Goal: Task Accomplishment & Management: Use online tool/utility

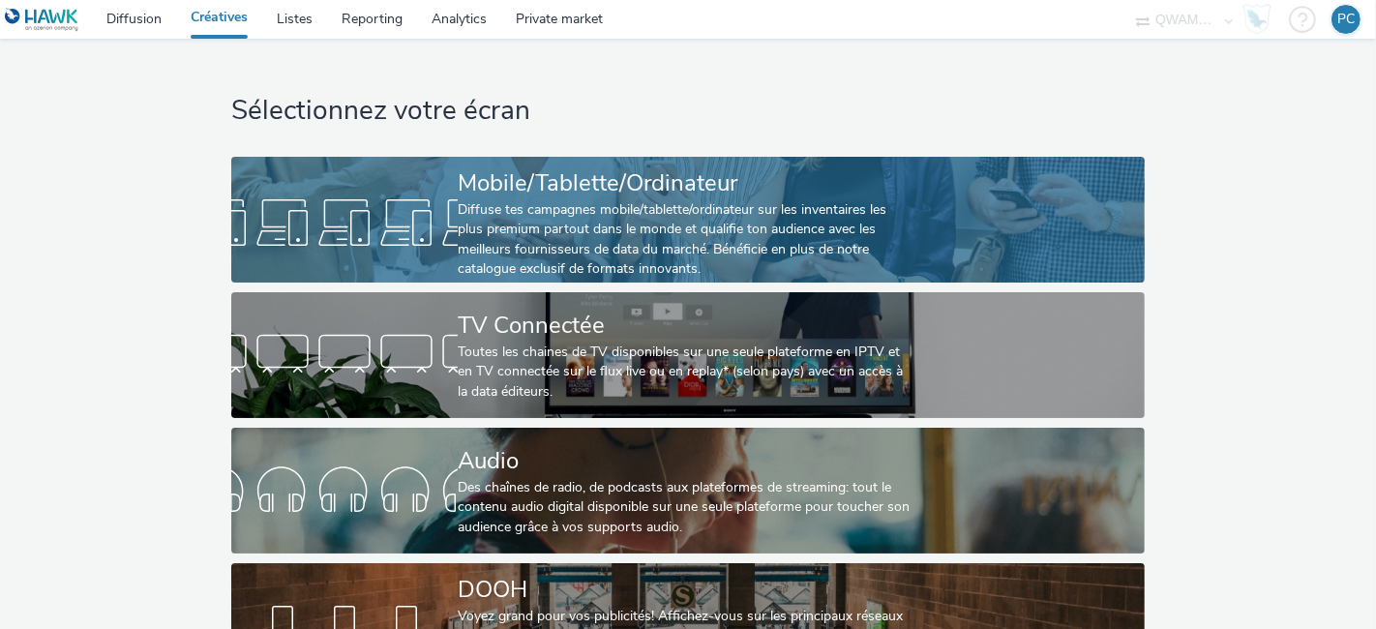
click at [620, 227] on div "Diffuse tes campagnes mobile/tablette/ordinateur sur les inventaires les plus p…" at bounding box center [684, 239] width 453 height 79
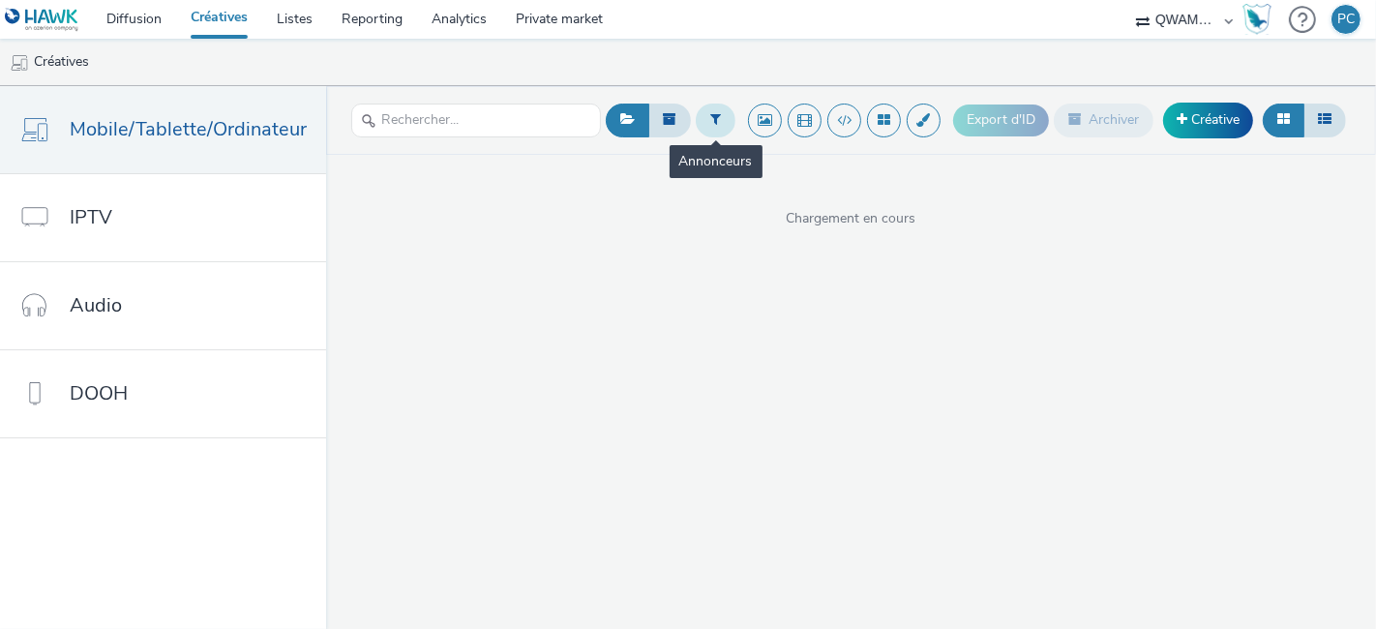
click at [725, 104] on button at bounding box center [716, 120] width 40 height 33
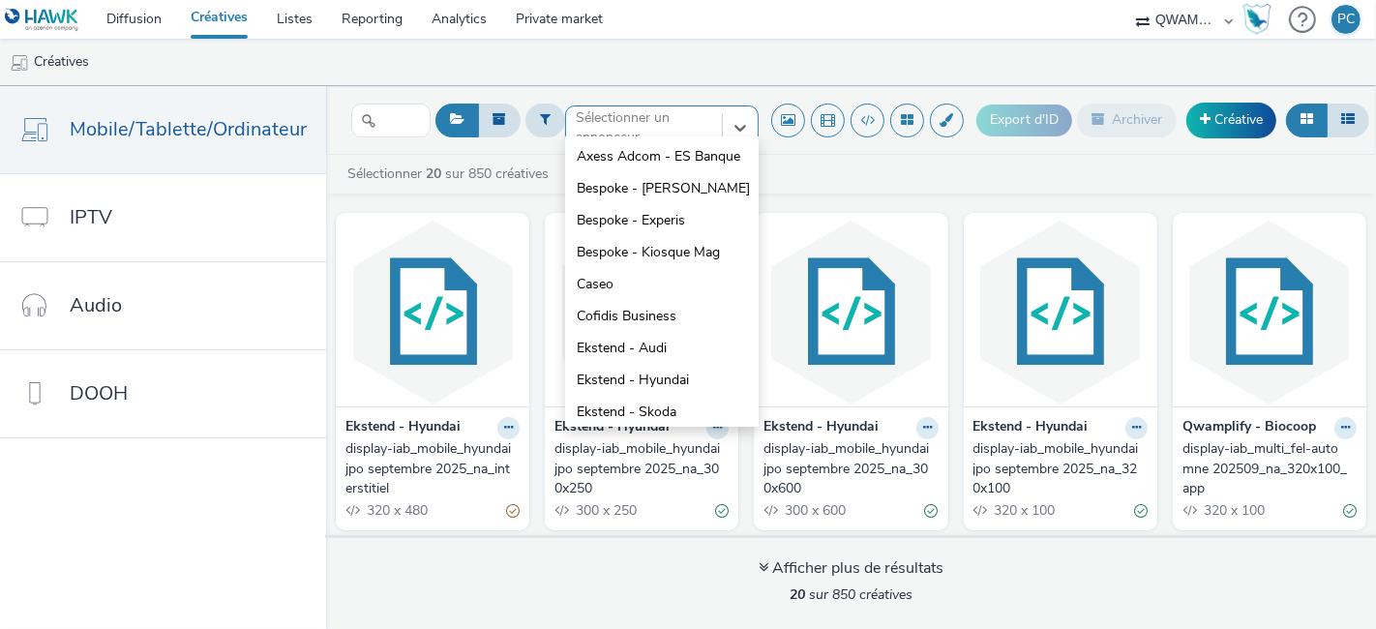
click at [632, 129] on div at bounding box center [644, 127] width 136 height 23
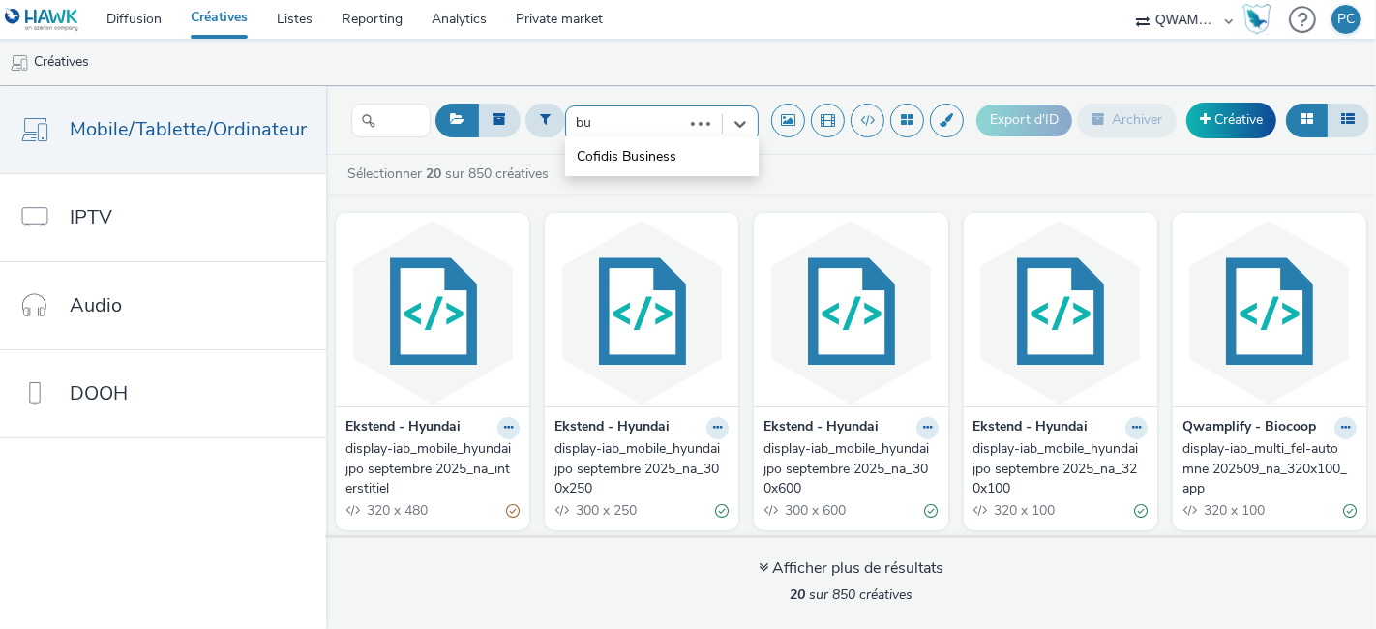
type input "bur"
click at [630, 160] on span "Qwamplify - Bureau Vallée" at bounding box center [657, 156] width 161 height 19
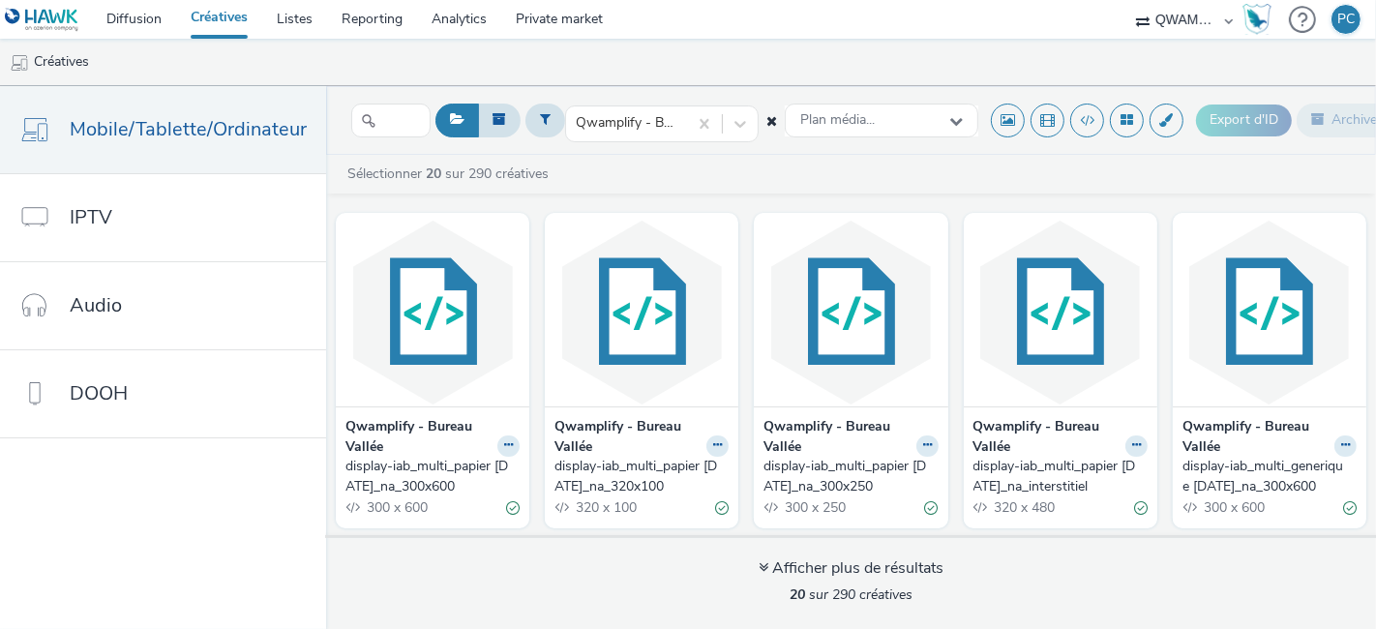
drag, startPoint x: 414, startPoint y: 435, endPoint x: 376, endPoint y: 458, distance: 43.8
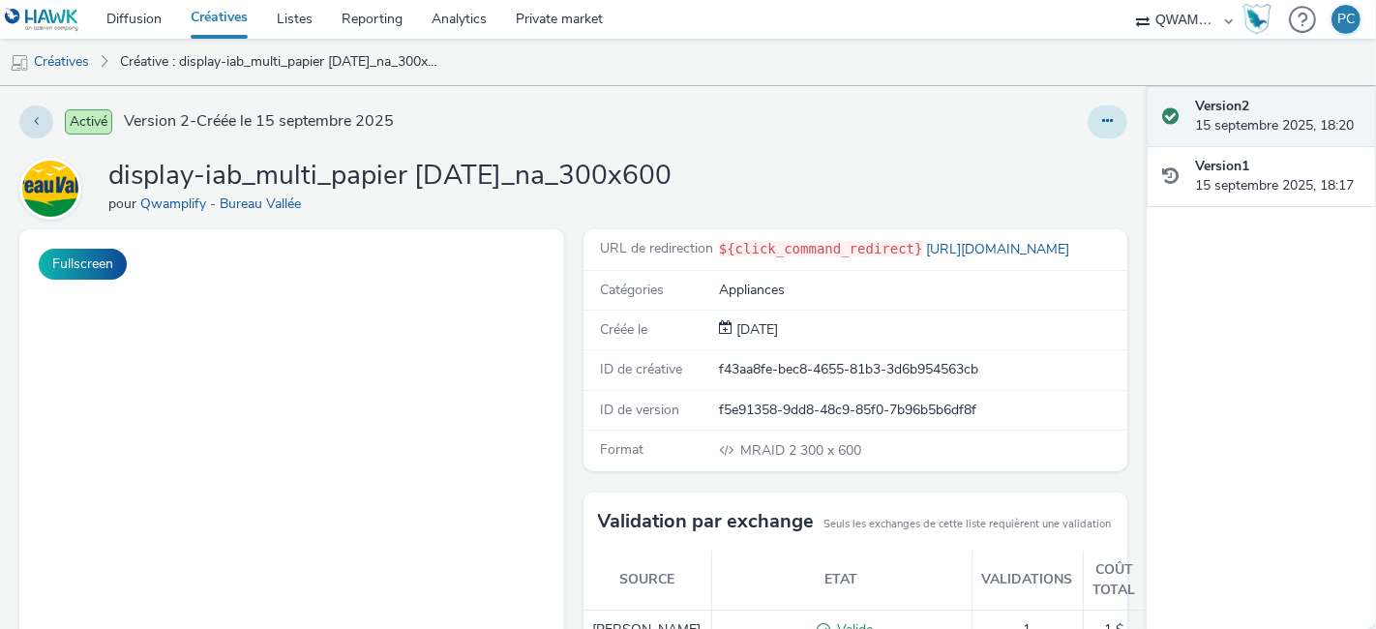
click at [1087, 108] on button at bounding box center [1107, 121] width 40 height 33
click at [1017, 198] on link "Dupliquer" at bounding box center [1054, 199] width 145 height 39
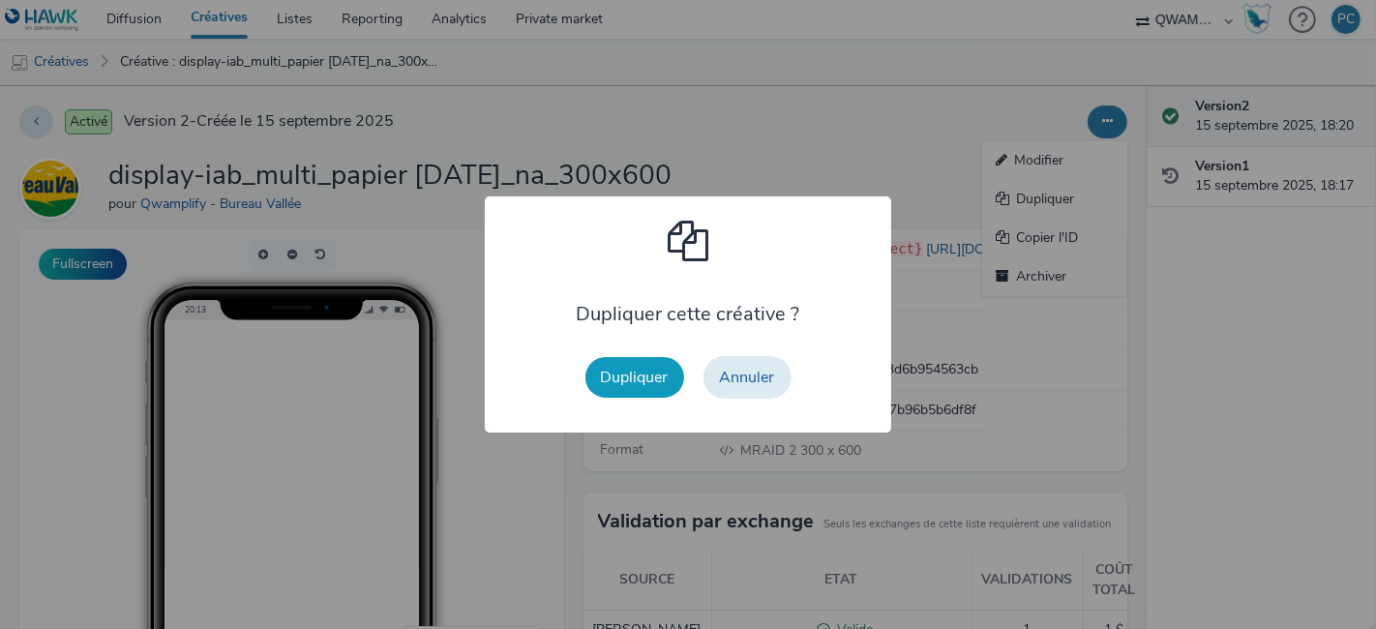
click at [617, 369] on button "Dupliquer" at bounding box center [634, 377] width 99 height 41
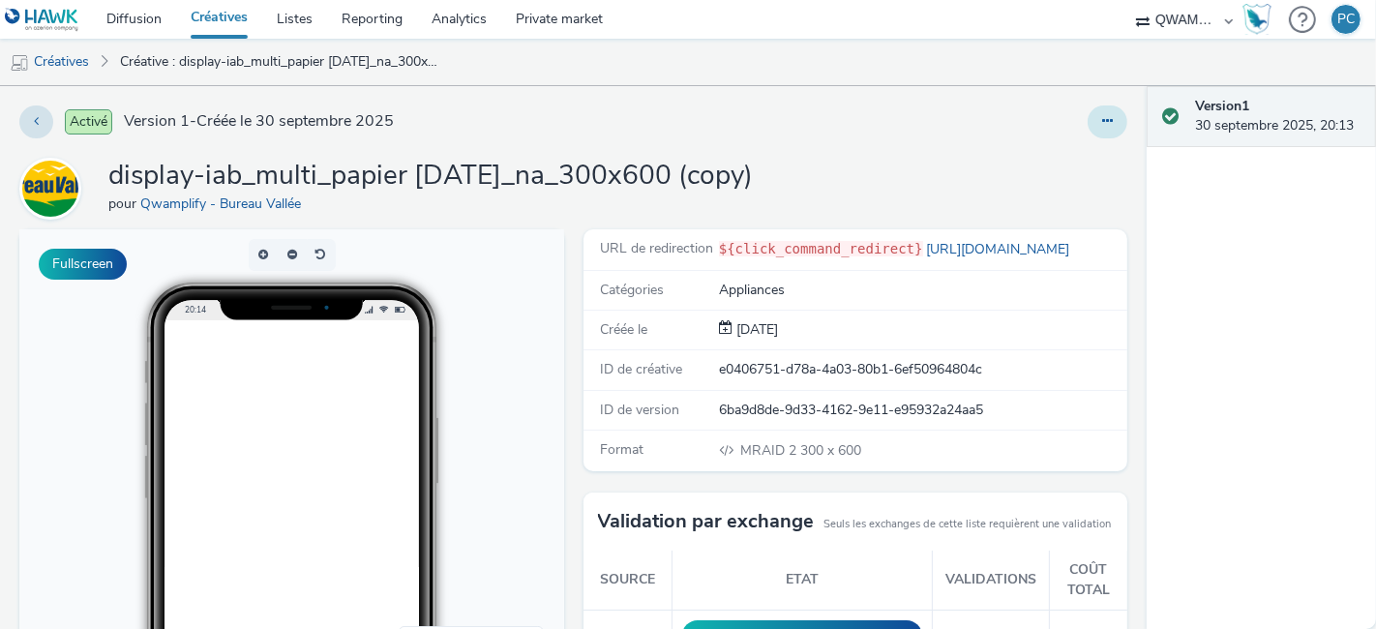
click at [1102, 114] on icon at bounding box center [1107, 121] width 11 height 14
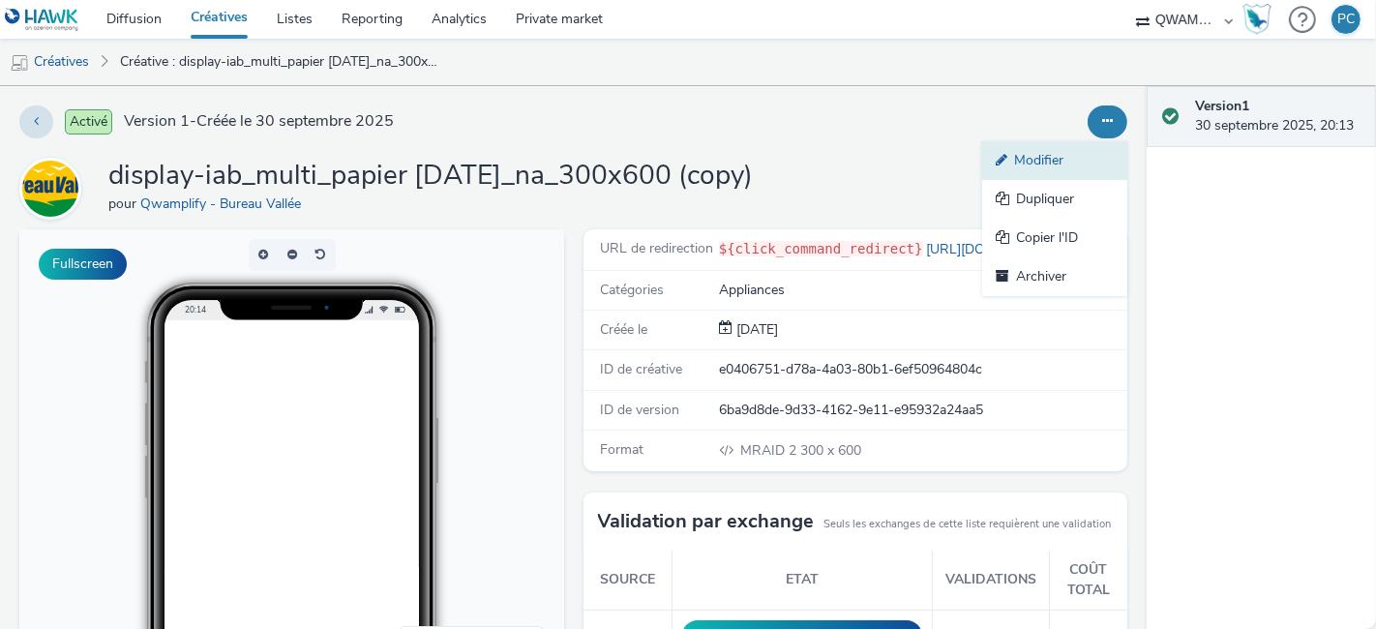
click at [1027, 157] on link "Modifier" at bounding box center [1054, 160] width 145 height 39
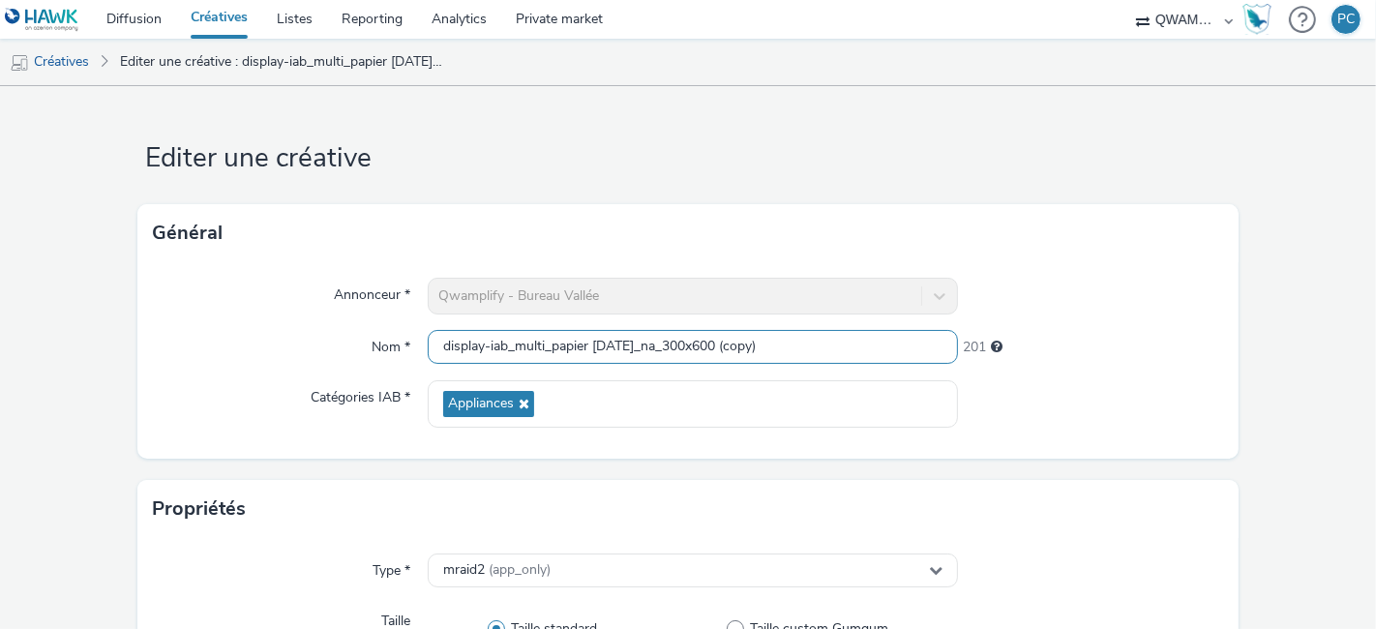
drag, startPoint x: 793, startPoint y: 349, endPoint x: 430, endPoint y: 343, distance: 362.8
click at [430, 343] on input "display-iab_multi_papier sept 2 2025_na_300x600 (copy)" at bounding box center [693, 347] width 530 height 34
paste input "generique octobre 1 2025_na_300x600"
type input "display-iab_multi_generique octobre 1 2025_na_300x600"
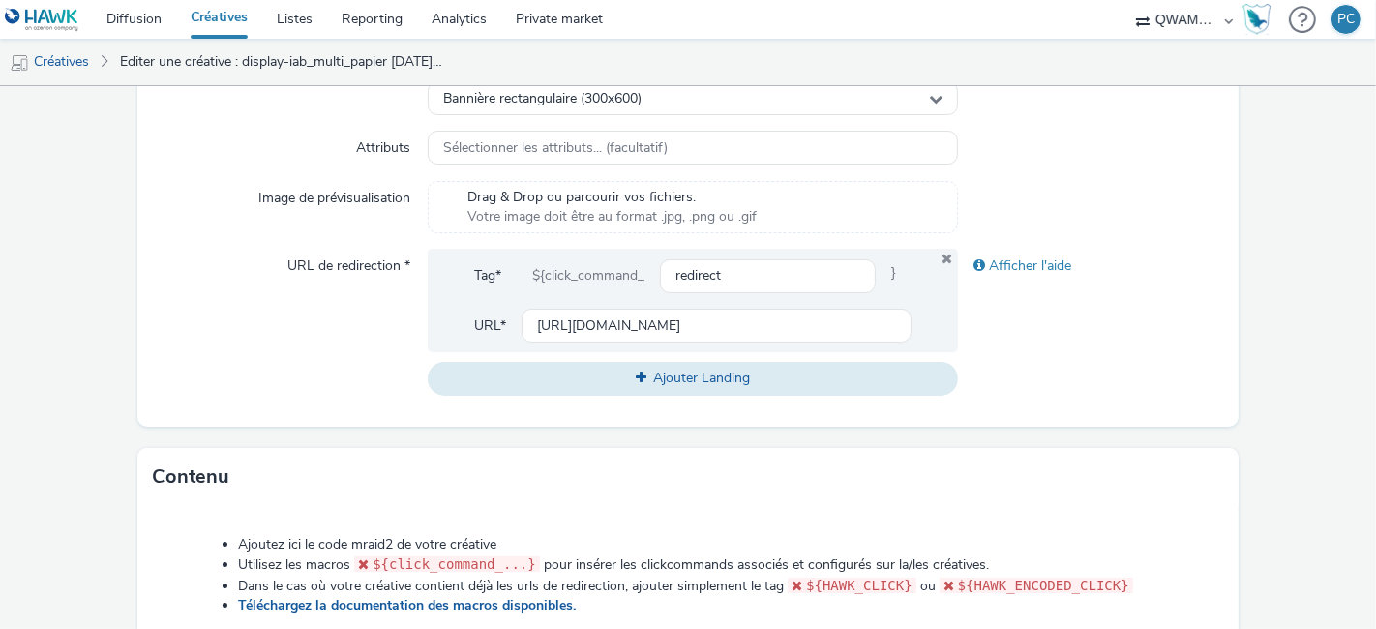
scroll to position [1039, 0]
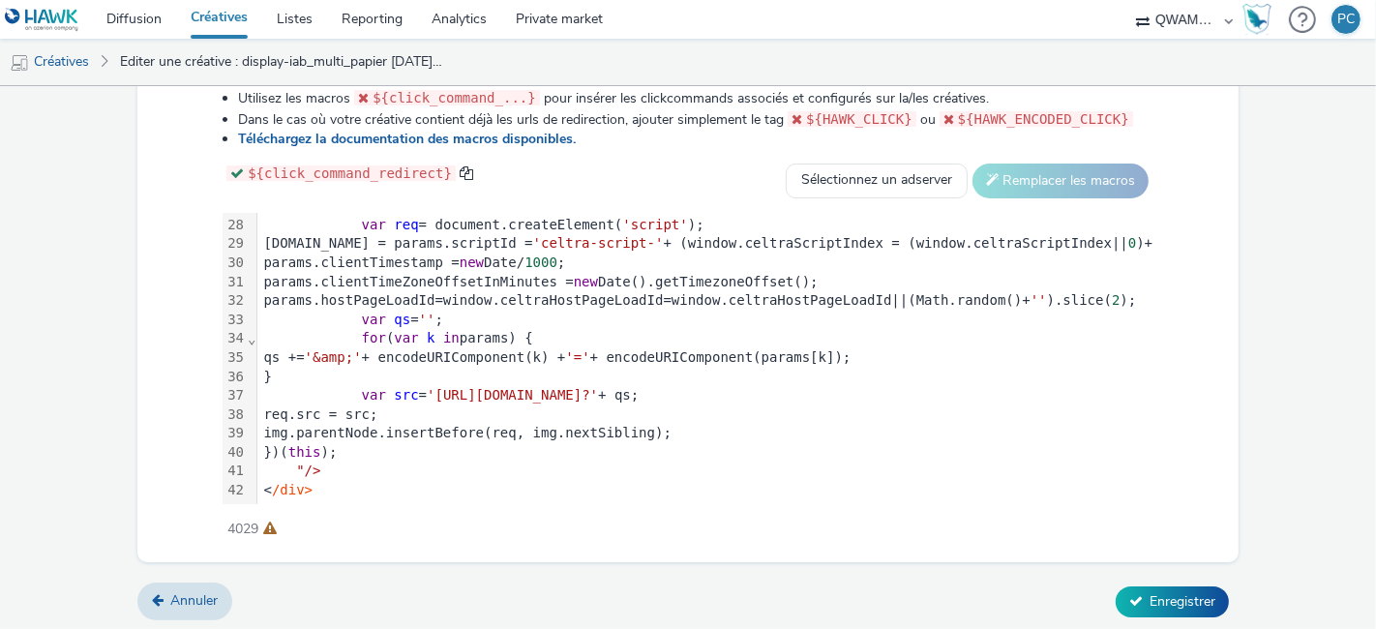
click at [598, 387] on span "'https://ads.celtra.com/52179d47/mraid-ad.js?'" at bounding box center [512, 394] width 171 height 15
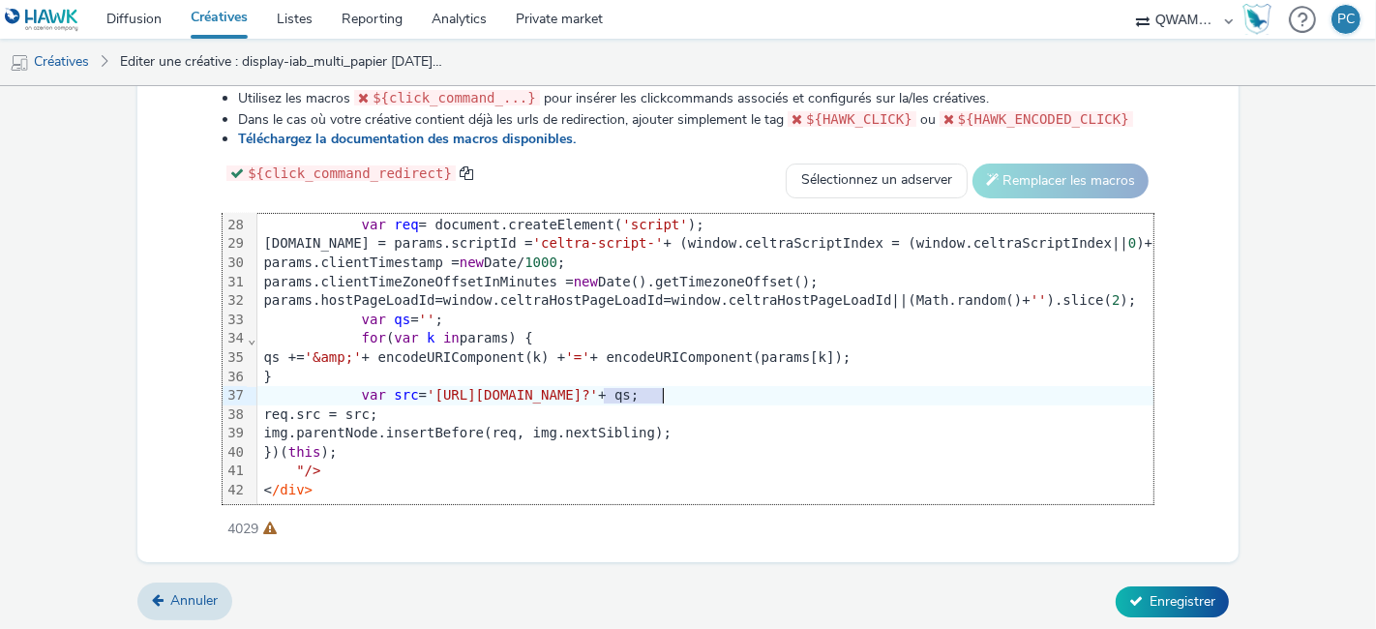
click at [598, 387] on span "'https://ads.celtra.com/52179d47/mraid-ad.js?'" at bounding box center [512, 394] width 171 height 15
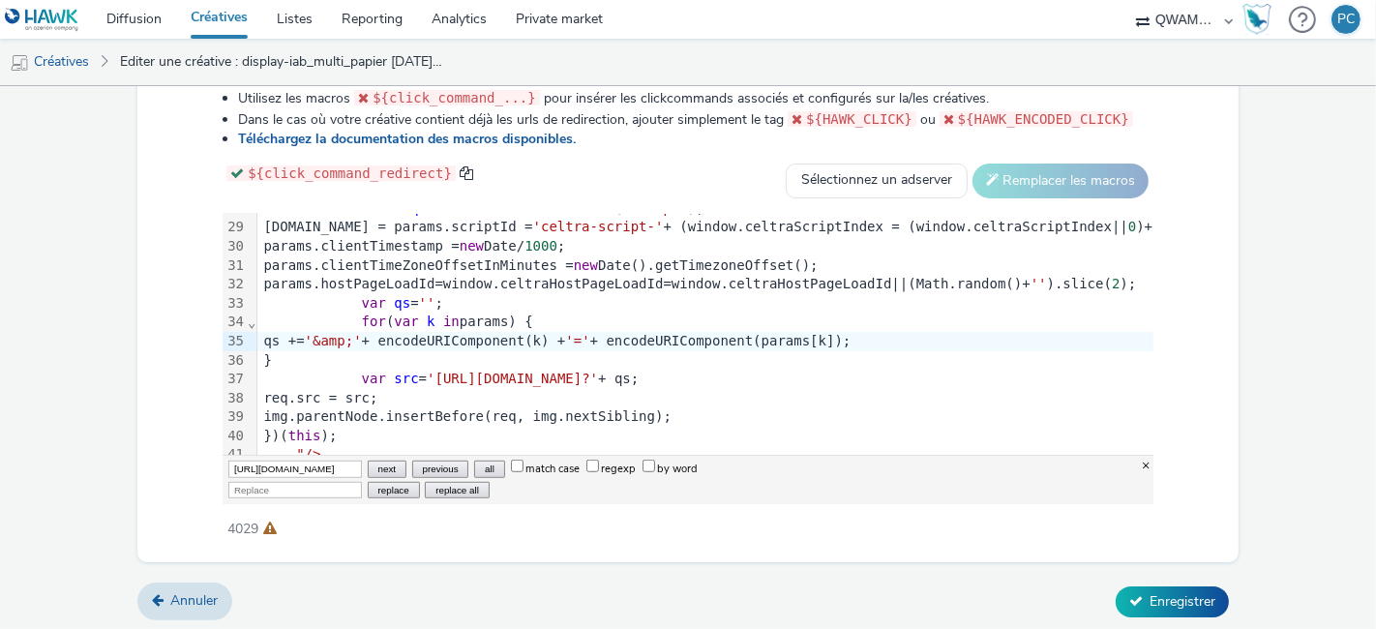
scroll to position [0, 929]
type input "[URL][DOMAIN_NAME]"
click at [285, 482] on input "Replace" at bounding box center [295, 490] width 134 height 16
paste input "[URL][DOMAIN_NAME]"
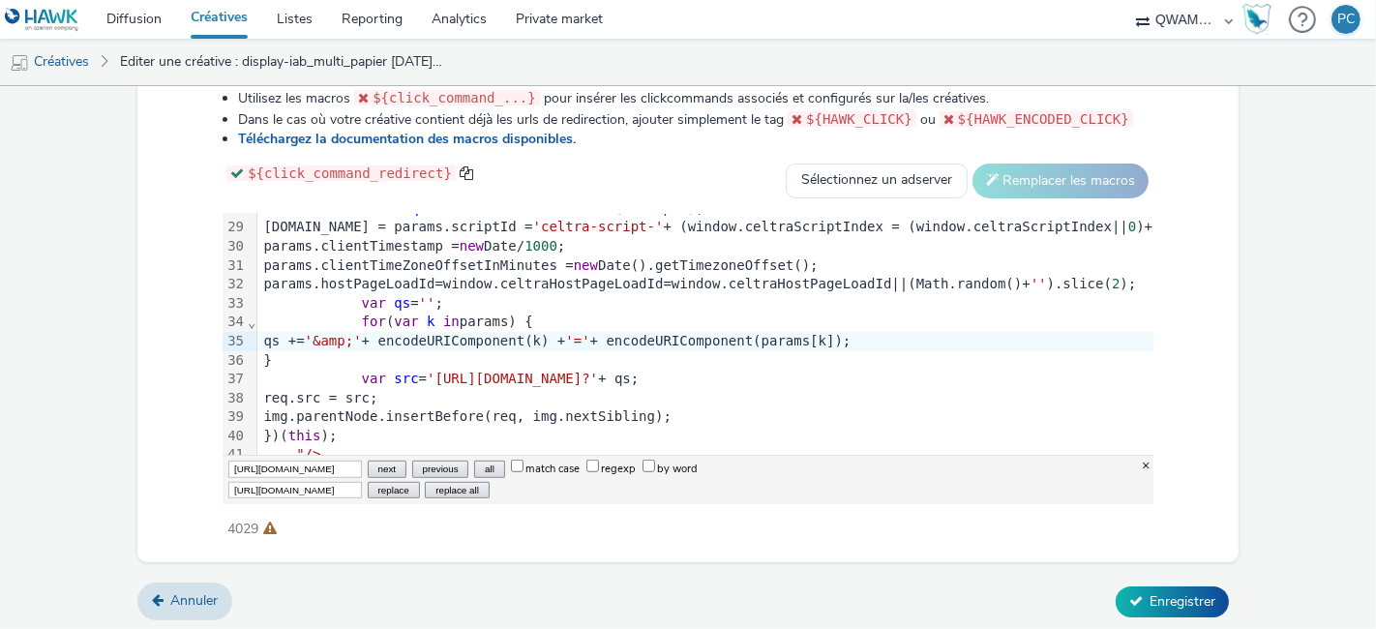
scroll to position [0, 582]
type input "[URL][DOMAIN_NAME]"
click at [433, 485] on button "replace all" at bounding box center [457, 490] width 64 height 16
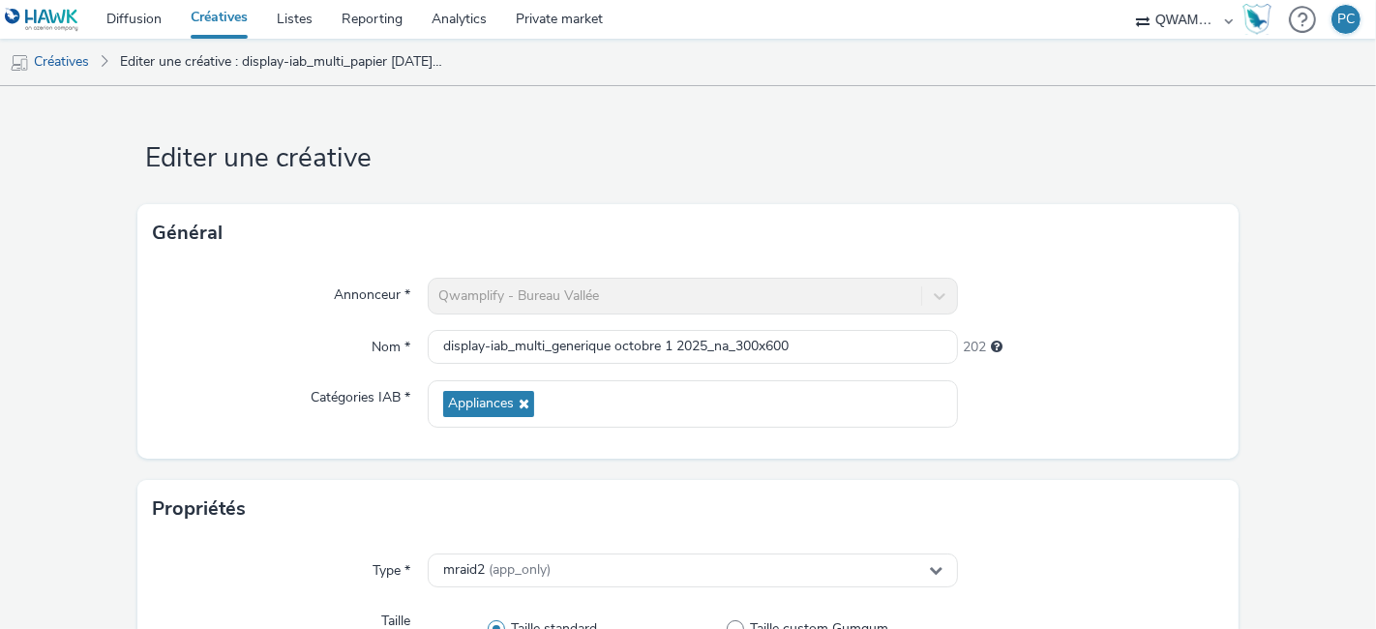
scroll to position [1039, 0]
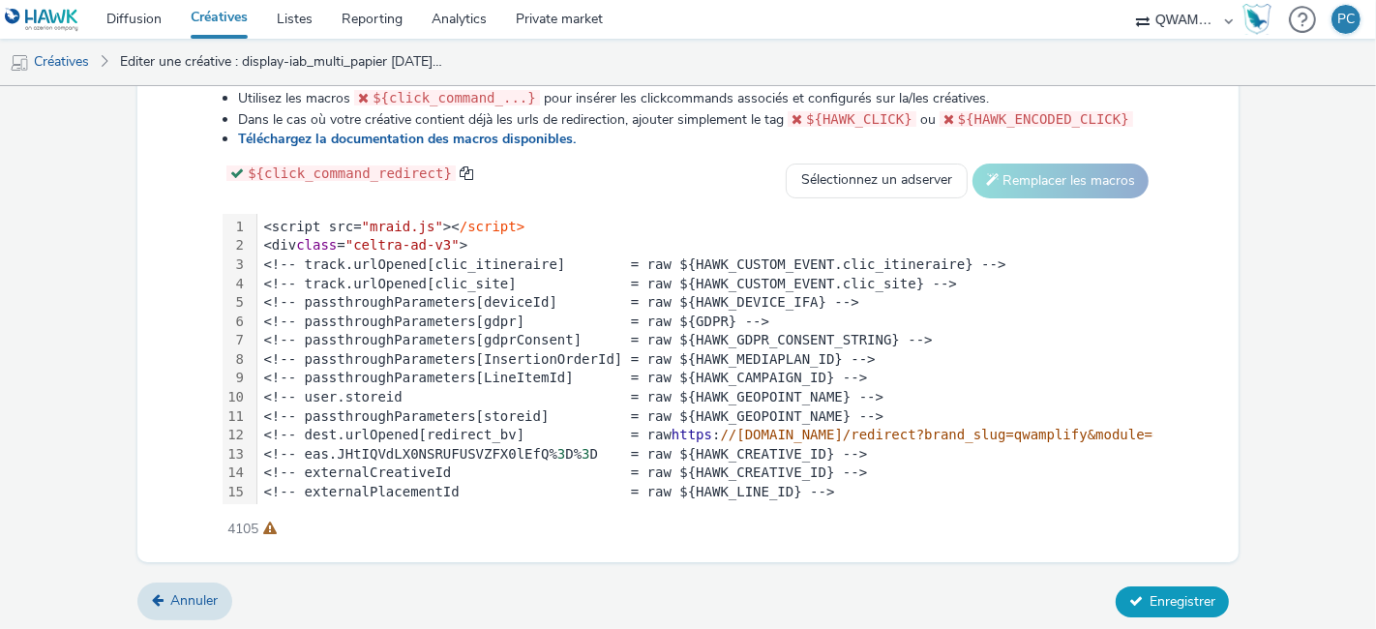
click at [1133, 586] on button "Enregistrer" at bounding box center [1171, 601] width 113 height 31
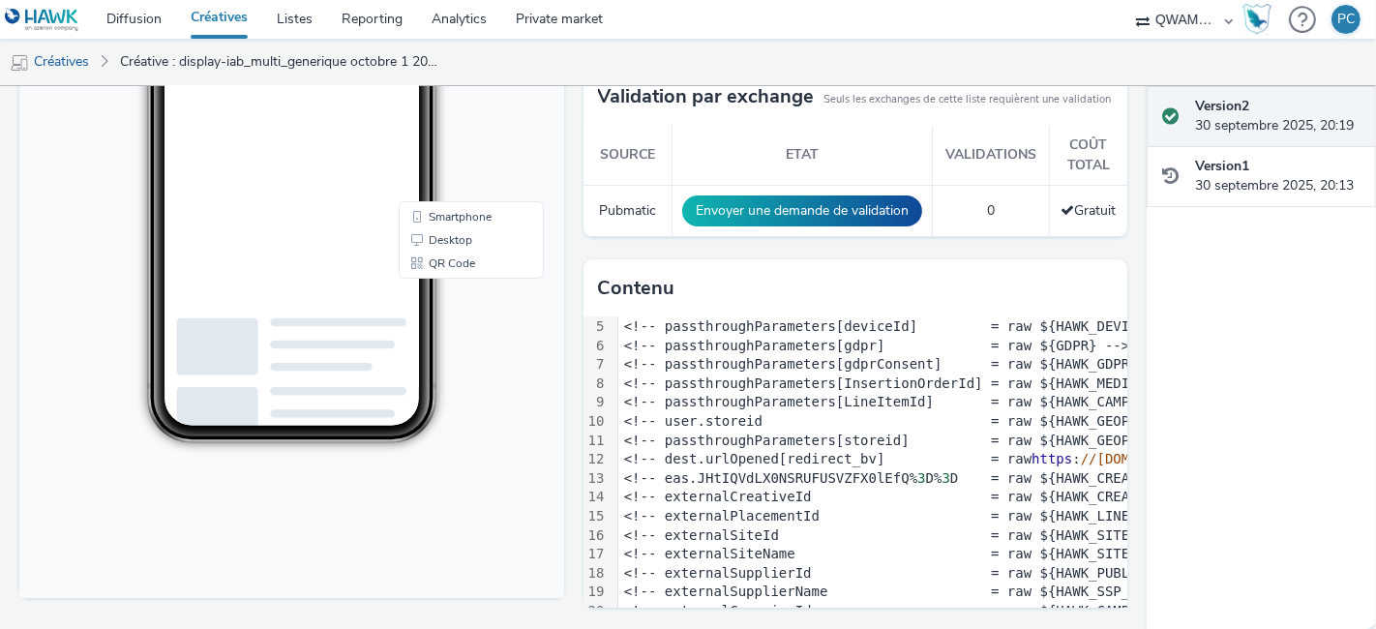
scroll to position [94, 0]
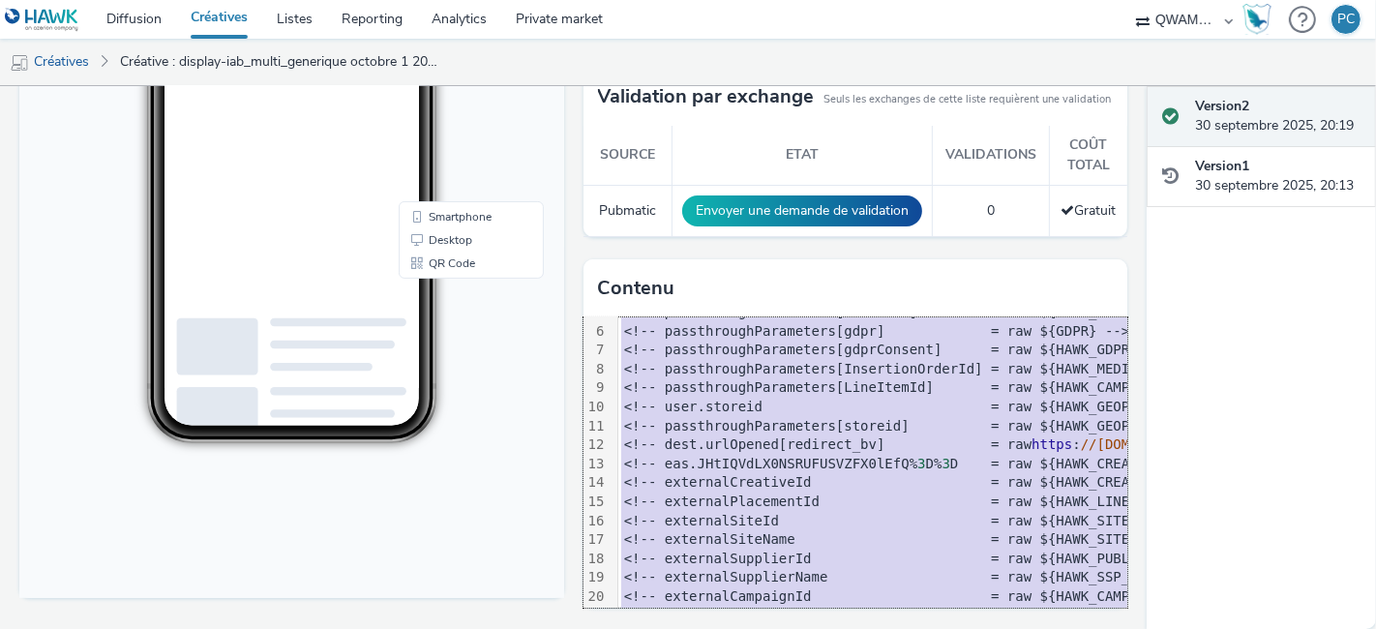
copy div "<script src= "mraid.js" >< /script> <div class = "celtra-ad-v3" > <!-- track.ur…"
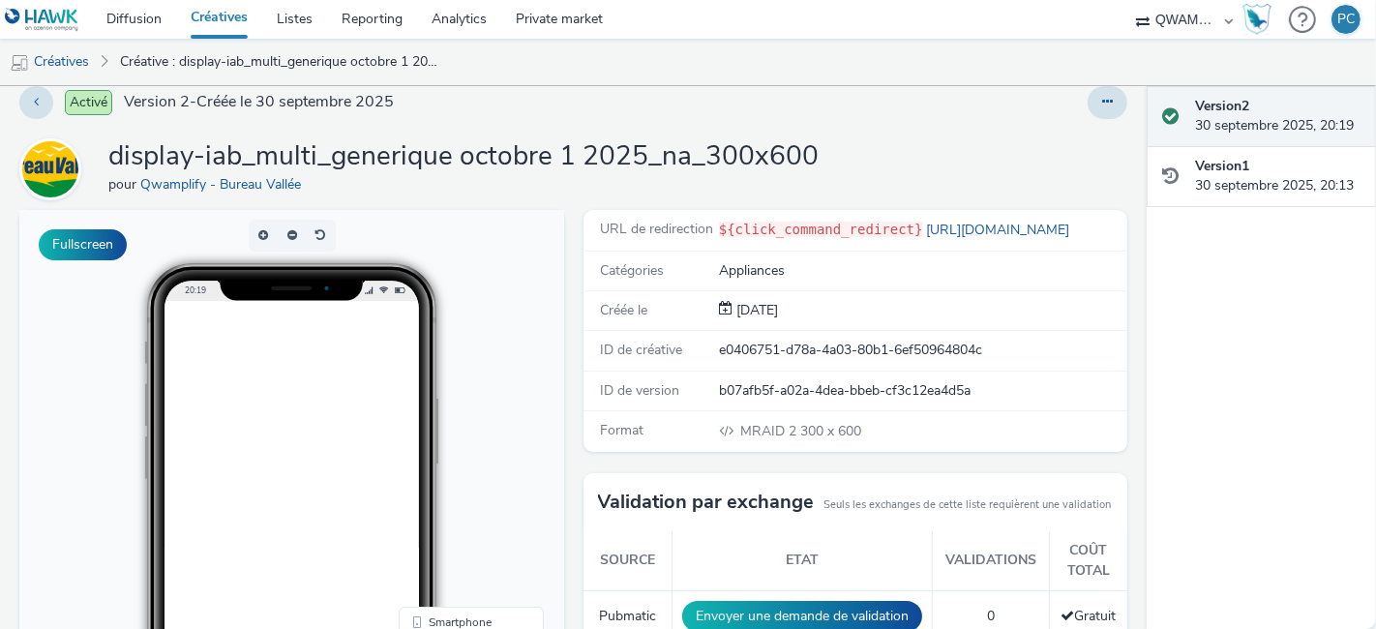
scroll to position [0, 0]
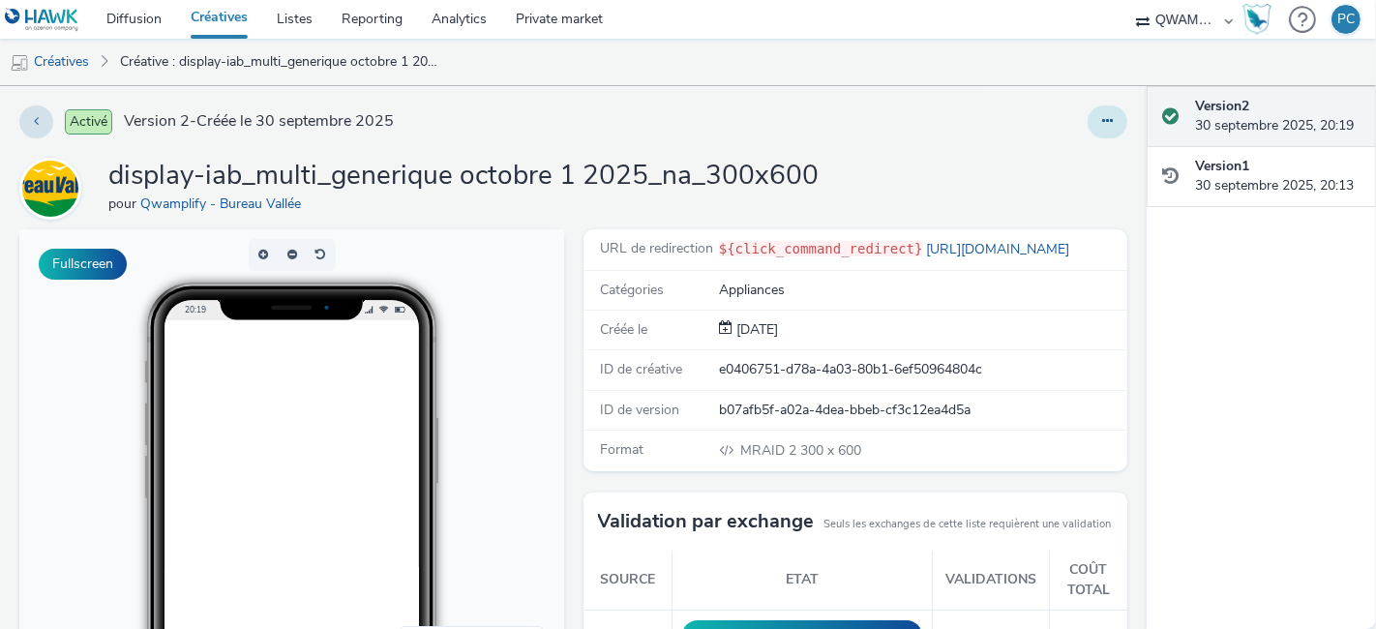
click at [1102, 114] on icon at bounding box center [1107, 121] width 11 height 14
click at [1032, 201] on link "Dupliquer" at bounding box center [1054, 199] width 145 height 39
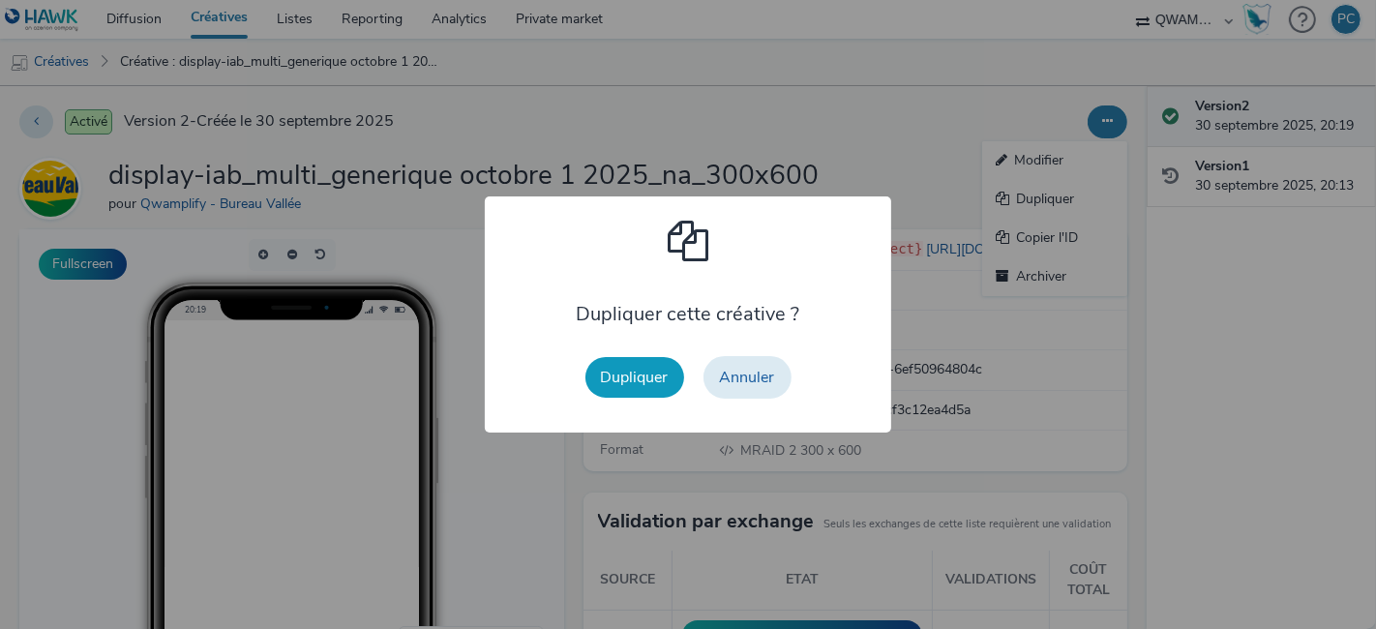
click at [641, 382] on button "Dupliquer" at bounding box center [634, 377] width 99 height 41
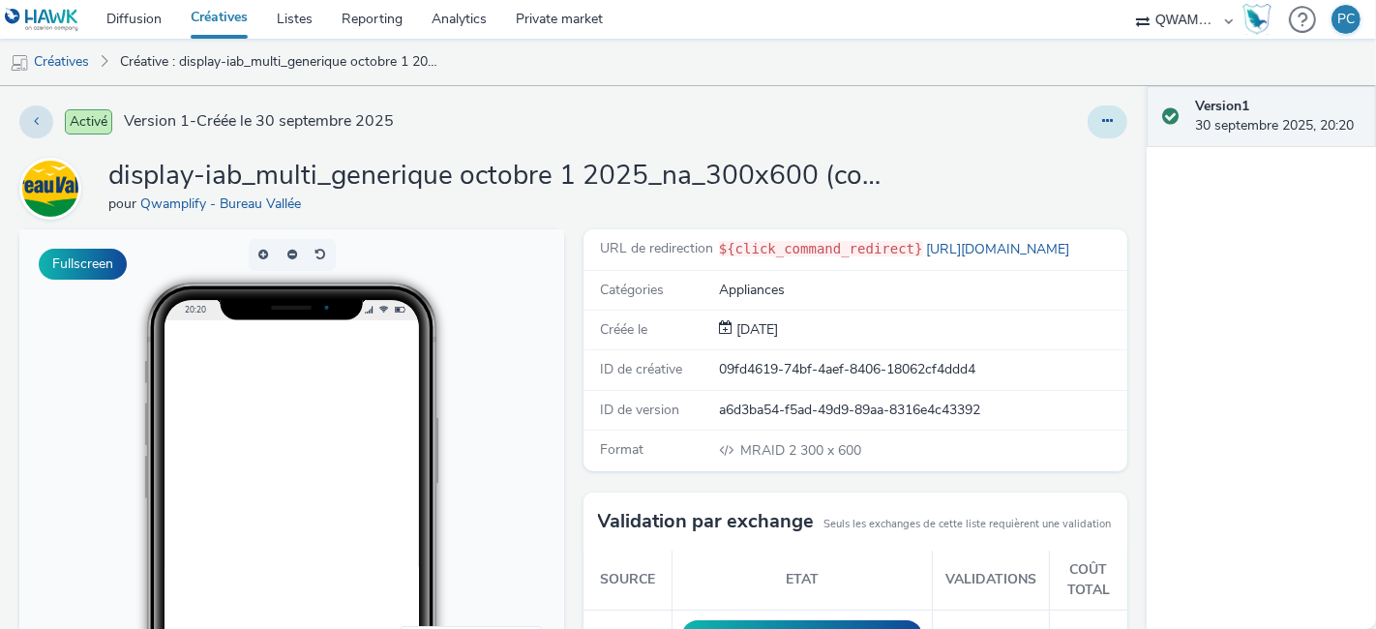
click at [1087, 113] on button at bounding box center [1107, 121] width 40 height 33
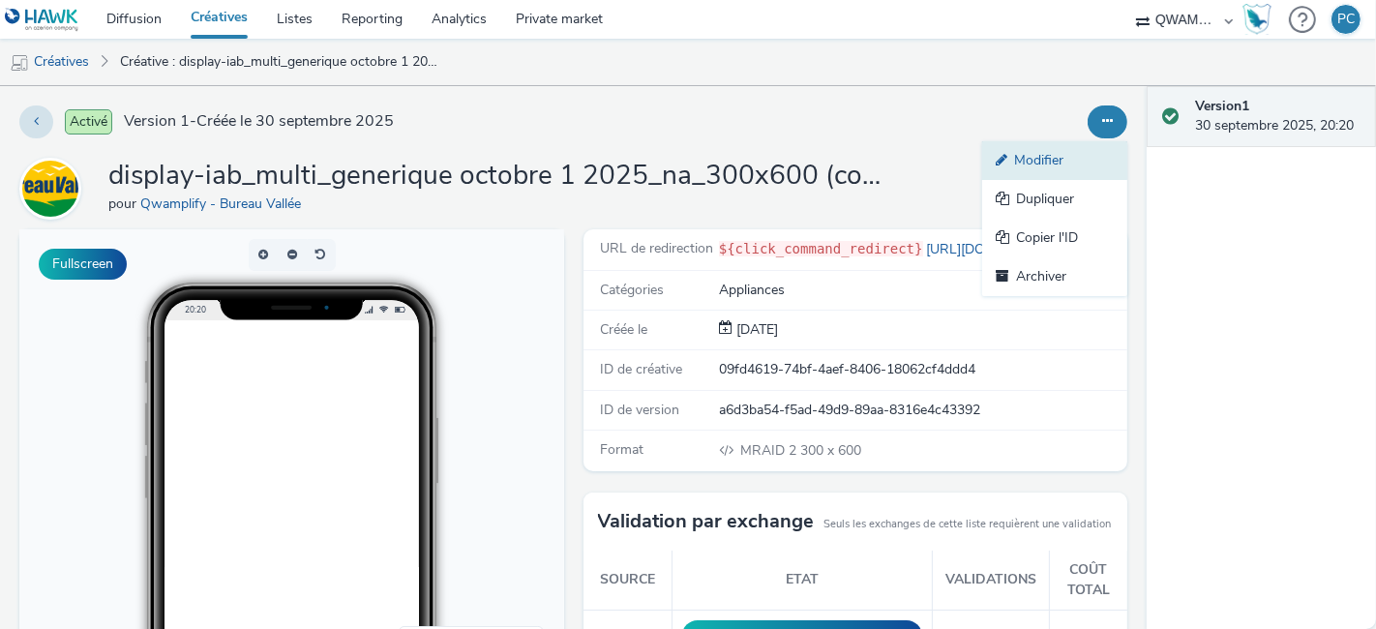
click at [1061, 153] on link "Modifier" at bounding box center [1054, 160] width 145 height 39
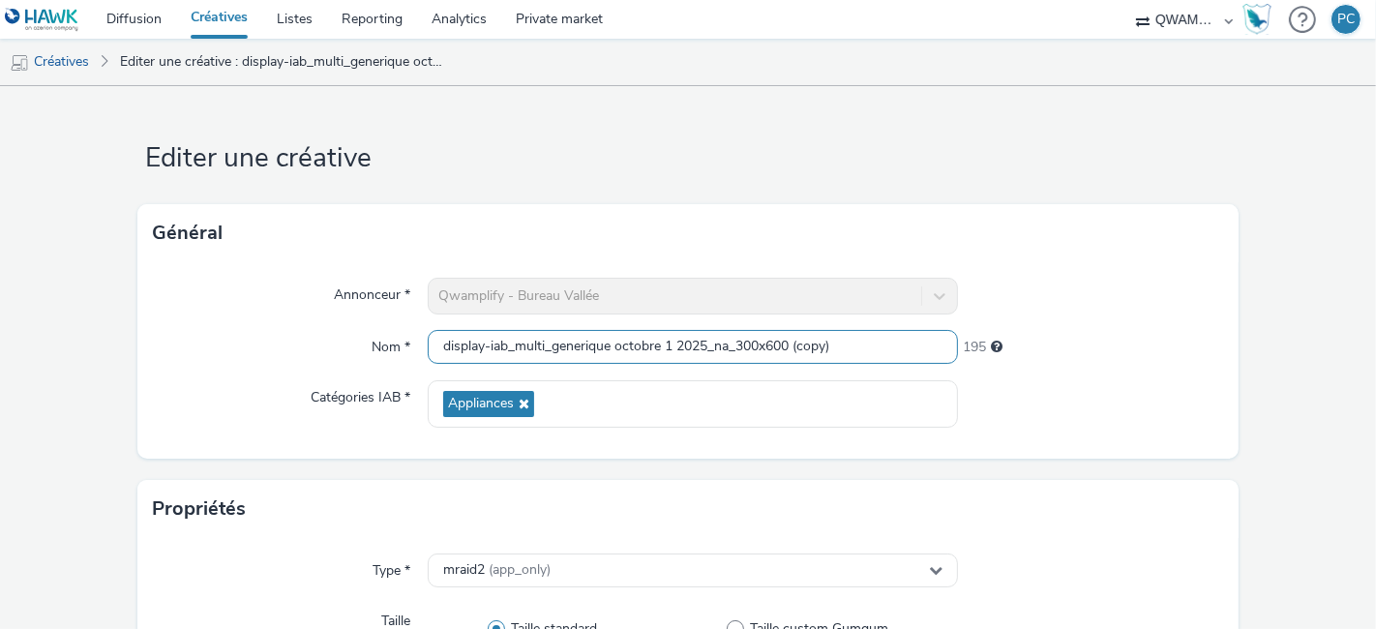
click at [442, 350] on input "display-iab_multi_generique octobre 1 2025_na_300x600 (copy)" at bounding box center [693, 347] width 530 height 34
paste input "imprimante octobre 1 2025_na_300x600"
type input "display-iab_multi_imprimante octobre 1 2025_na_300x600"
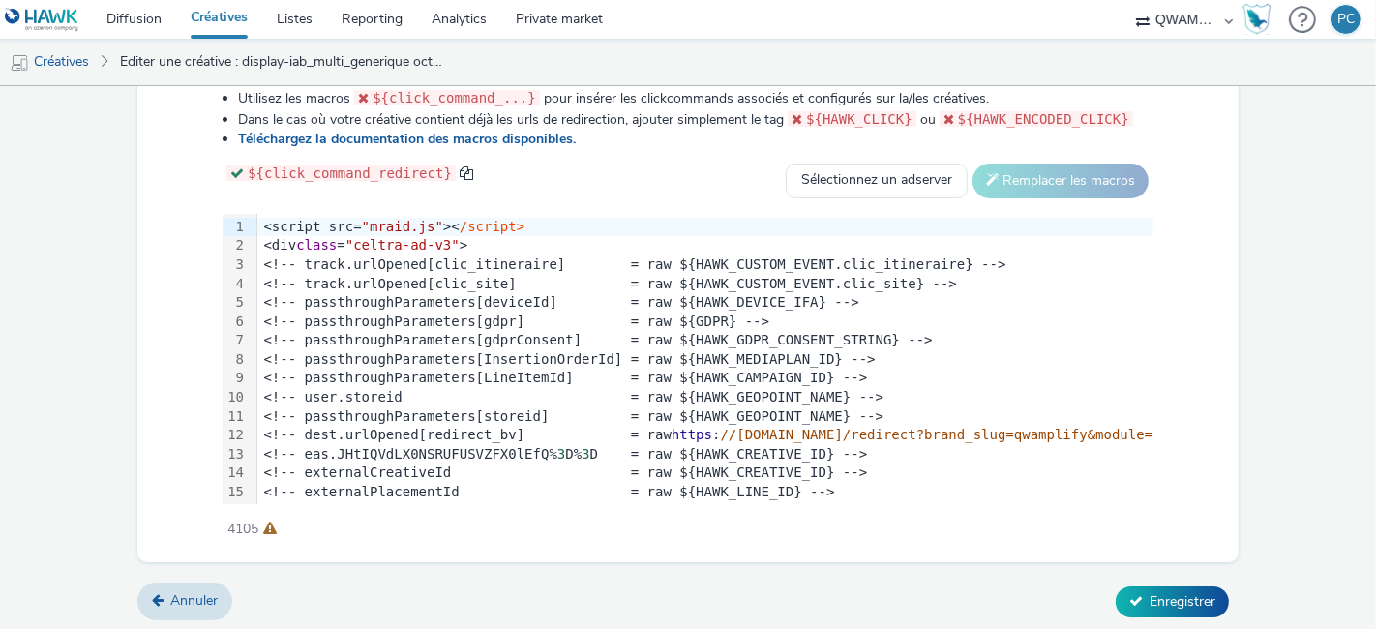
scroll to position [530, 0]
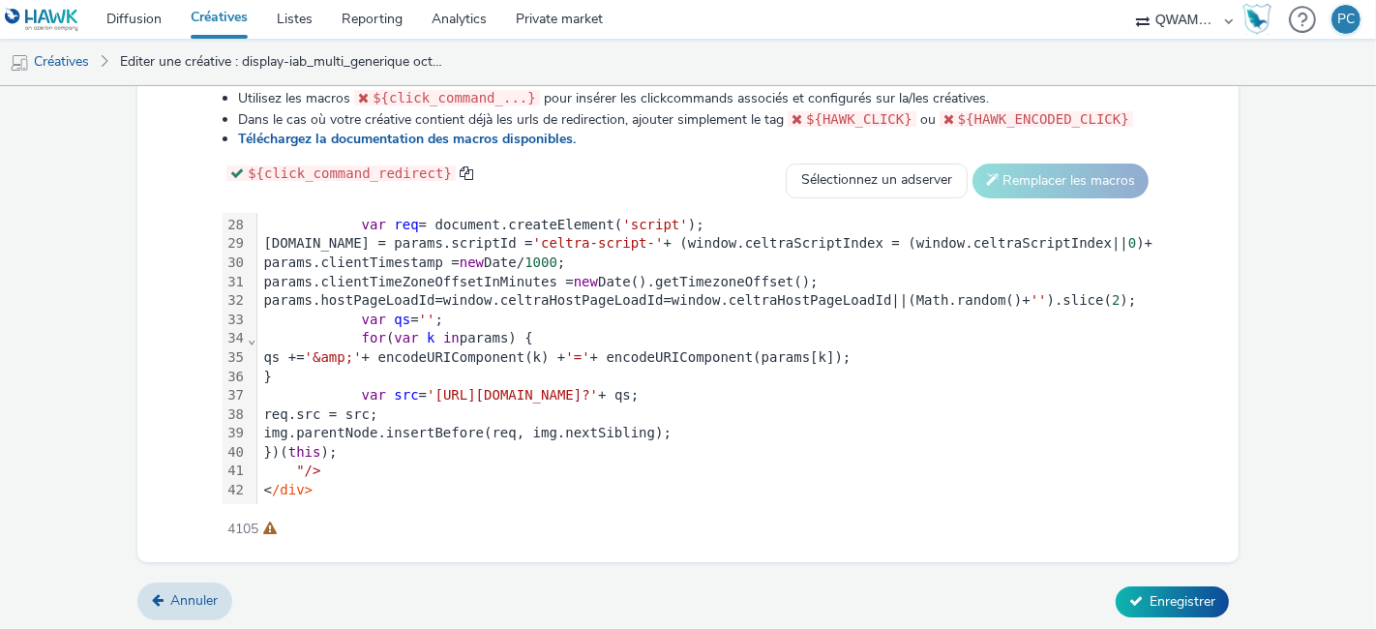
click at [598, 387] on span "'https://ads.celtra.com/b3e17f33/mraid-ad.js?'" at bounding box center [512, 394] width 171 height 15
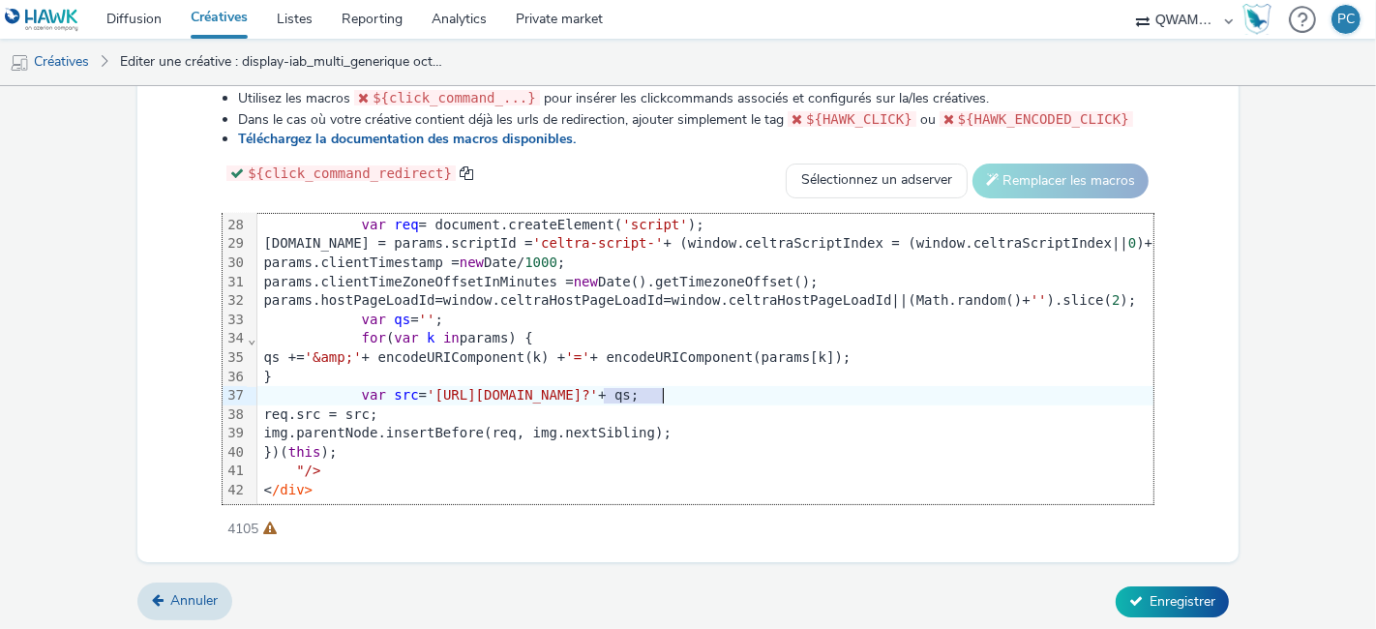
click at [598, 387] on span "'https://ads.celtra.com/b3e17f33/mraid-ad.js?'" at bounding box center [512, 394] width 171 height 15
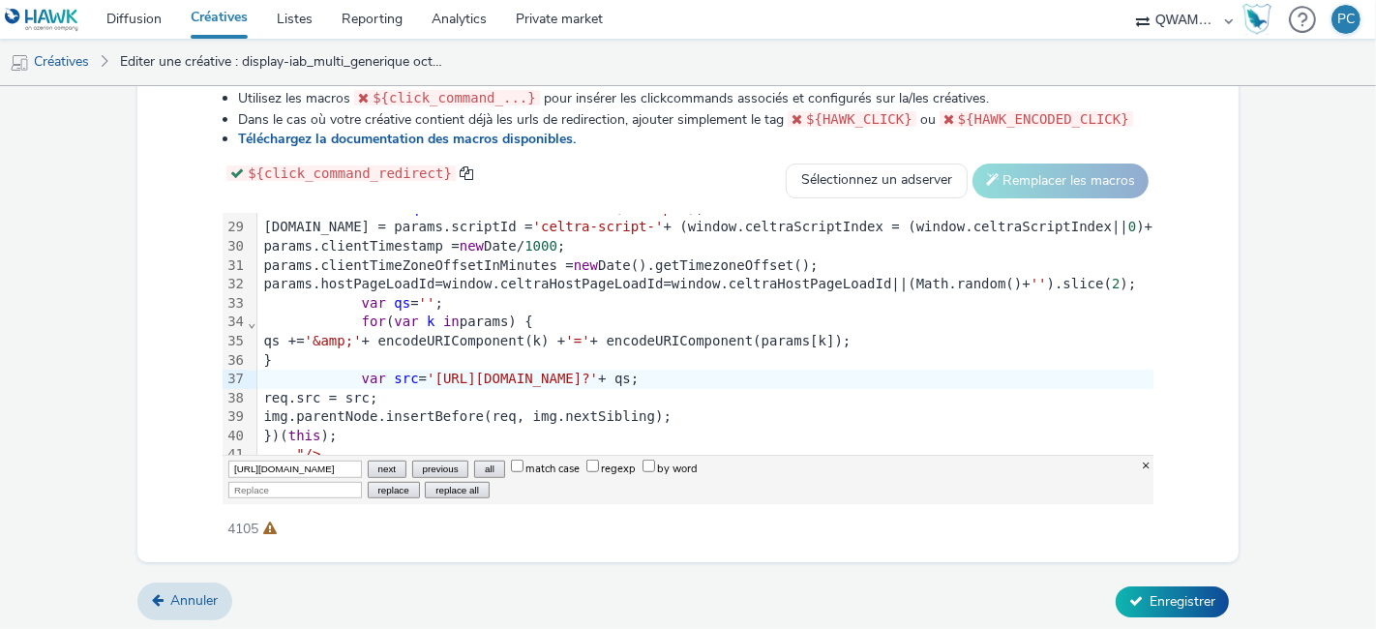
scroll to position [0, 582]
type input "[URL][DOMAIN_NAME]"
click at [253, 486] on input "Replace" at bounding box center [295, 490] width 134 height 16
paste input "[URL][DOMAIN_NAME]"
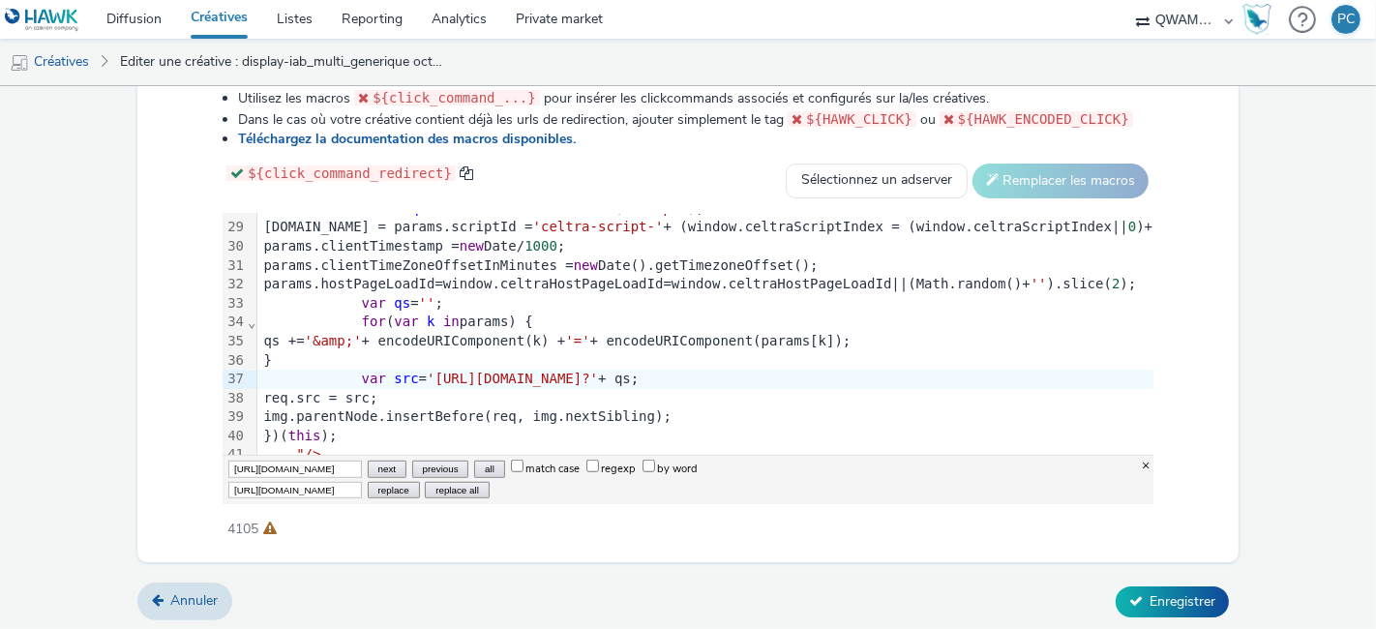
scroll to position [0, 771]
type input "[URL][DOMAIN_NAME]"
click at [430, 487] on button "replace all" at bounding box center [457, 490] width 64 height 16
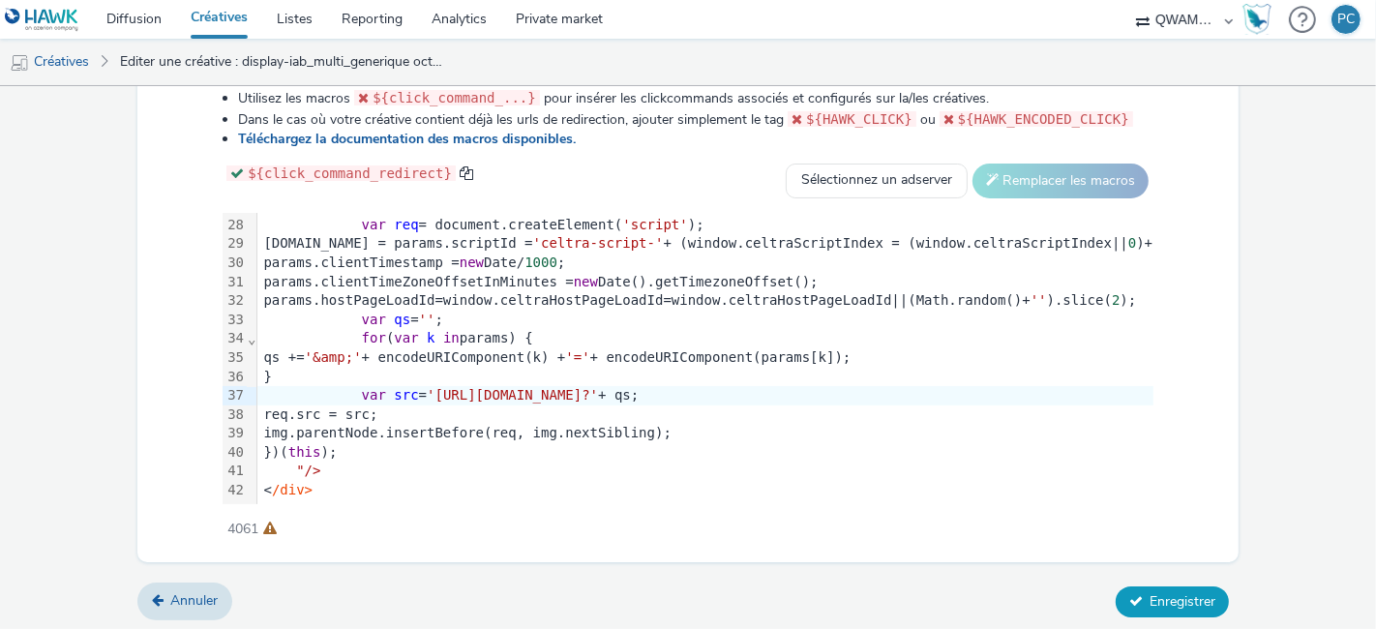
click at [1151, 595] on span "Enregistrer" at bounding box center [1182, 601] width 66 height 18
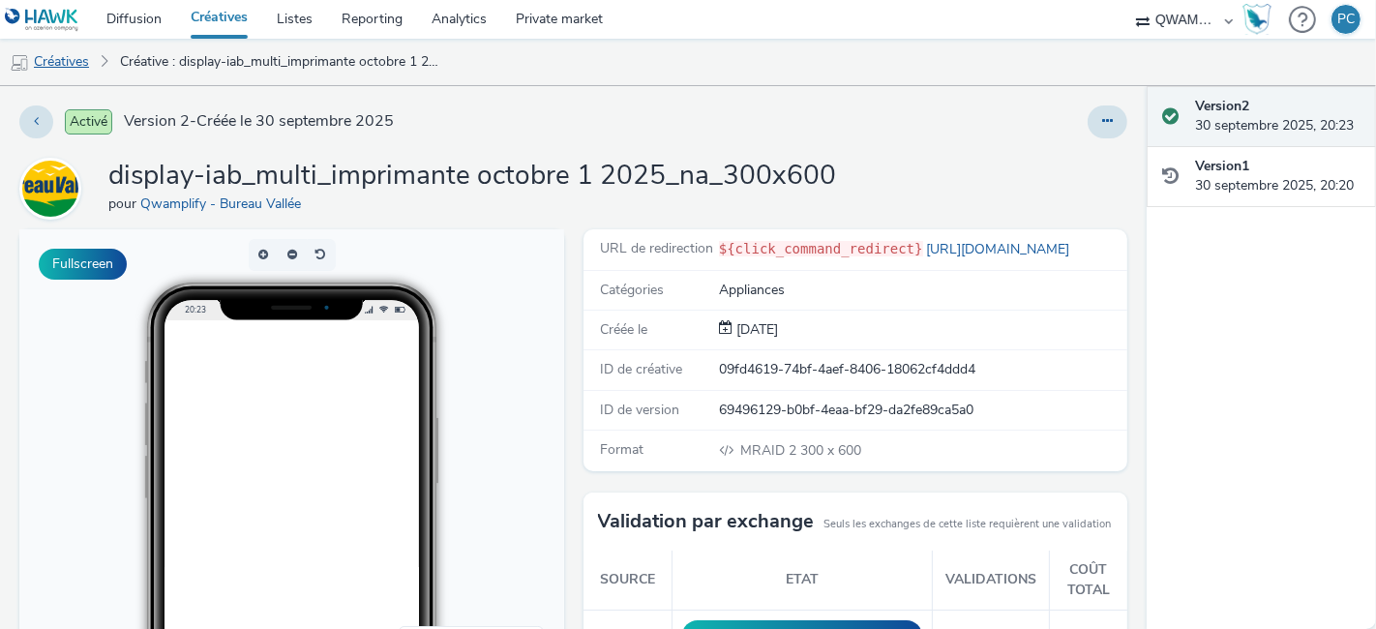
click at [64, 65] on link "Créatives" at bounding box center [49, 62] width 99 height 46
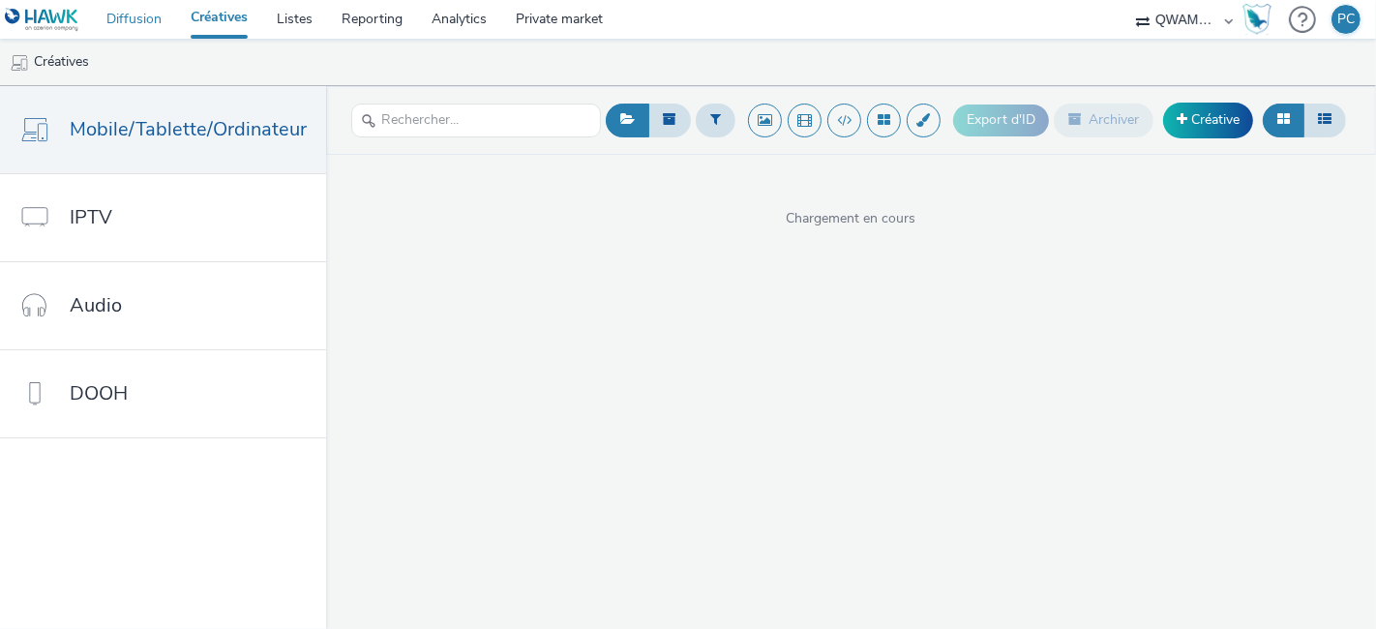
click at [139, 19] on link "Diffusion" at bounding box center [134, 19] width 84 height 39
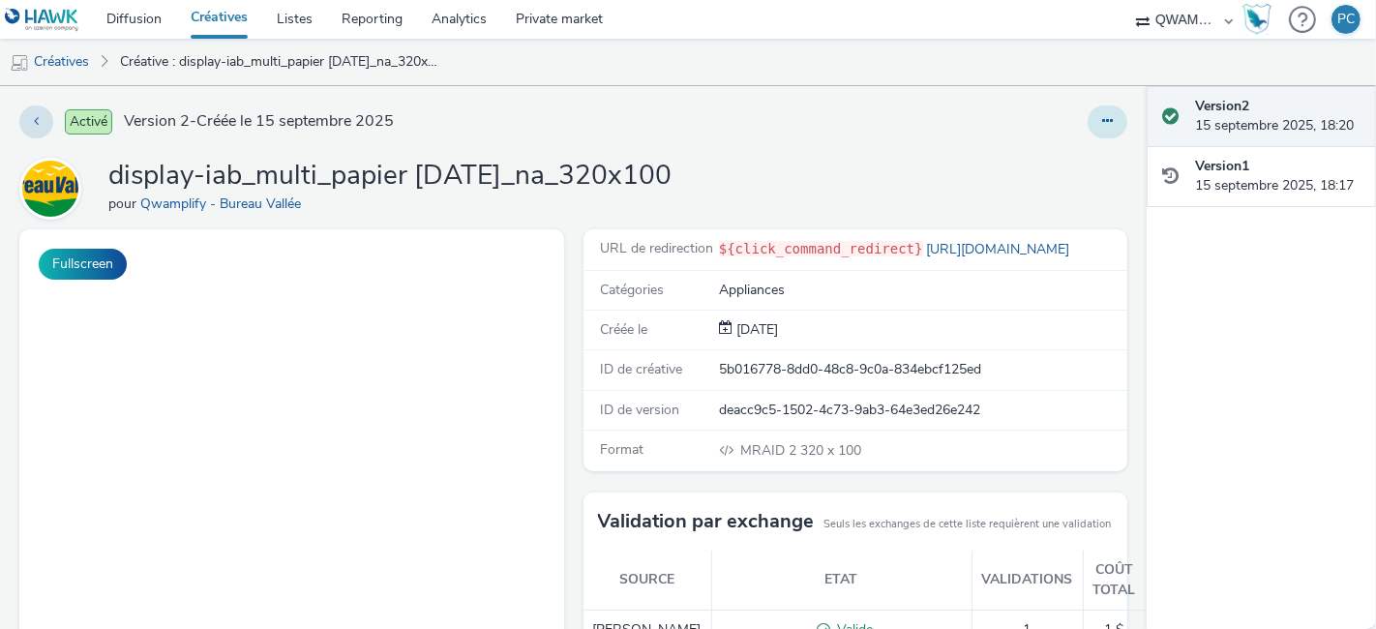
click at [1102, 126] on button at bounding box center [1107, 121] width 40 height 33
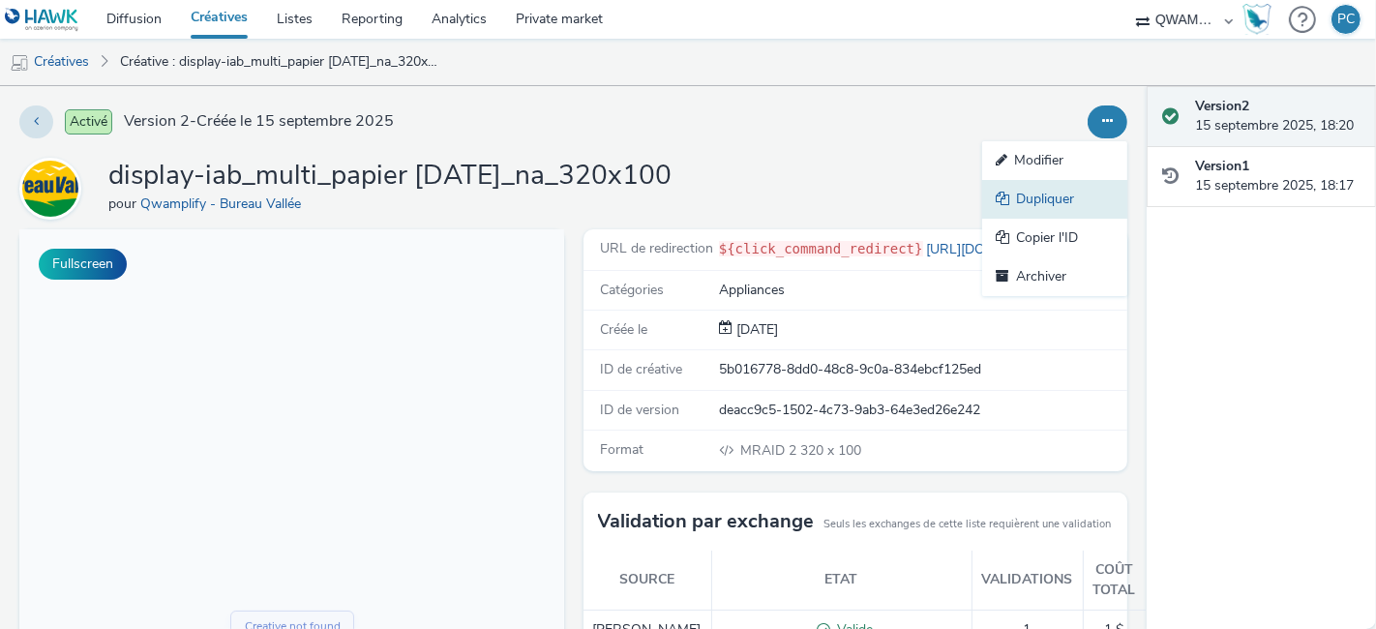
click at [1035, 193] on link "Dupliquer" at bounding box center [1054, 199] width 145 height 39
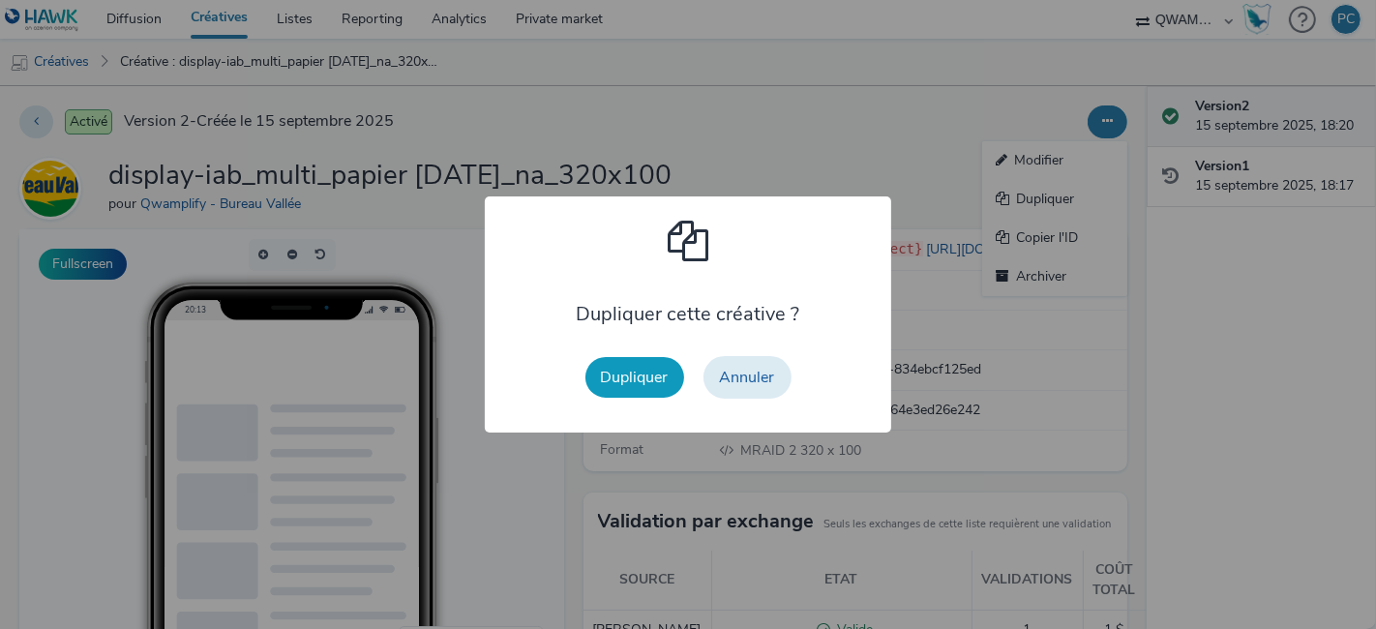
click at [617, 369] on button "Dupliquer" at bounding box center [634, 377] width 99 height 41
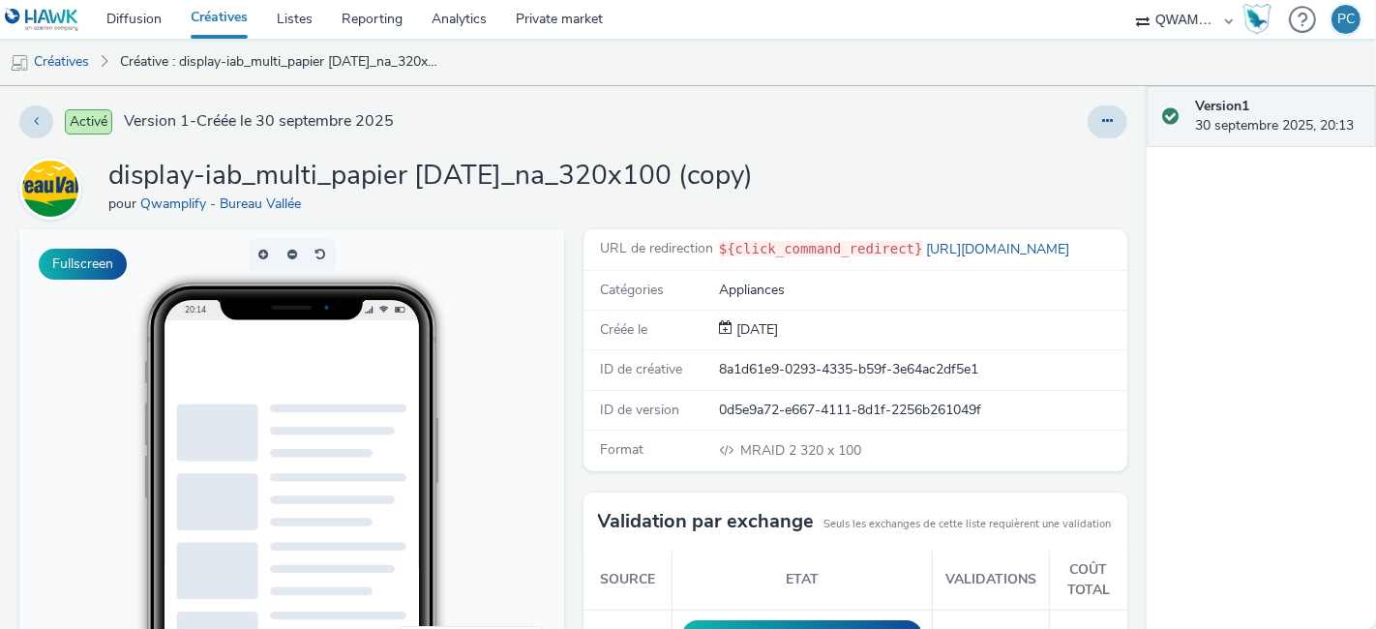
click at [1113, 115] on div "Activé Version 1 - Créée le 30 septembre 2025 display-iab_multi_papier sept 2 2…" at bounding box center [573, 357] width 1146 height 543
click at [1102, 116] on icon at bounding box center [1107, 121] width 11 height 14
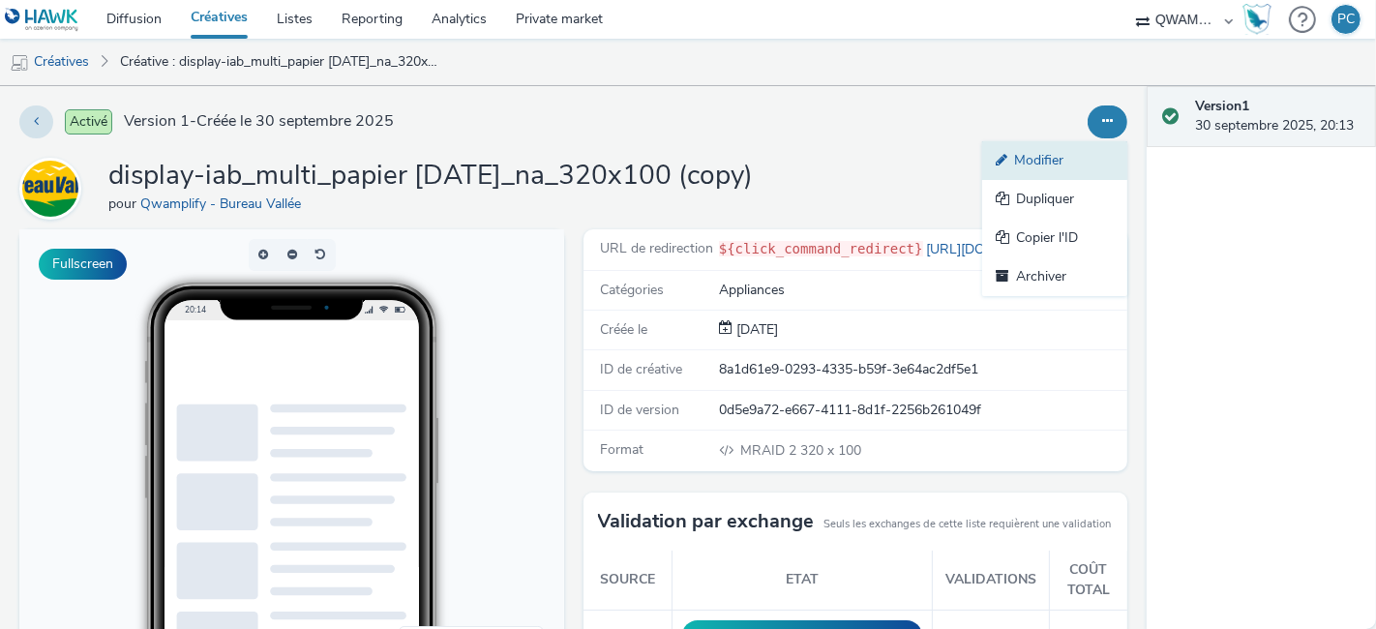
click at [1042, 154] on link "Modifier" at bounding box center [1054, 160] width 145 height 39
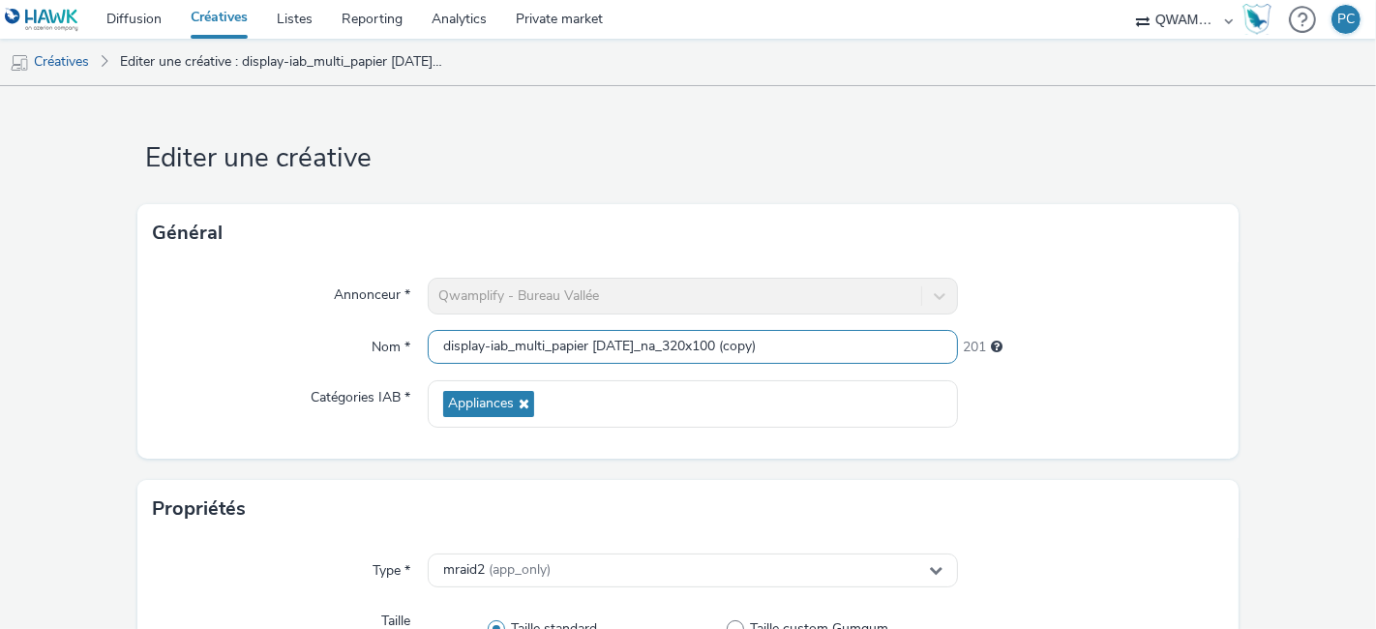
click at [430, 343] on input "display-iab_multi_papier sept 2 2025_na_320x100 (copy)" at bounding box center [693, 347] width 530 height 34
paste input "generique octobre 1 2025_na_320x100"
type input "display-iab_multi_generique octobre 1 2025_na_320x100"
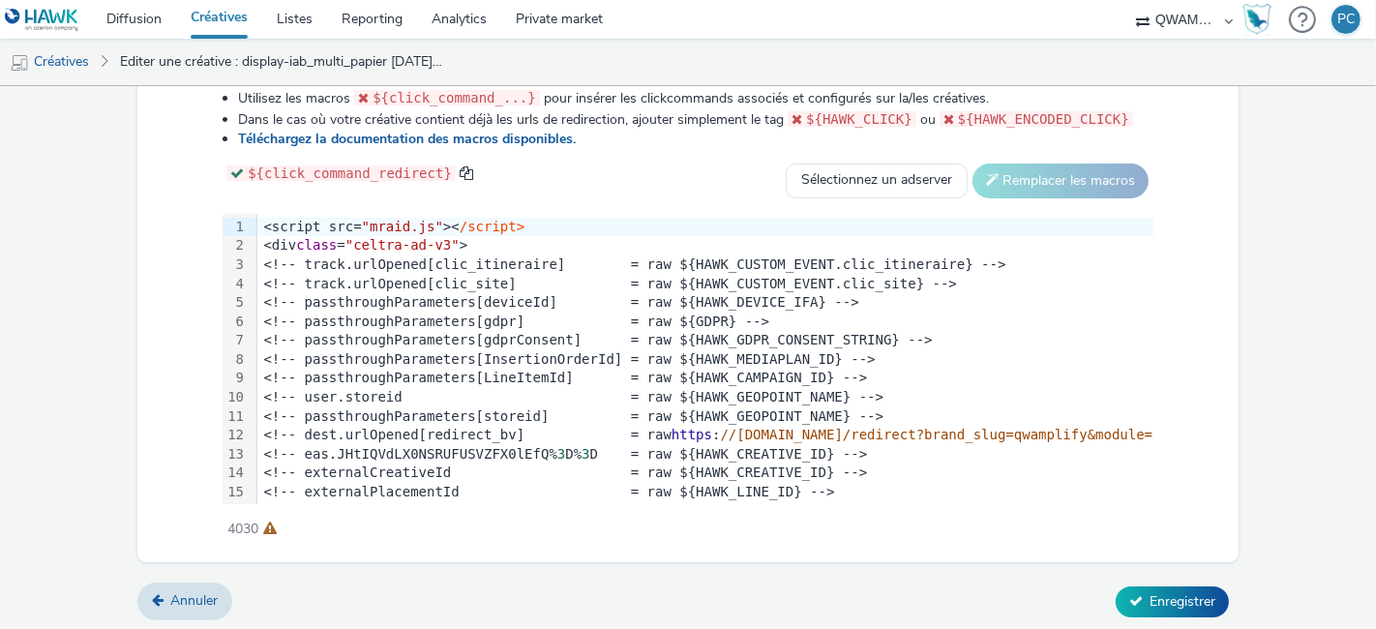
scroll to position [530, 0]
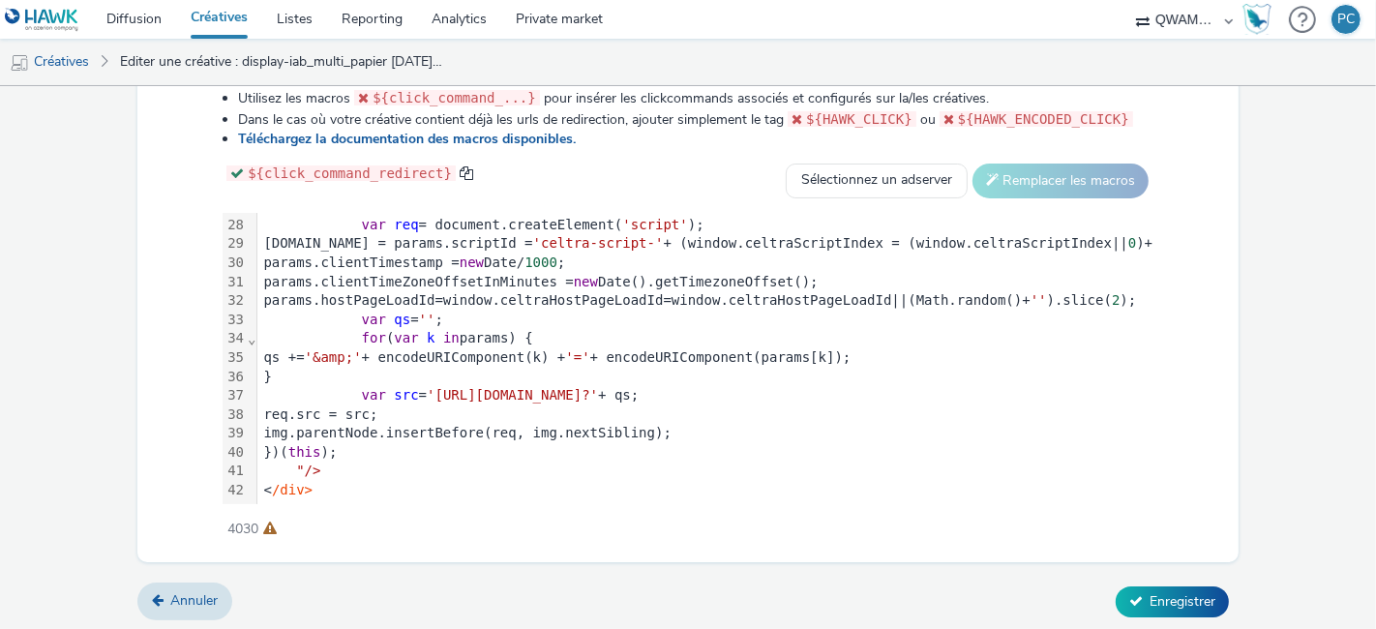
click at [598, 387] on span "'https://ads.celtra.com/8c749528/mraid-ad.js?'" at bounding box center [512, 394] width 171 height 15
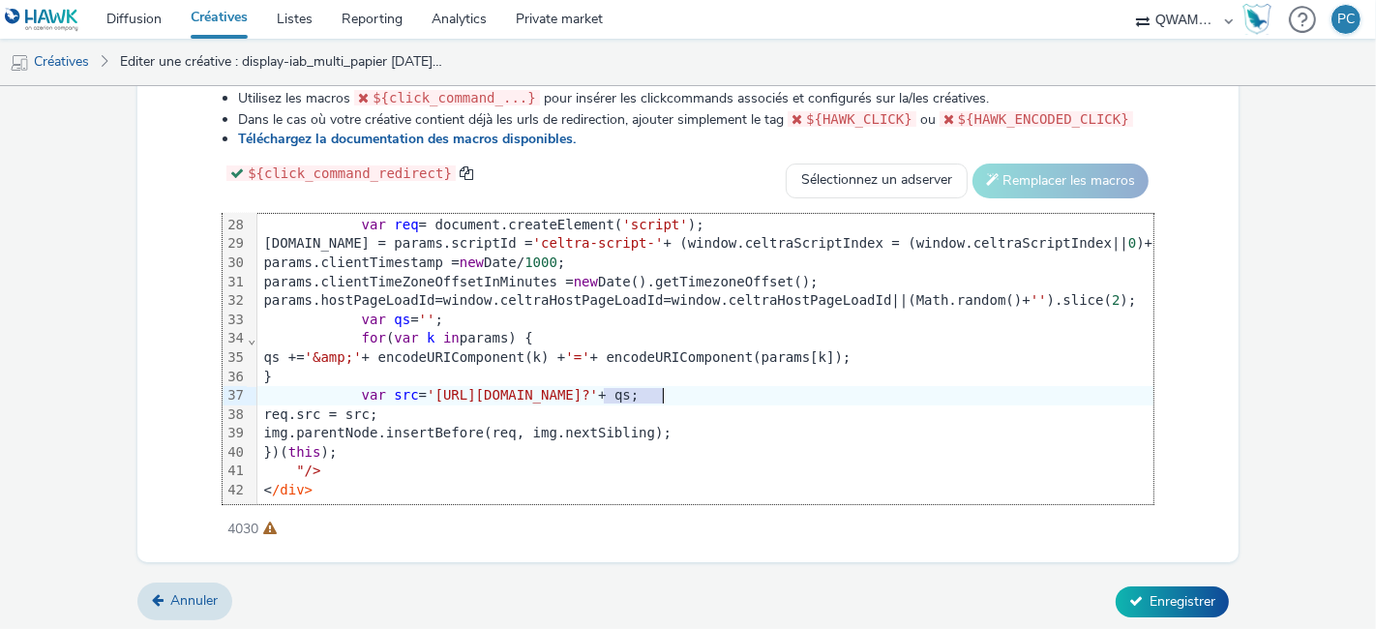
click at [598, 387] on span "'https://ads.celtra.com/8c749528/mraid-ad.js?'" at bounding box center [512, 394] width 171 height 15
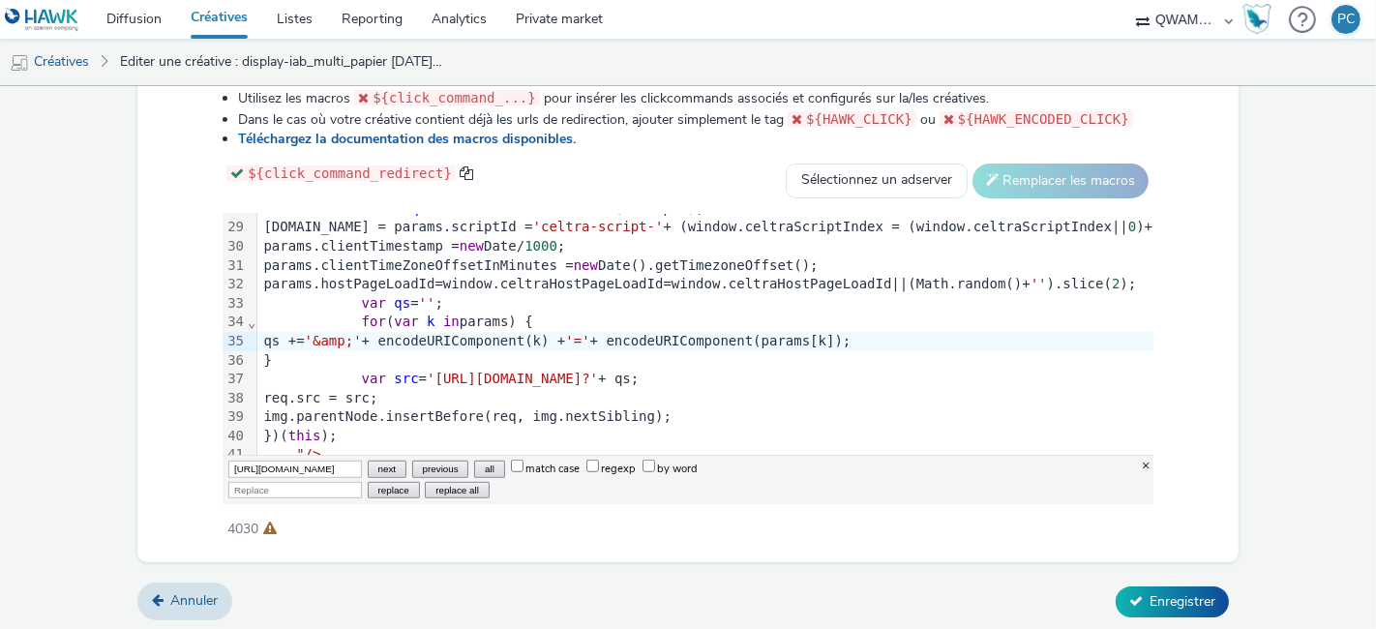
scroll to position [0, 929]
type input "[URL][DOMAIN_NAME]"
click at [285, 482] on input "Replace" at bounding box center [295, 490] width 134 height 16
paste input "[URL][DOMAIN_NAME]"
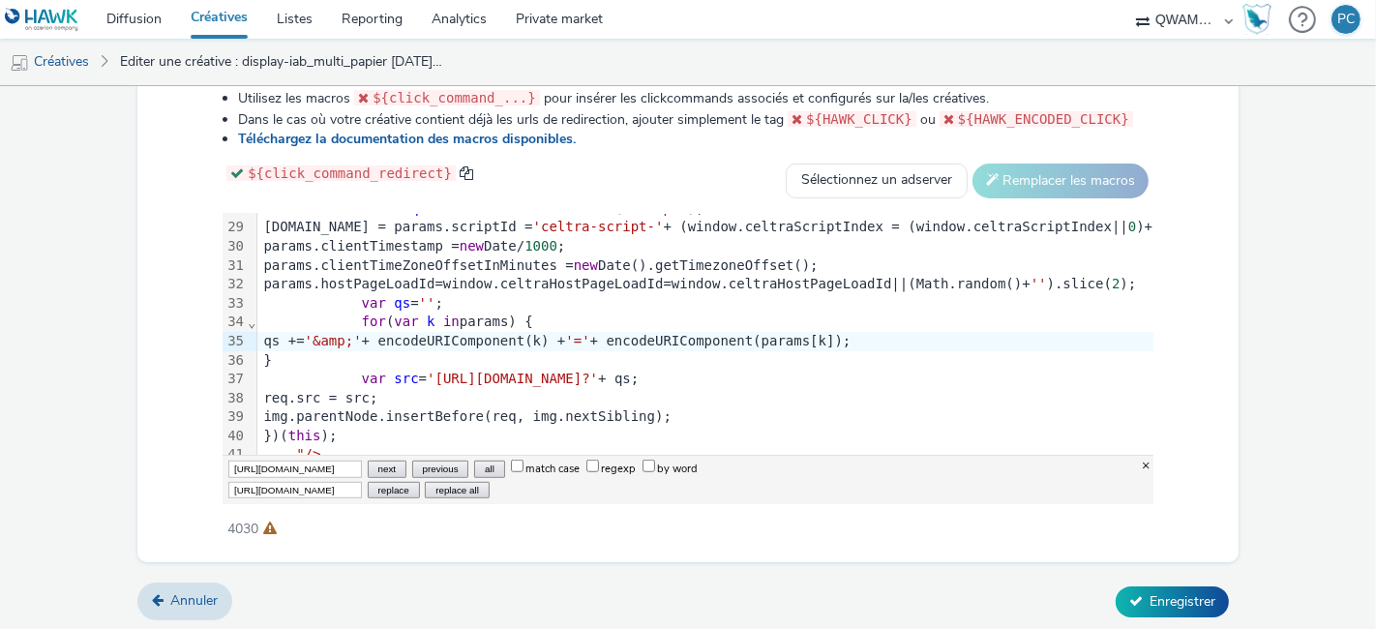
scroll to position [0, 582]
type input "[URL][DOMAIN_NAME]"
click at [433, 485] on button "replace all" at bounding box center [457, 490] width 64 height 16
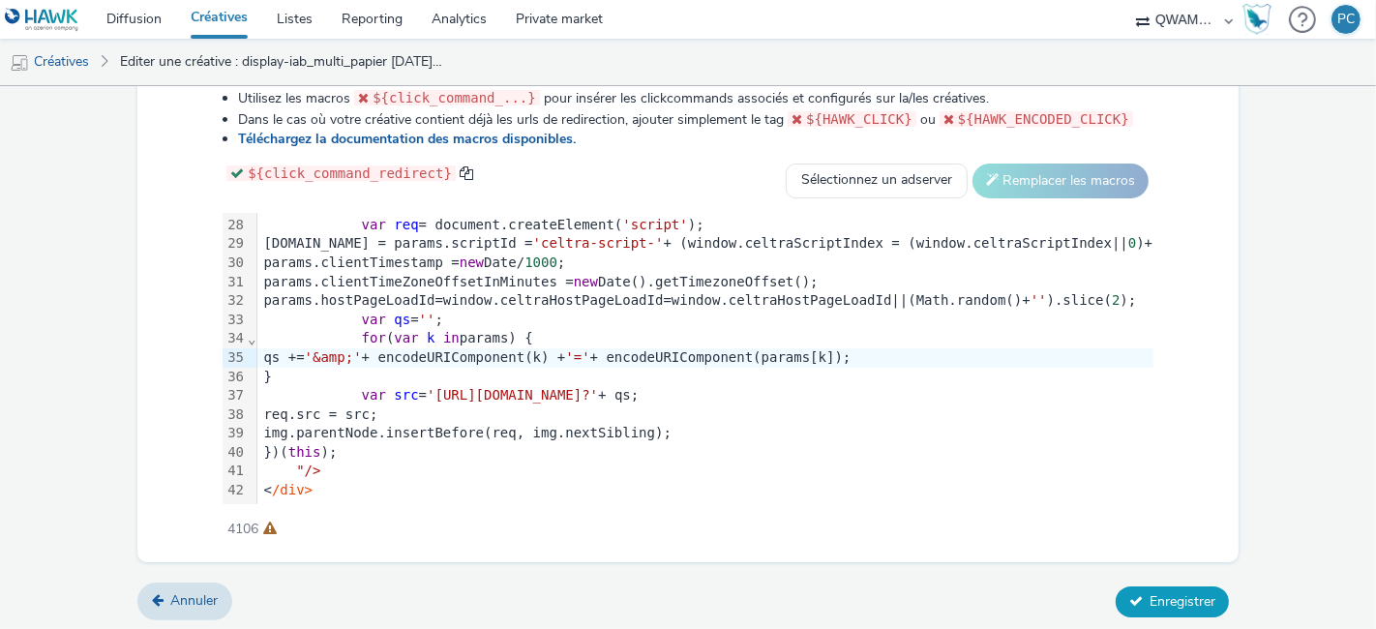
click at [1133, 586] on button "Enregistrer" at bounding box center [1171, 601] width 113 height 31
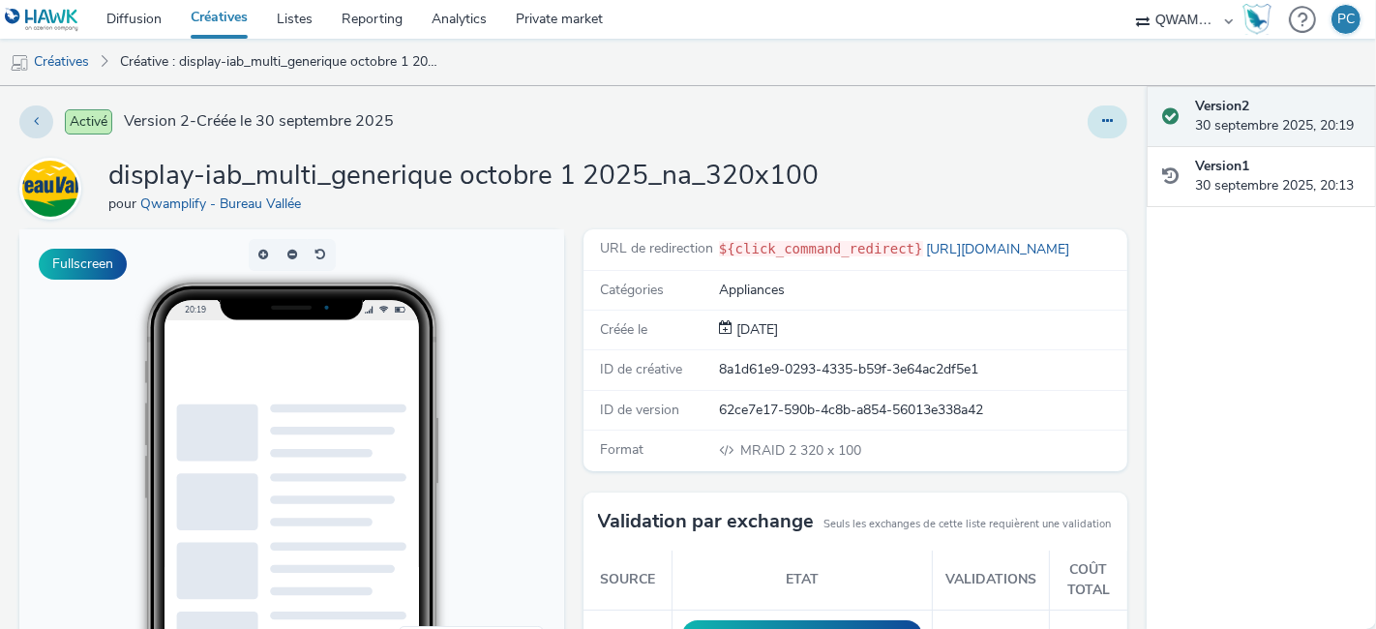
click at [1087, 128] on button at bounding box center [1107, 121] width 40 height 33
click at [1081, 203] on link "Dupliquer" at bounding box center [1054, 199] width 145 height 39
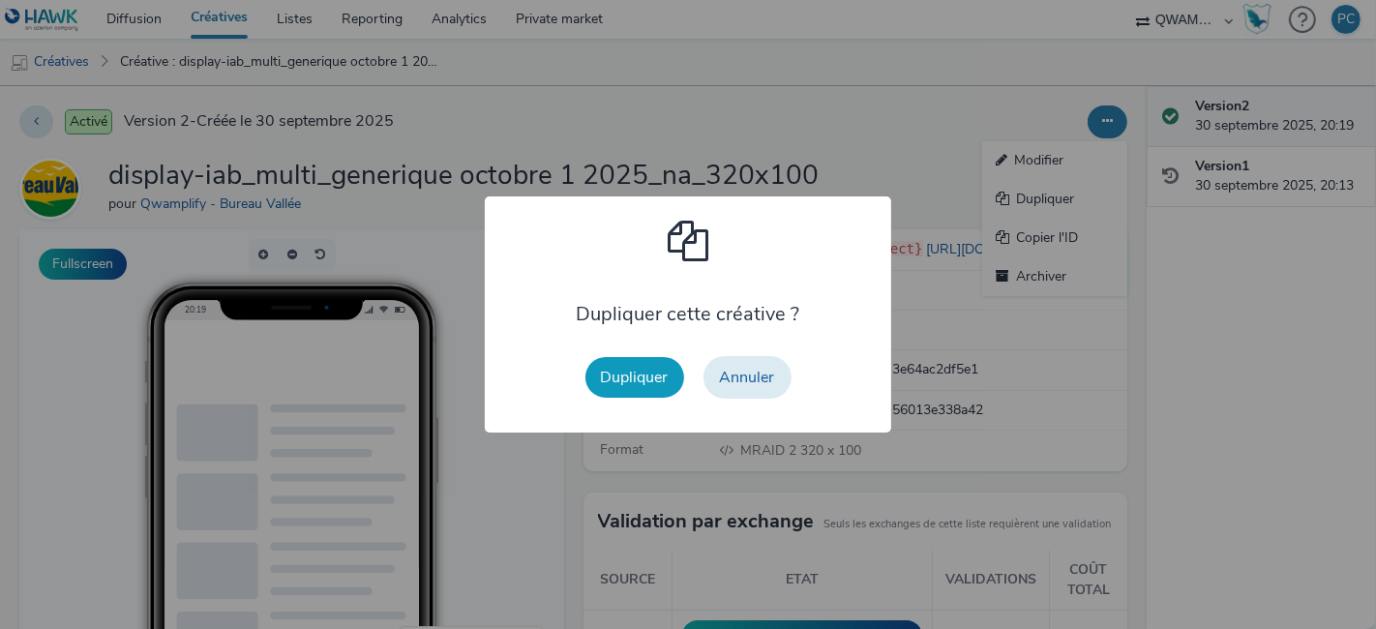
click at [641, 382] on button "Dupliquer" at bounding box center [634, 377] width 99 height 41
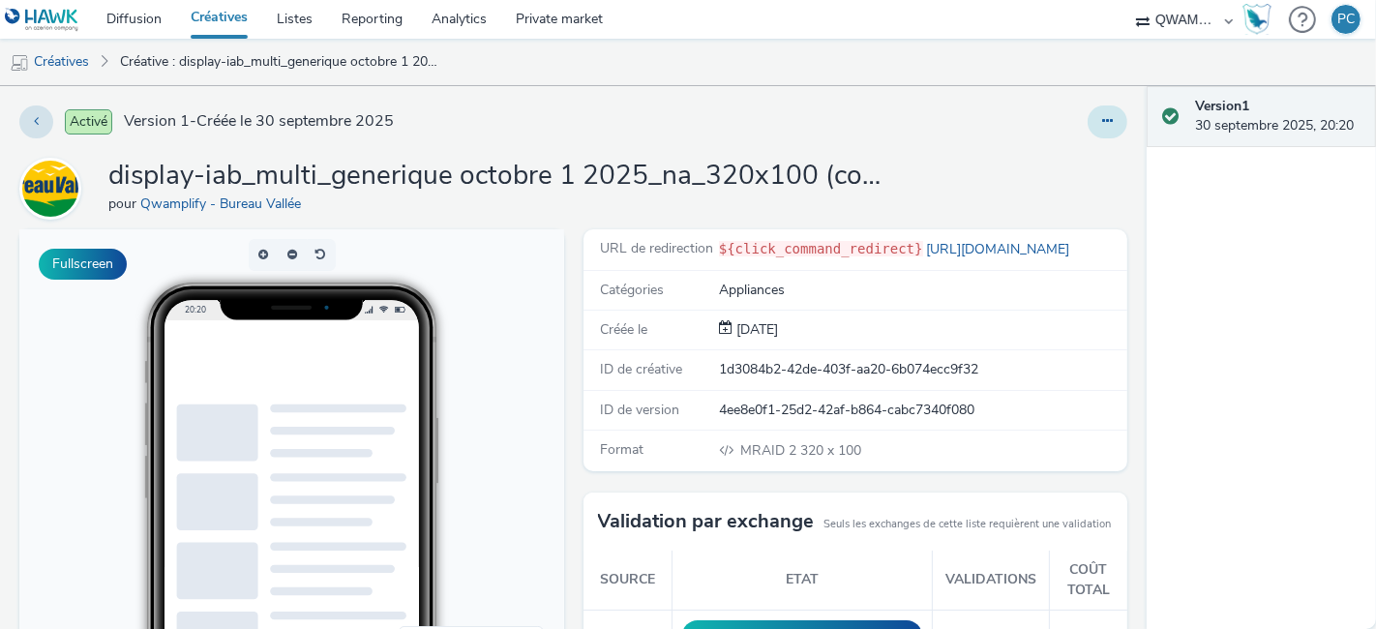
click at [1087, 131] on button at bounding box center [1107, 121] width 40 height 33
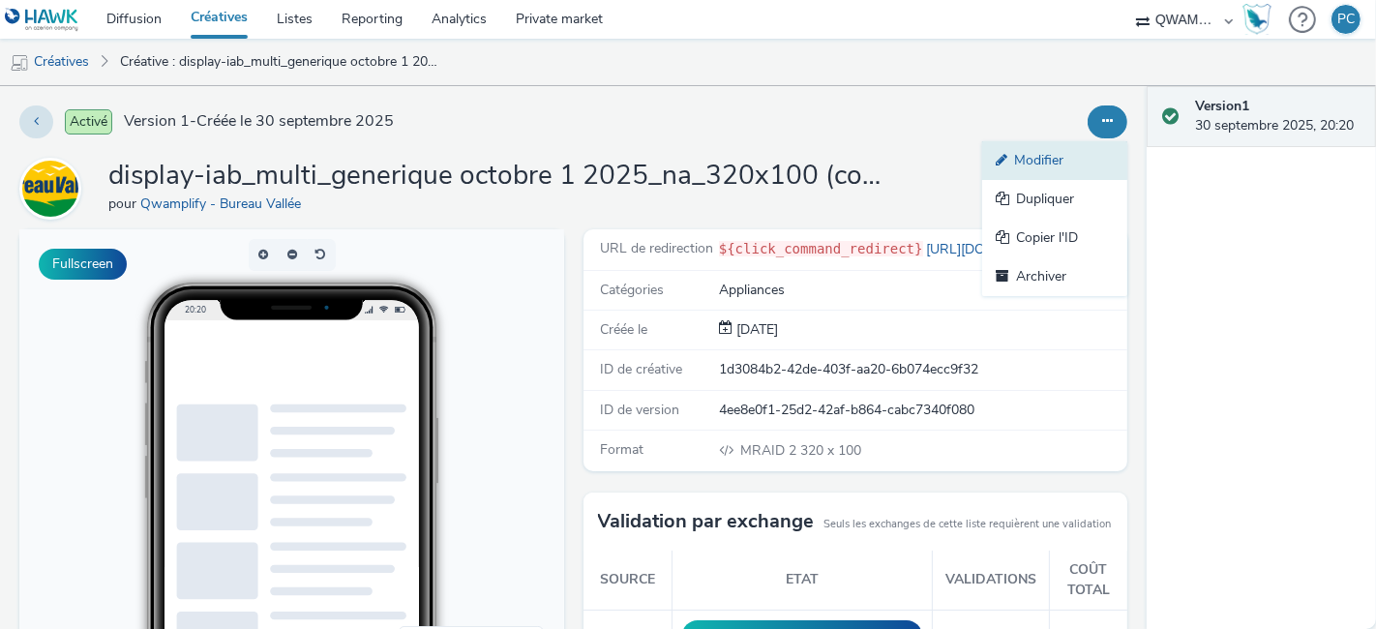
click at [1061, 159] on link "Modifier" at bounding box center [1054, 160] width 145 height 39
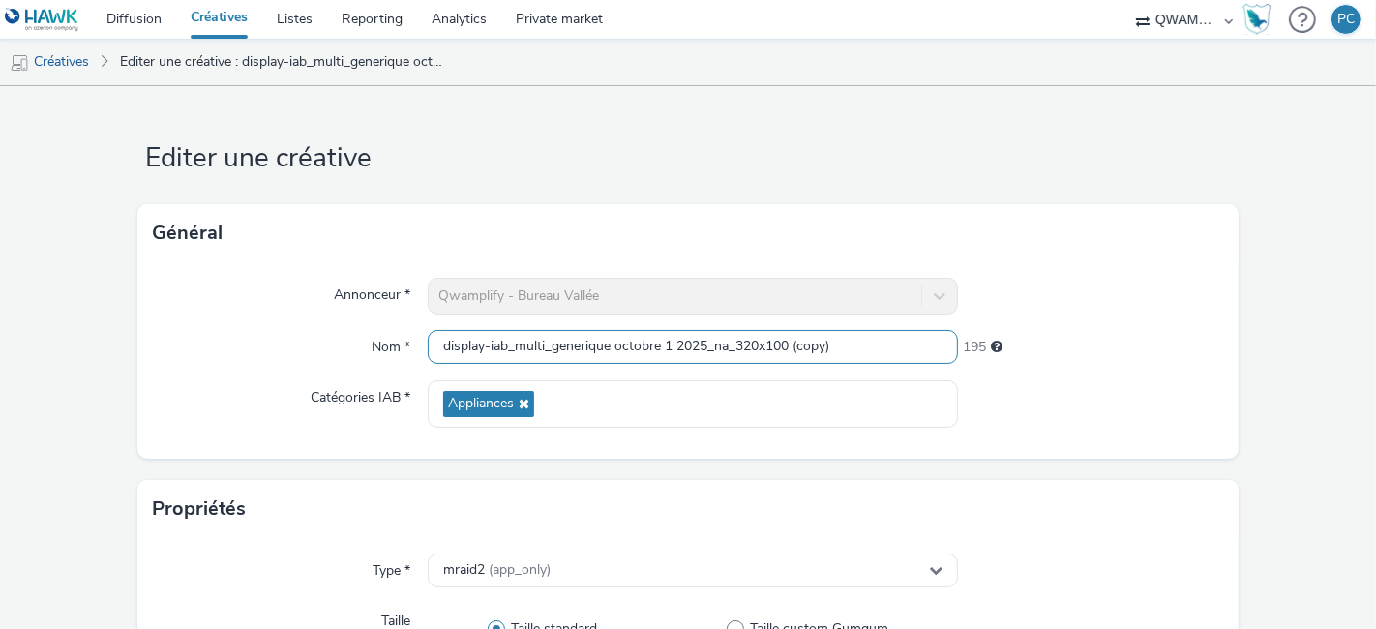
click at [442, 350] on input "display-iab_multi_generique octobre 1 2025_na_320x100 (copy)" at bounding box center [693, 347] width 530 height 34
paste input "imprimante octobre 1 2025_na_320x100"
type input "display-iab_multi_imprimante octobre 1 2025_na_320x100"
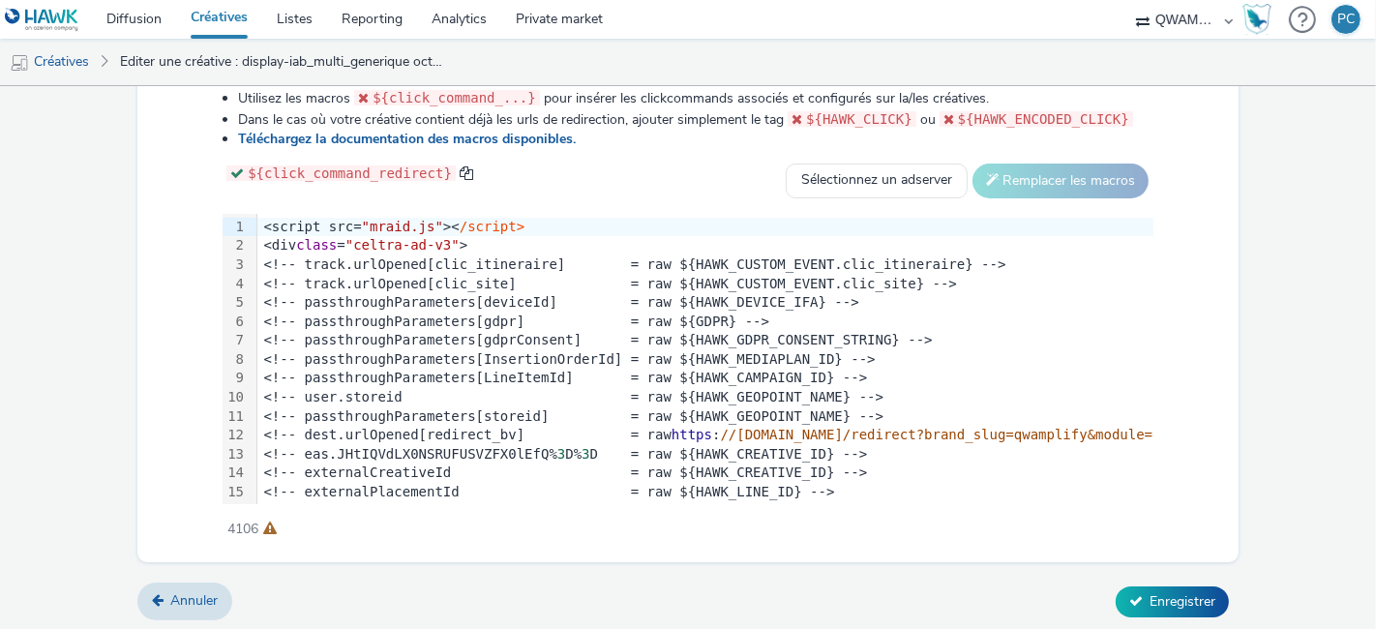
scroll to position [530, 0]
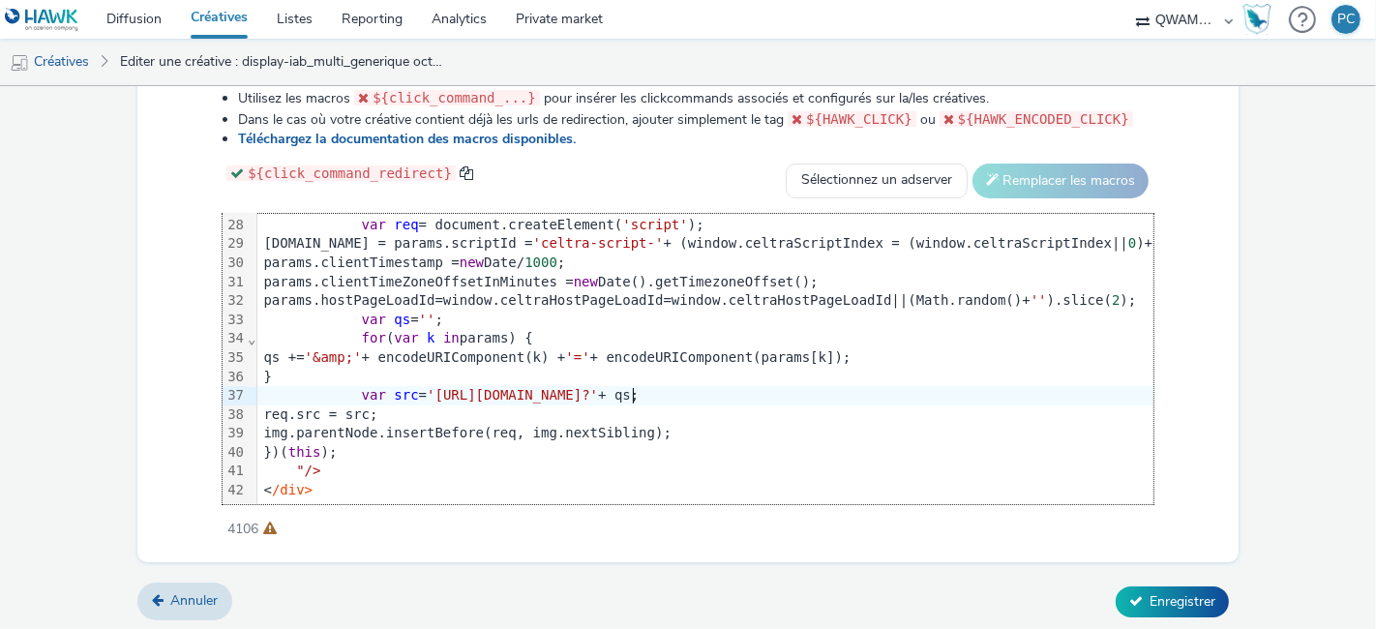
click at [598, 387] on span "'https://ads.celtra.com/236e798d/mraid-ad.js?'" at bounding box center [512, 394] width 171 height 15
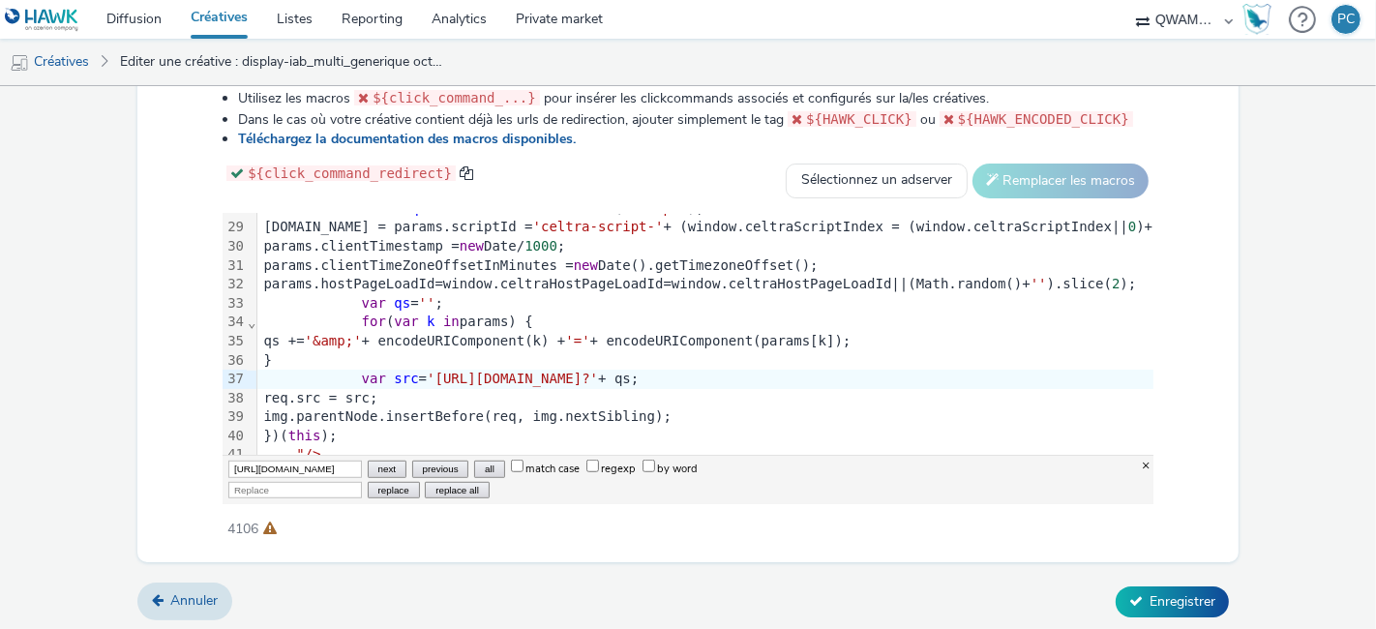
scroll to position [0, 582]
type input "[URL][DOMAIN_NAME]"
click at [253, 486] on input "Replace" at bounding box center [295, 490] width 134 height 16
paste input "[URL][DOMAIN_NAME]"
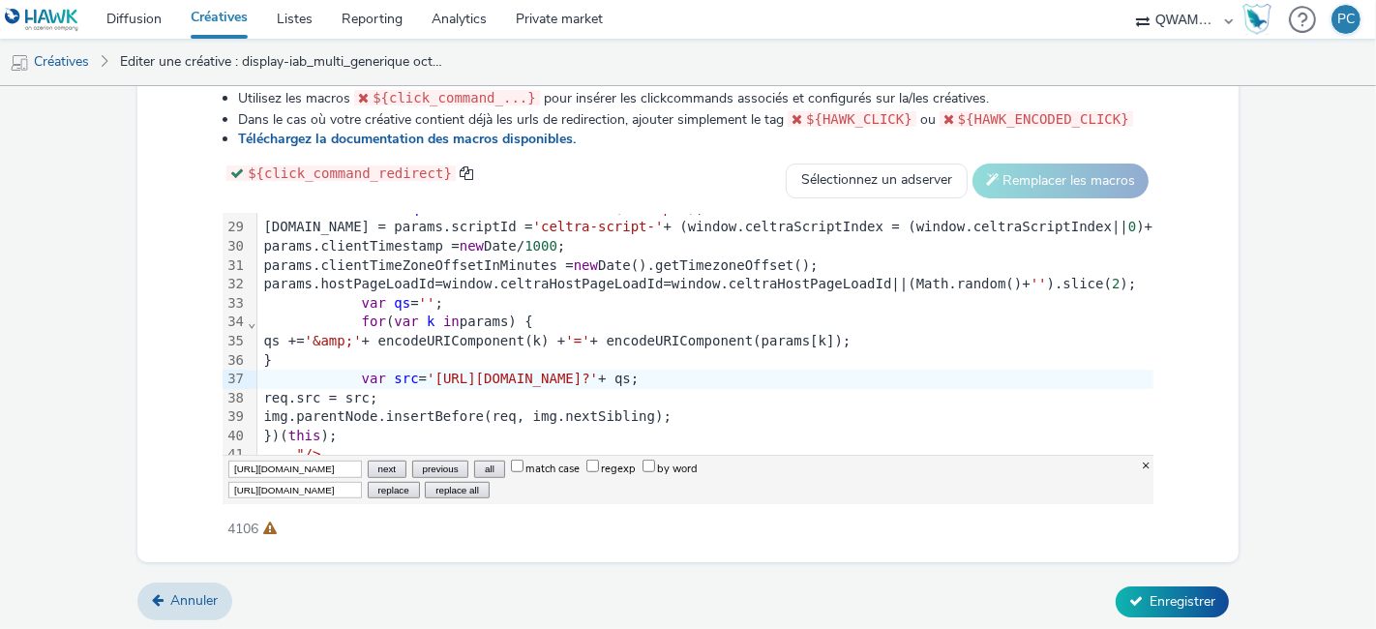
scroll to position [0, 771]
type input "[URL][DOMAIN_NAME]"
click at [430, 487] on button "replace all" at bounding box center [457, 490] width 64 height 16
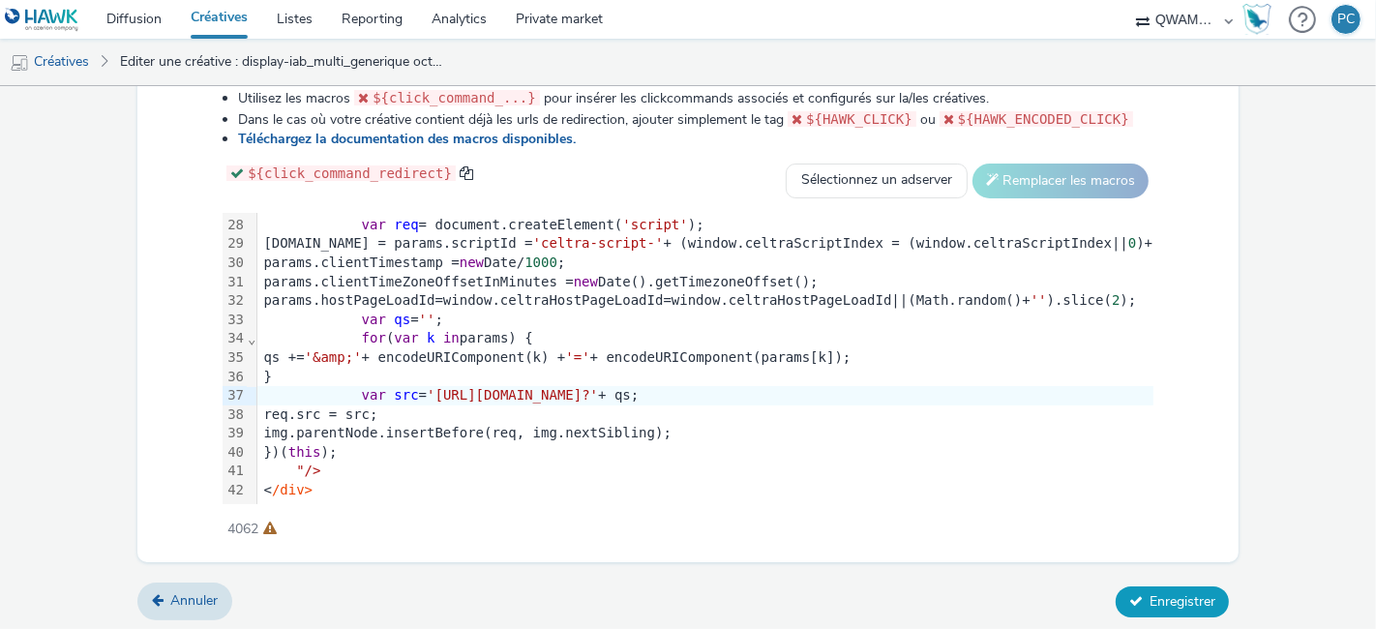
click at [1151, 595] on span "Enregistrer" at bounding box center [1182, 601] width 66 height 18
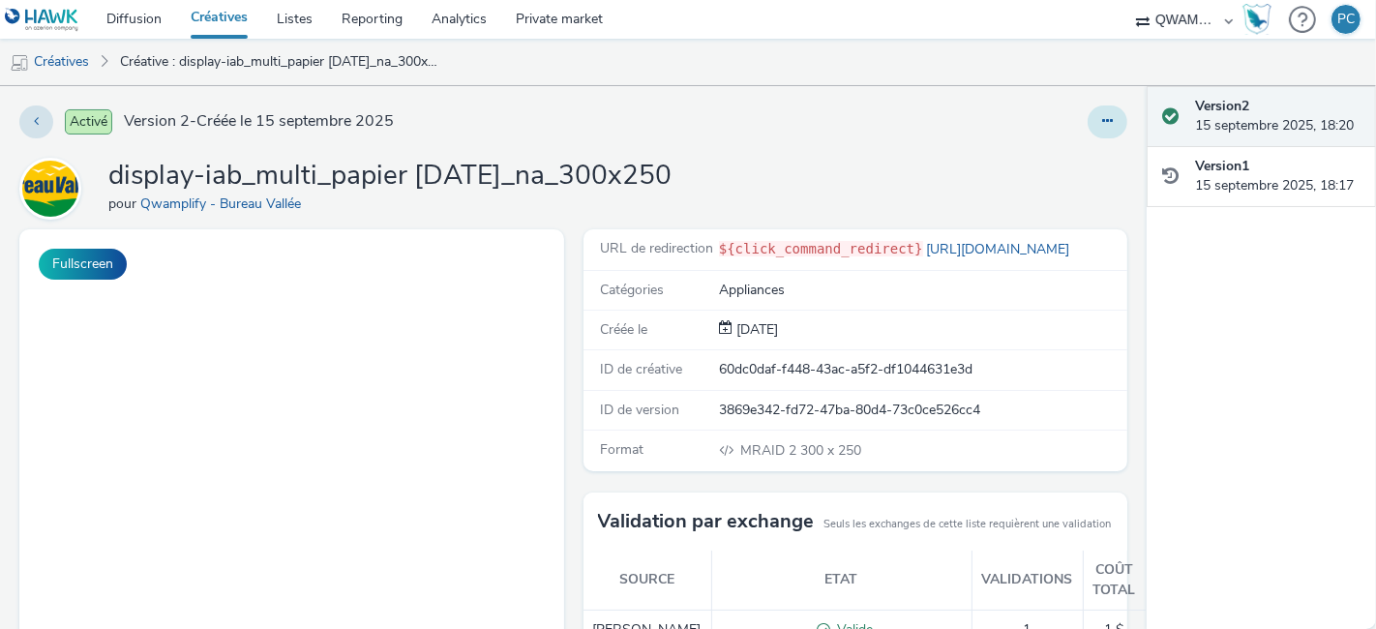
click at [1087, 124] on button at bounding box center [1107, 121] width 40 height 33
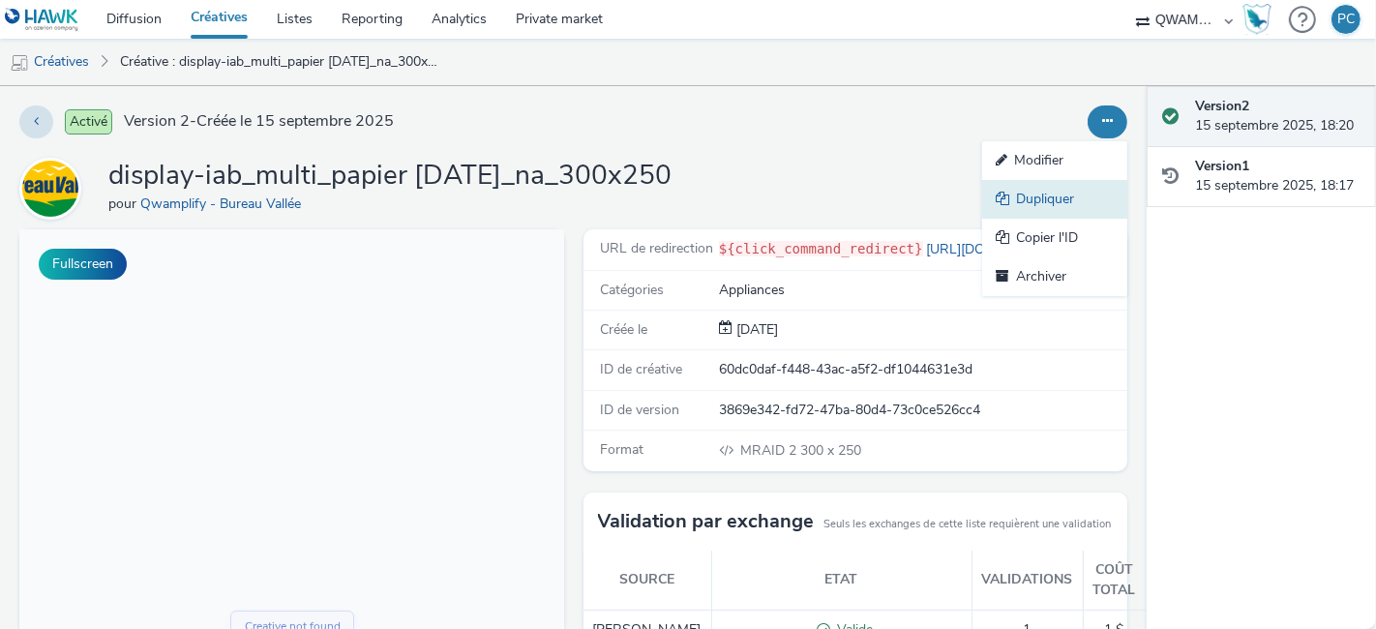
click at [1048, 203] on link "Dupliquer" at bounding box center [1054, 199] width 145 height 39
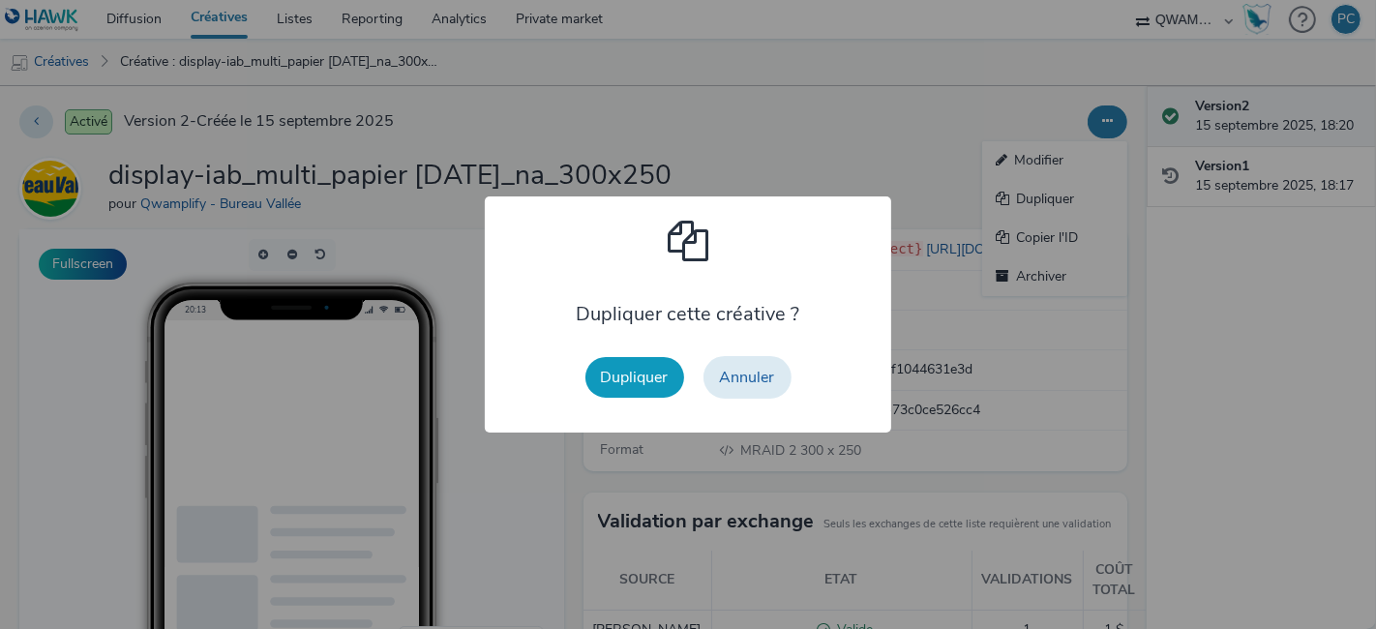
click at [617, 369] on button "Dupliquer" at bounding box center [634, 377] width 99 height 41
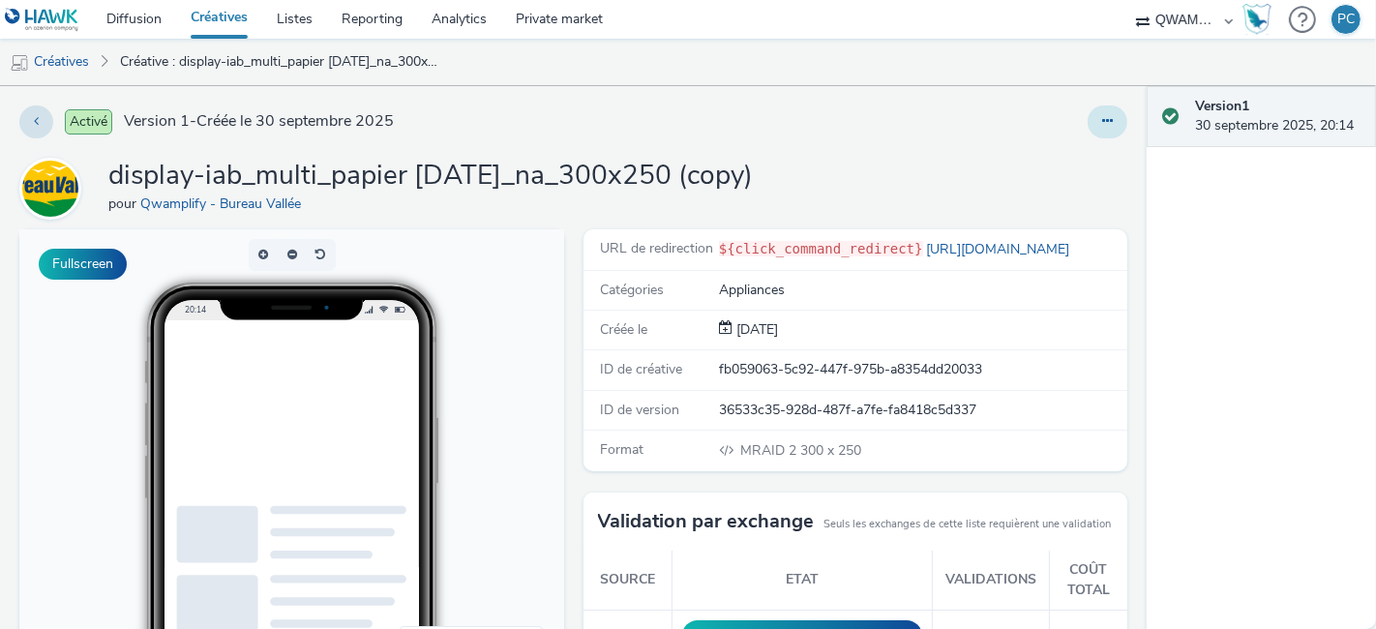
click at [1102, 126] on icon at bounding box center [1107, 121] width 11 height 14
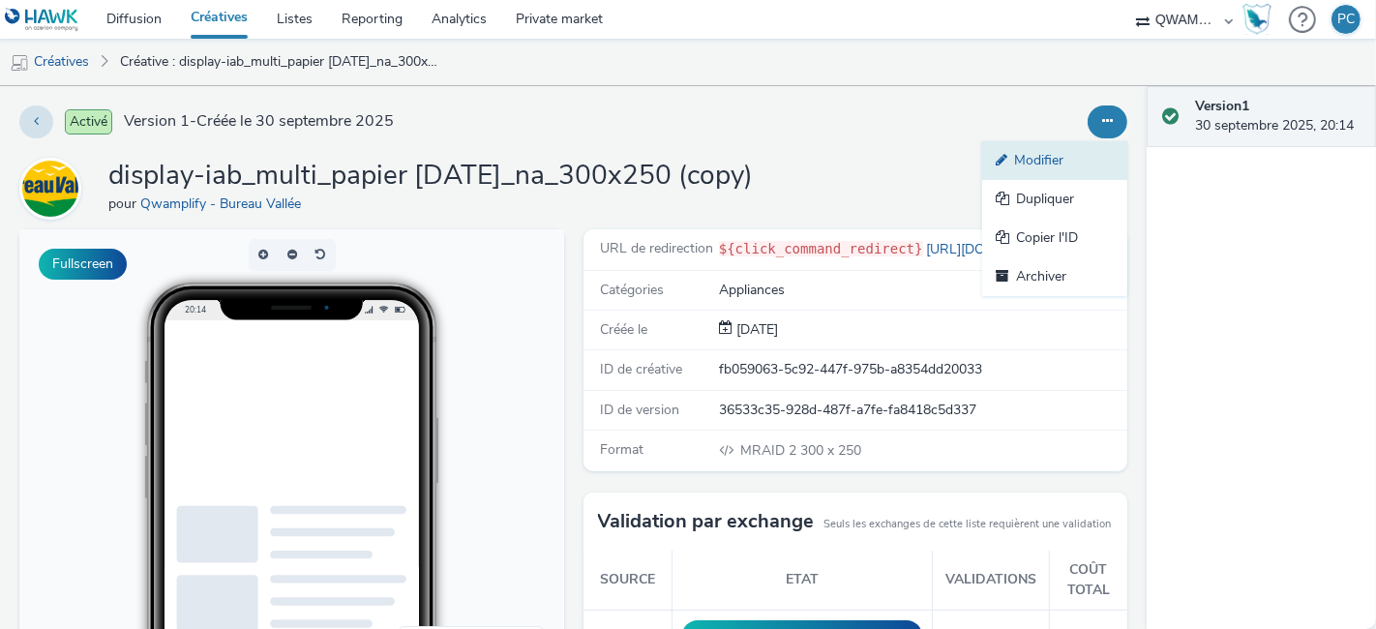
click at [1020, 162] on link "Modifier" at bounding box center [1054, 160] width 145 height 39
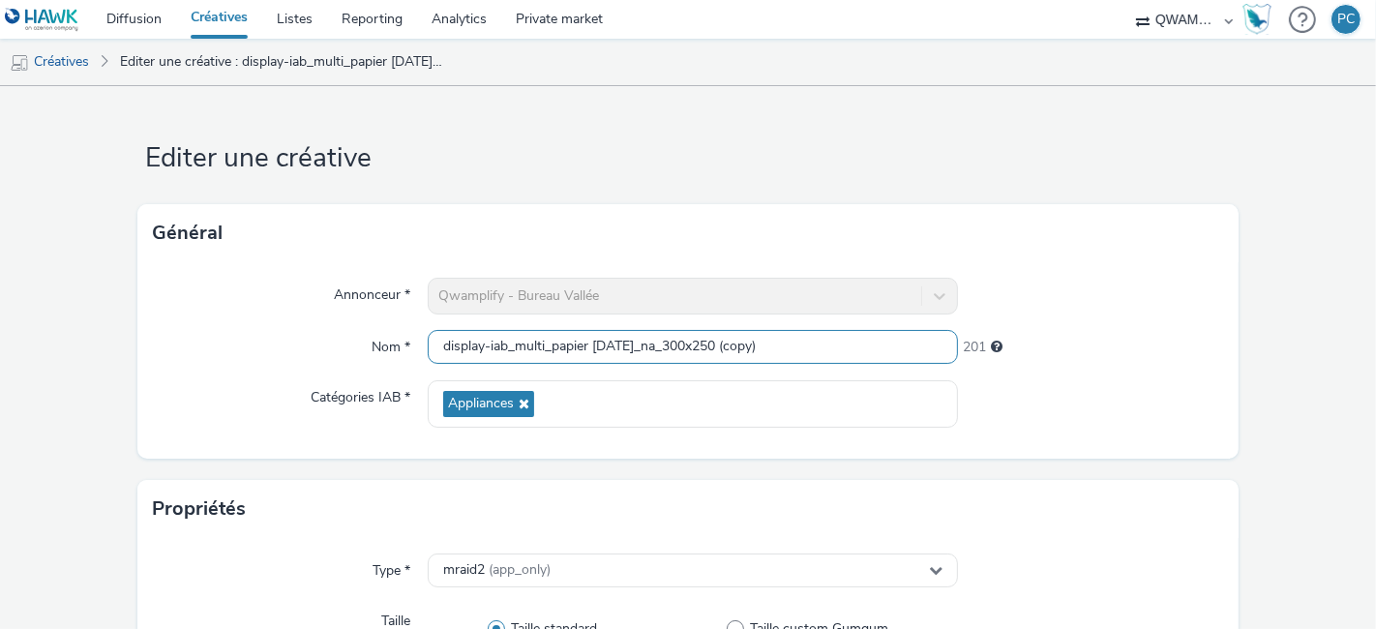
click at [430, 343] on input "display-iab_multi_papier sept 2 2025_na_300x250 (copy)" at bounding box center [693, 347] width 530 height 34
paste input "generique octobre 1 2025_na_300x250"
type input "display-iab_multi_generique octobre 1 2025_na_300x250"
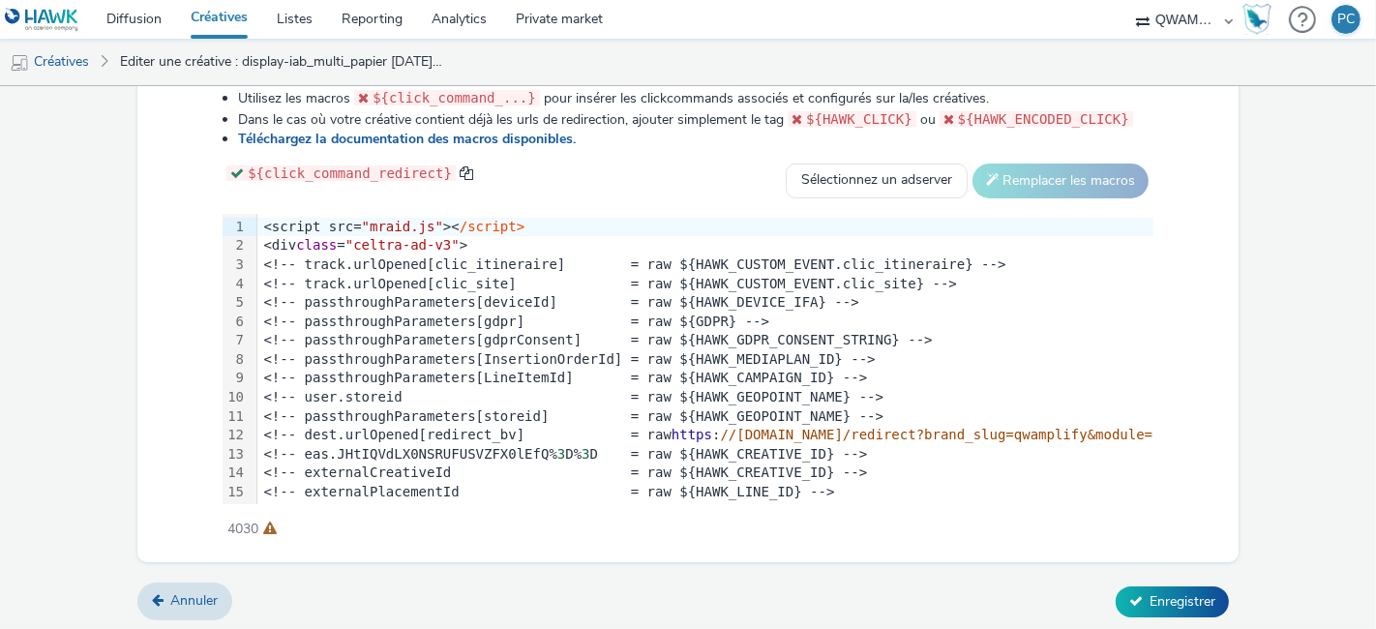
scroll to position [530, 0]
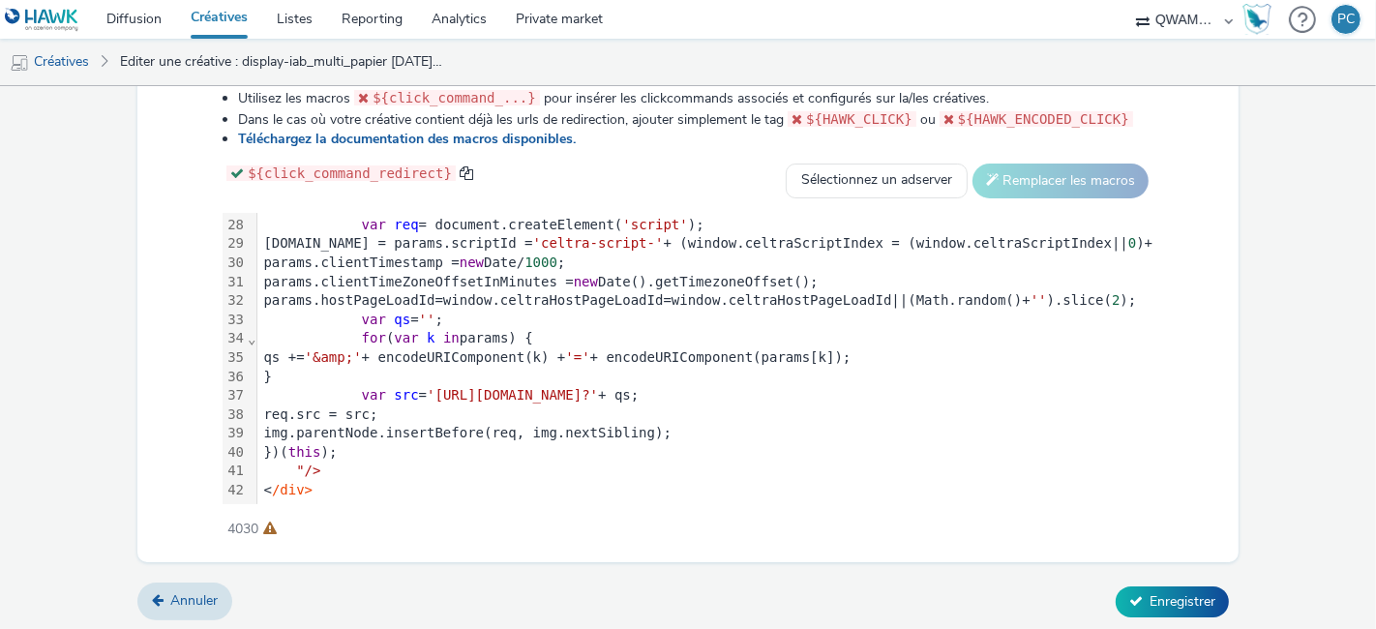
click at [598, 387] on span "'https://ads.celtra.com/b47e96bc/mraid-ad.js?'" at bounding box center [512, 394] width 171 height 15
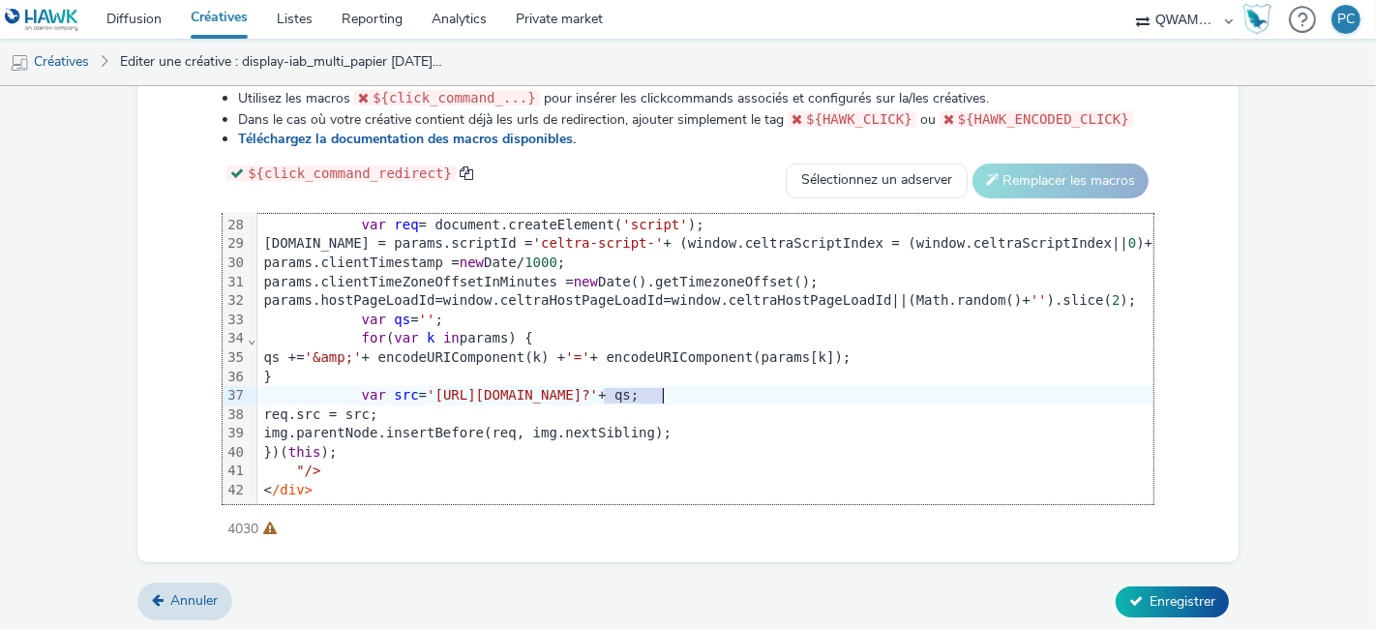
click at [598, 387] on span "'https://ads.celtra.com/b47e96bc/mraid-ad.js?'" at bounding box center [512, 394] width 171 height 15
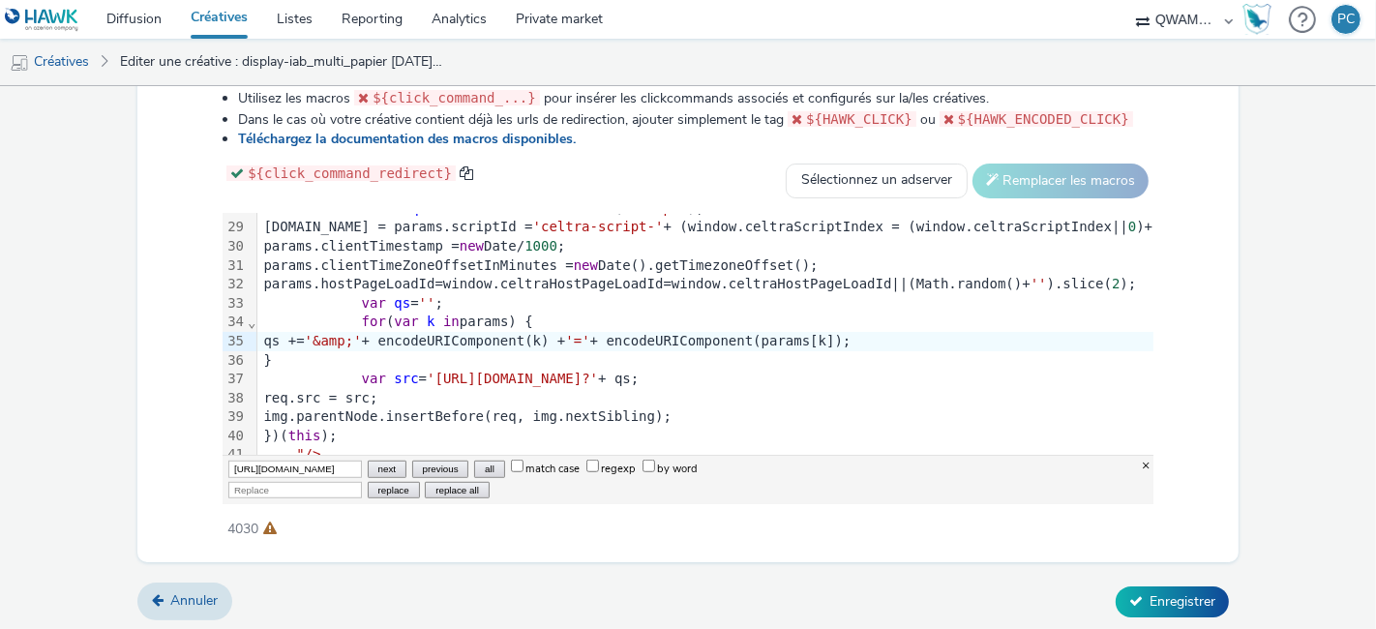
scroll to position [0, 929]
type input "[URL][DOMAIN_NAME]"
click at [285, 482] on input "Replace" at bounding box center [295, 490] width 134 height 16
paste input "[URL][DOMAIN_NAME]"
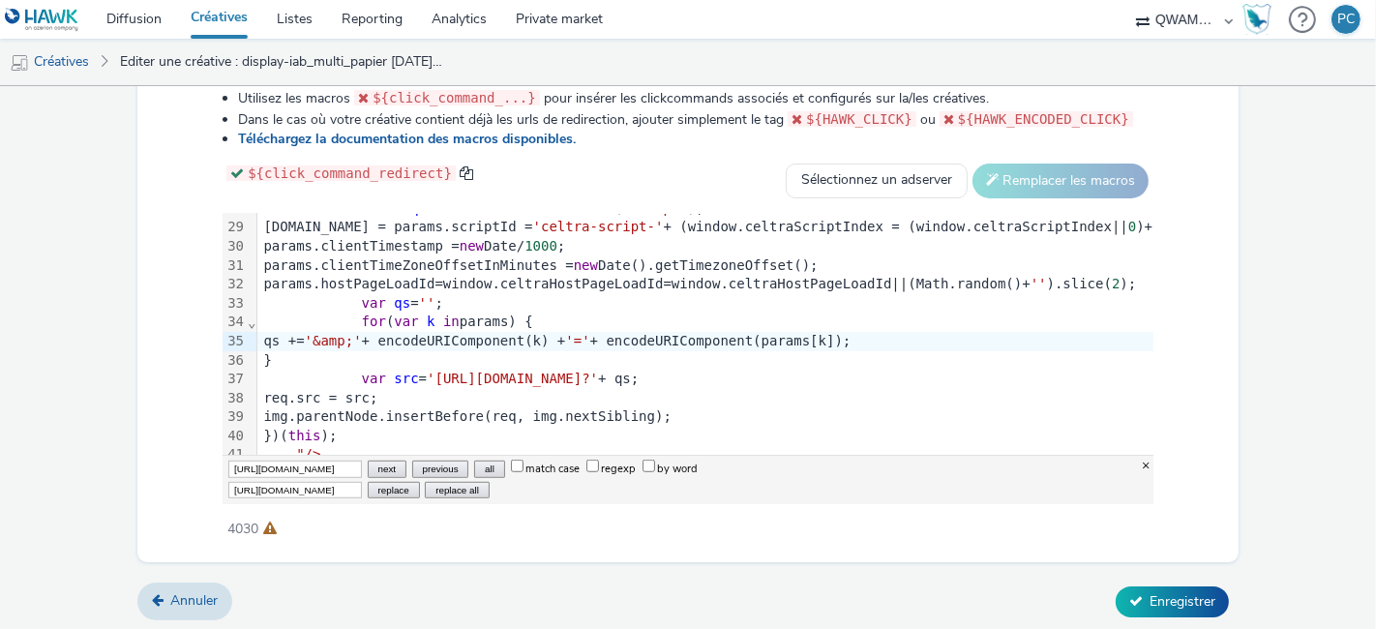
scroll to position [0, 582]
type input "[URL][DOMAIN_NAME]"
click at [433, 485] on button "replace all" at bounding box center [457, 490] width 64 height 16
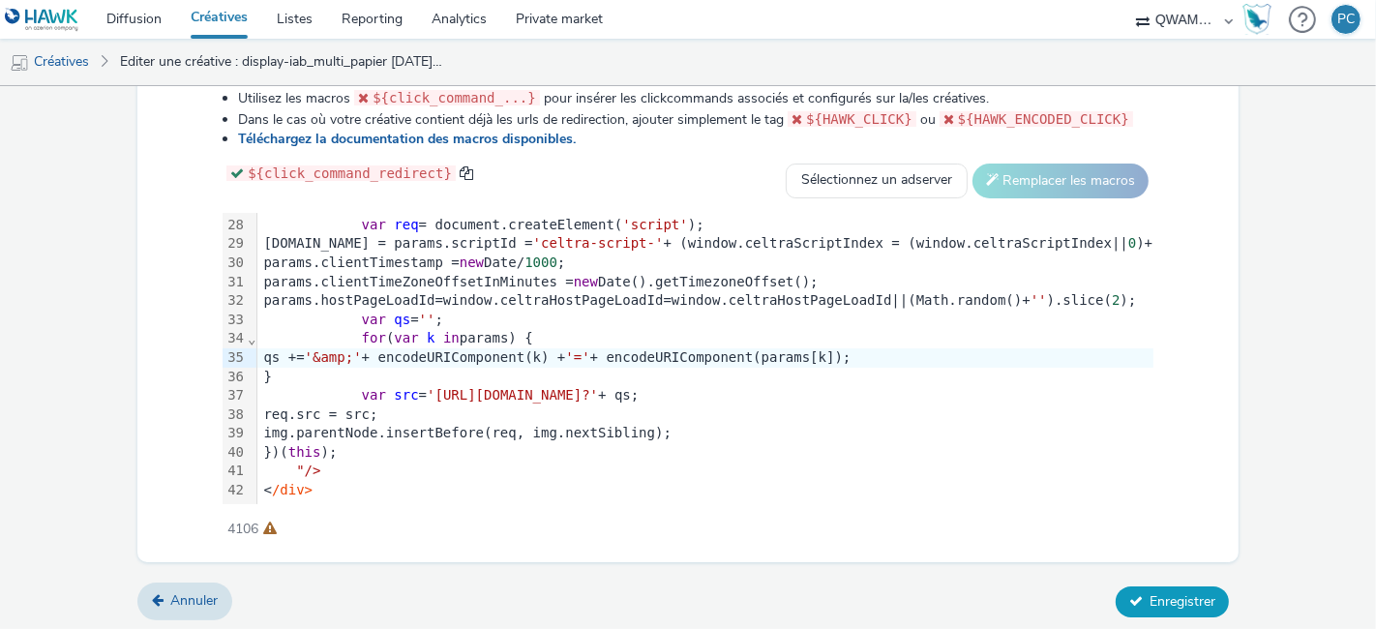
click at [1133, 586] on button "Enregistrer" at bounding box center [1171, 601] width 113 height 31
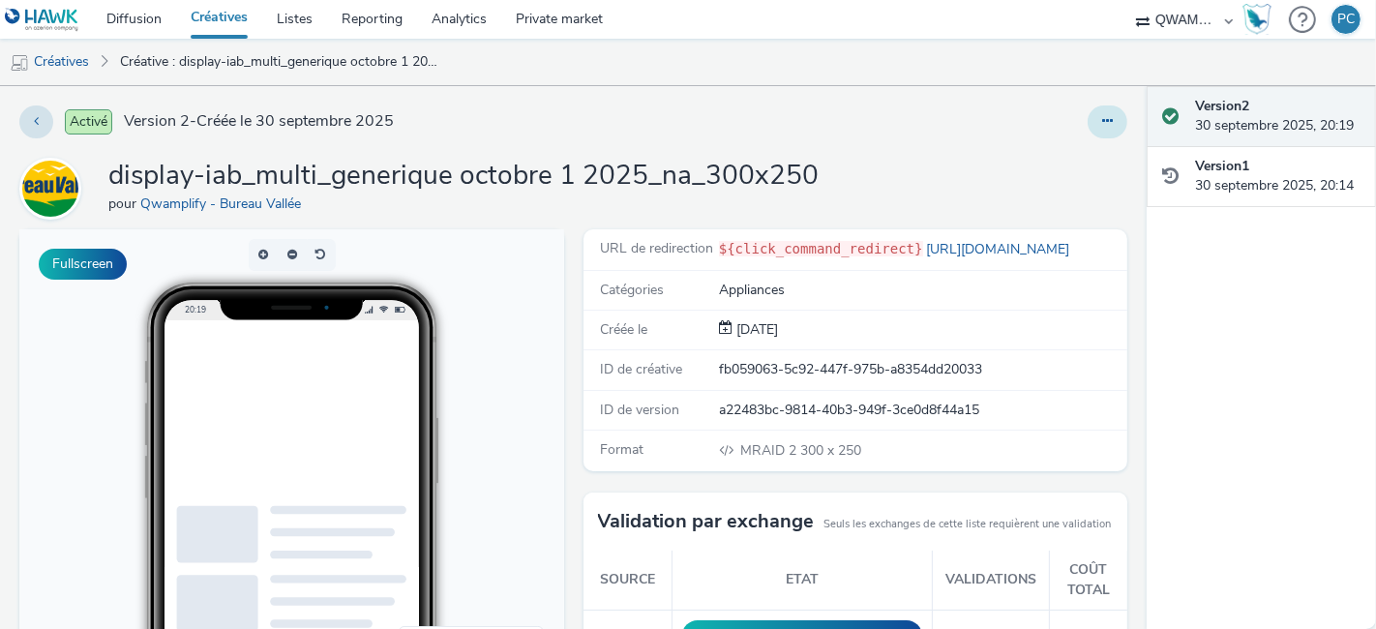
click at [1102, 120] on icon at bounding box center [1107, 121] width 11 height 14
click at [1053, 195] on link "Dupliquer" at bounding box center [1054, 199] width 145 height 39
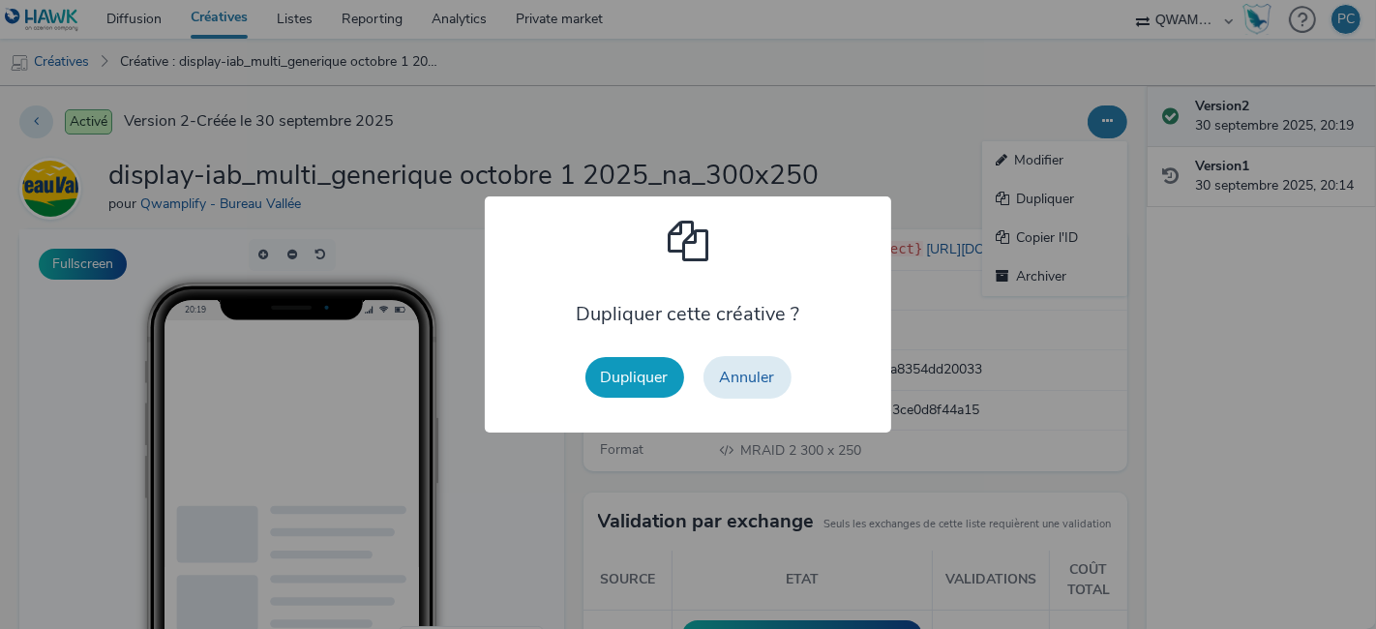
click at [641, 382] on button "Dupliquer" at bounding box center [634, 377] width 99 height 41
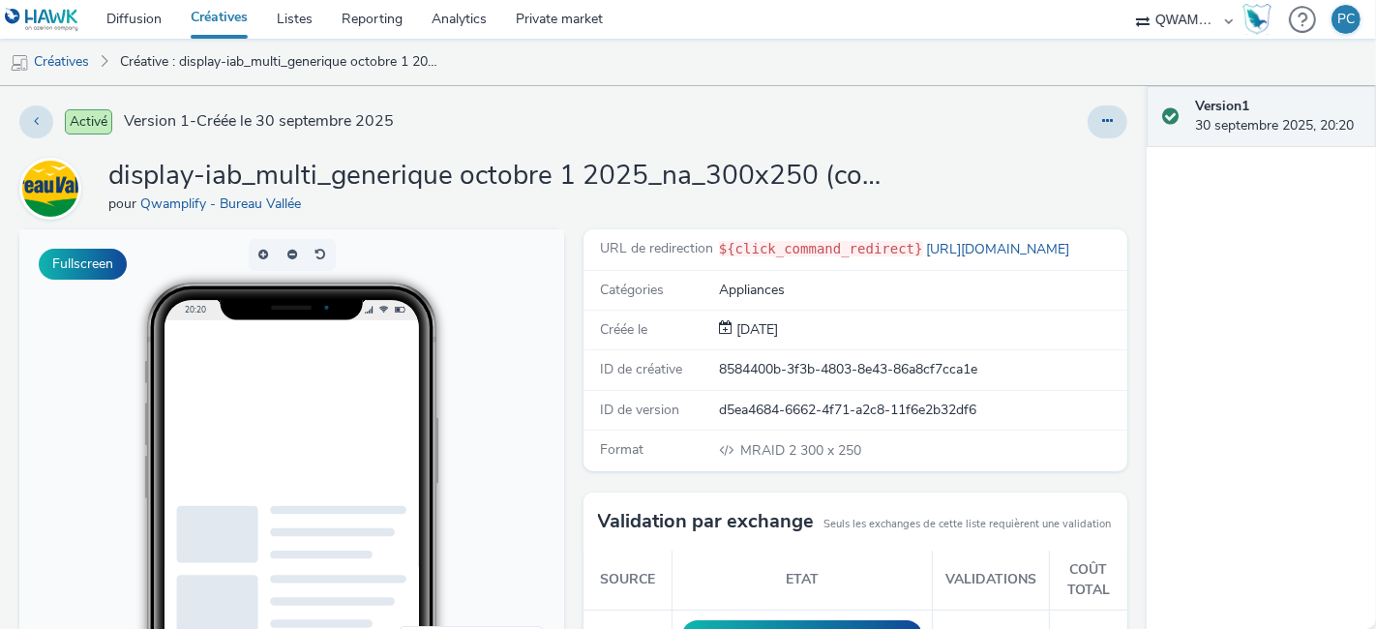
drag, startPoint x: 1097, startPoint y: 119, endPoint x: 1068, endPoint y: 132, distance: 31.6
click at [1068, 132] on div at bounding box center [905, 121] width 443 height 33
click at [1087, 127] on button at bounding box center [1107, 121] width 40 height 33
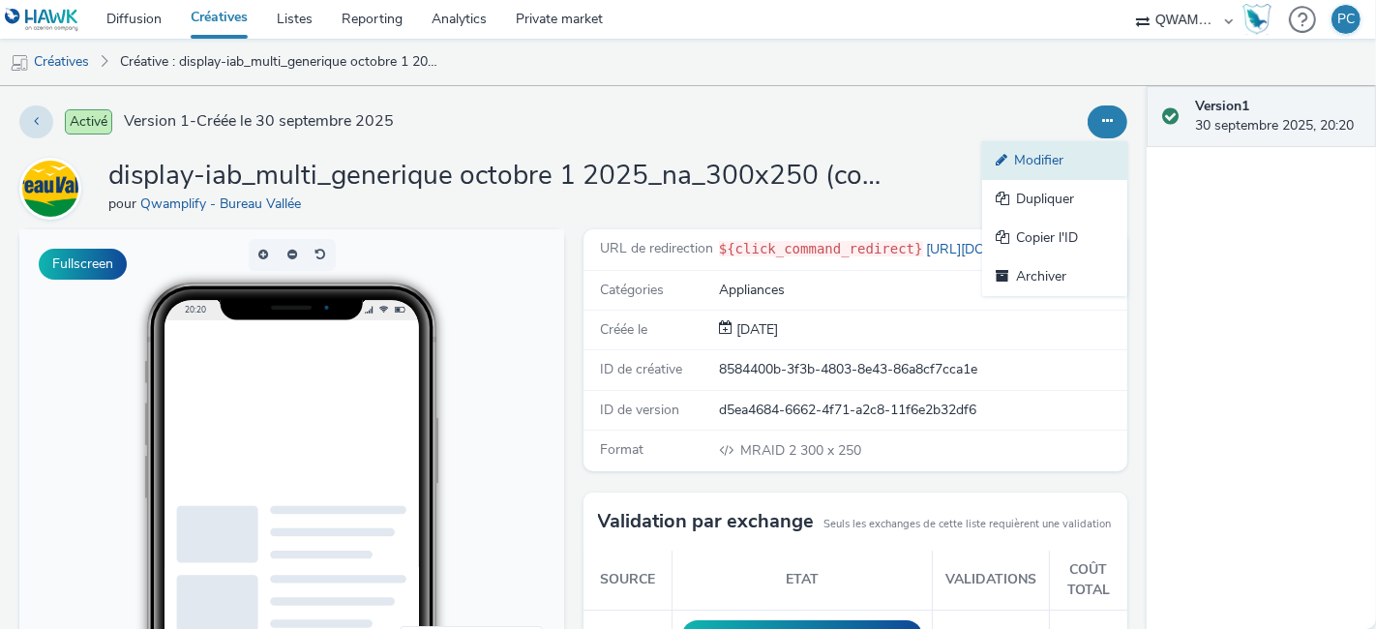
click at [1045, 163] on link "Modifier" at bounding box center [1054, 160] width 145 height 39
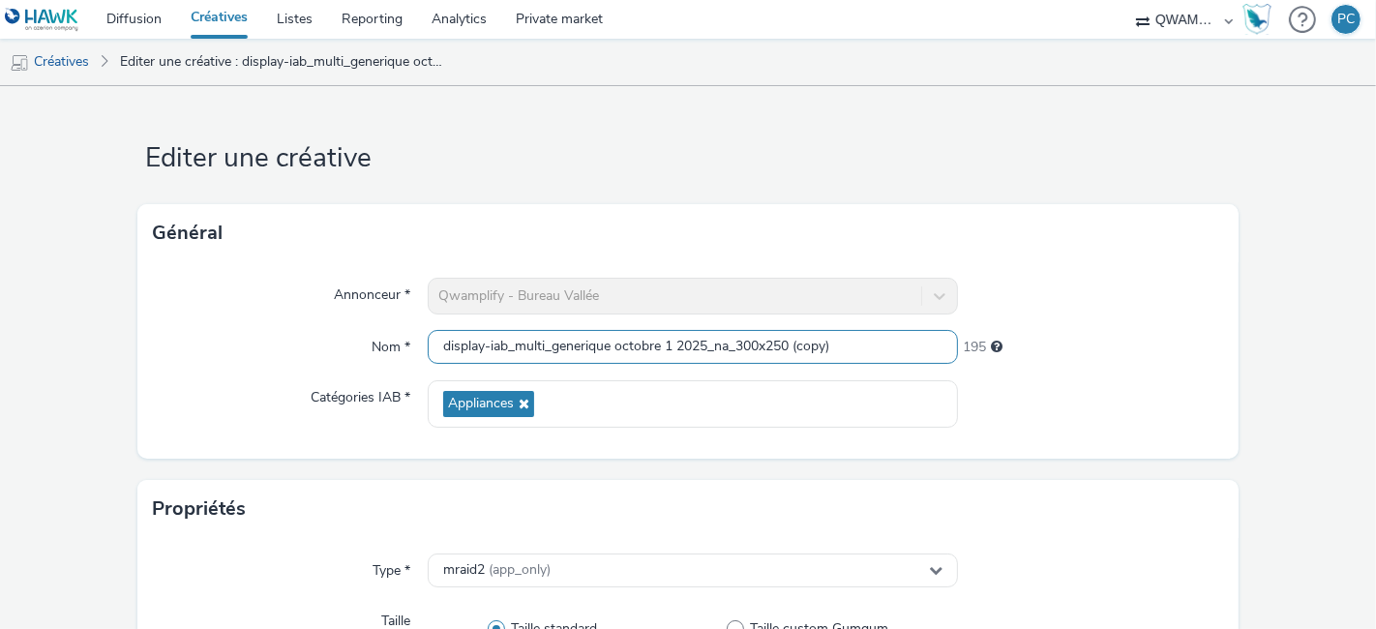
click at [442, 350] on input "display-iab_multi_generique octobre 1 2025_na_300x250 (copy)" at bounding box center [693, 347] width 530 height 34
paste input "imprimante octobre 1 2025_na_300x250"
type input "display-iab_multi_imprimante octobre 1 2025_na_300x250"
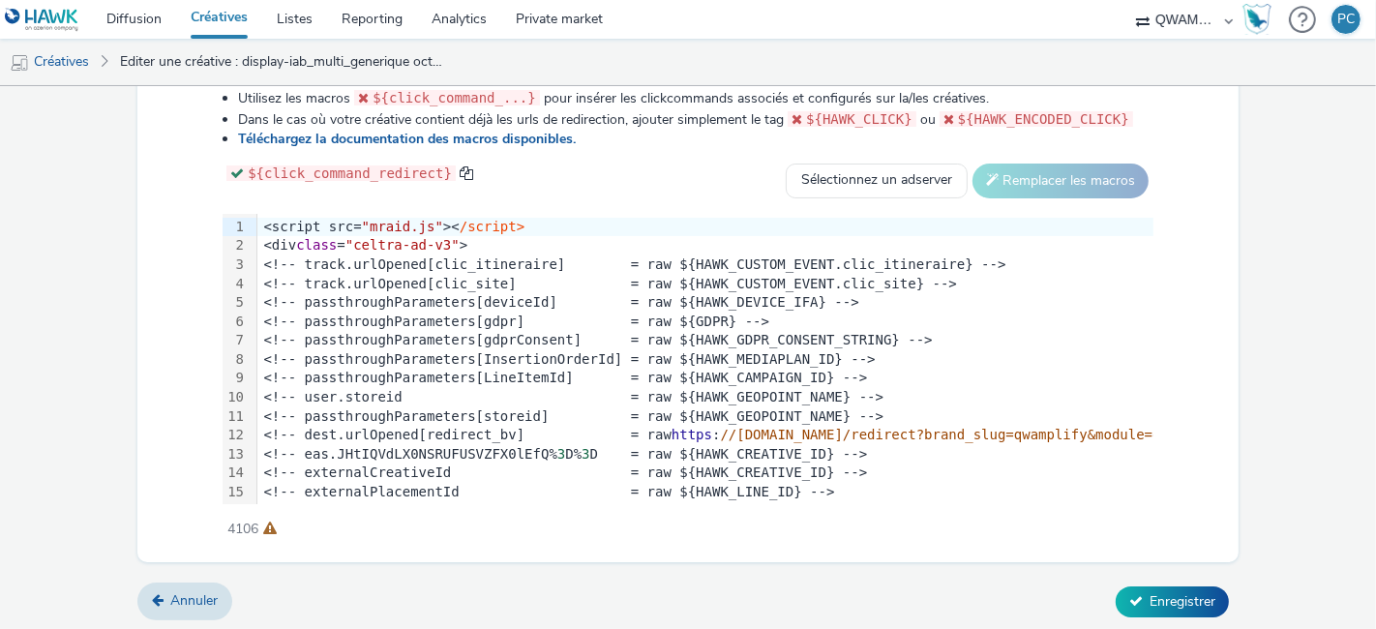
scroll to position [530, 0]
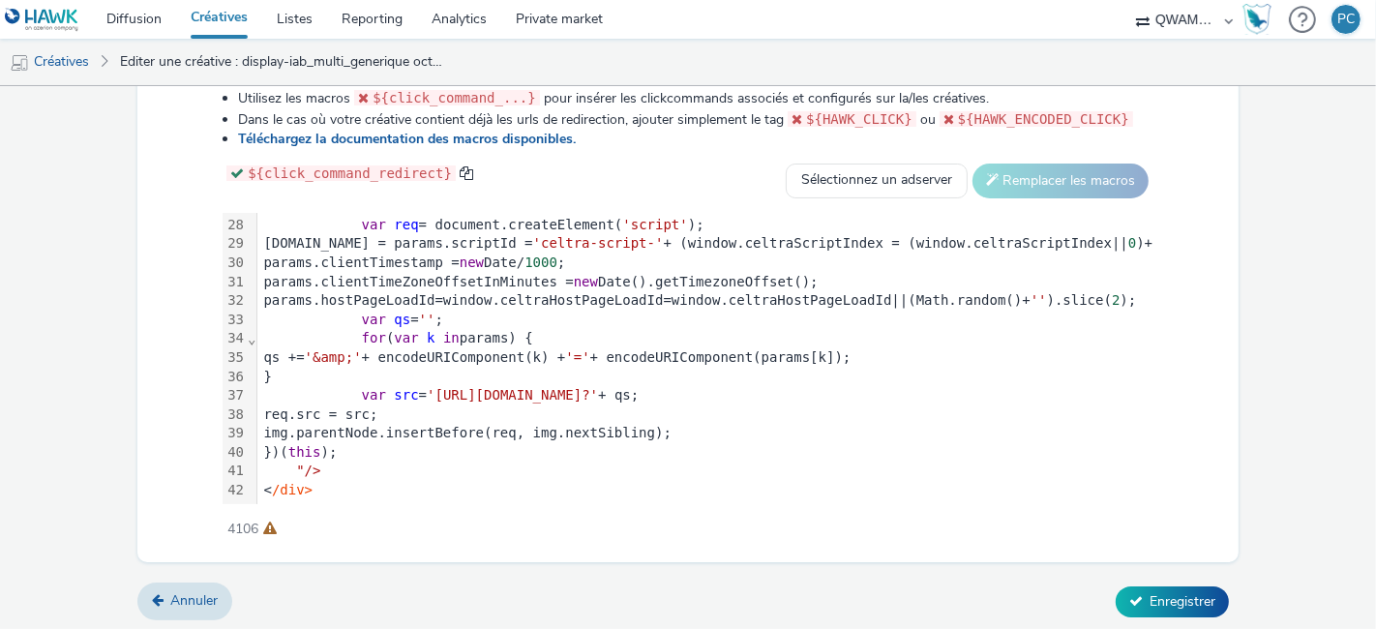
click at [598, 387] on span "'https://ads.celtra.com/00ac0c49/mraid-ad.js?'" at bounding box center [512, 394] width 171 height 15
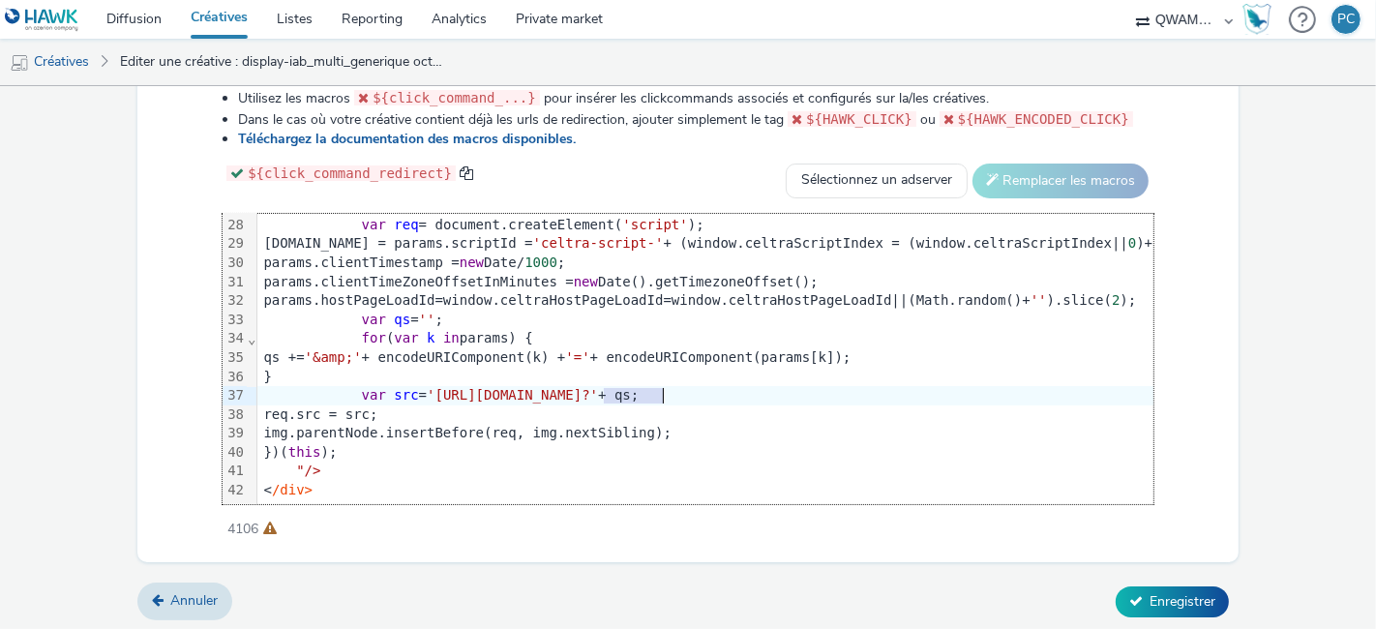
click at [598, 387] on span "'https://ads.celtra.com/00ac0c49/mraid-ad.js?'" at bounding box center [512, 394] width 171 height 15
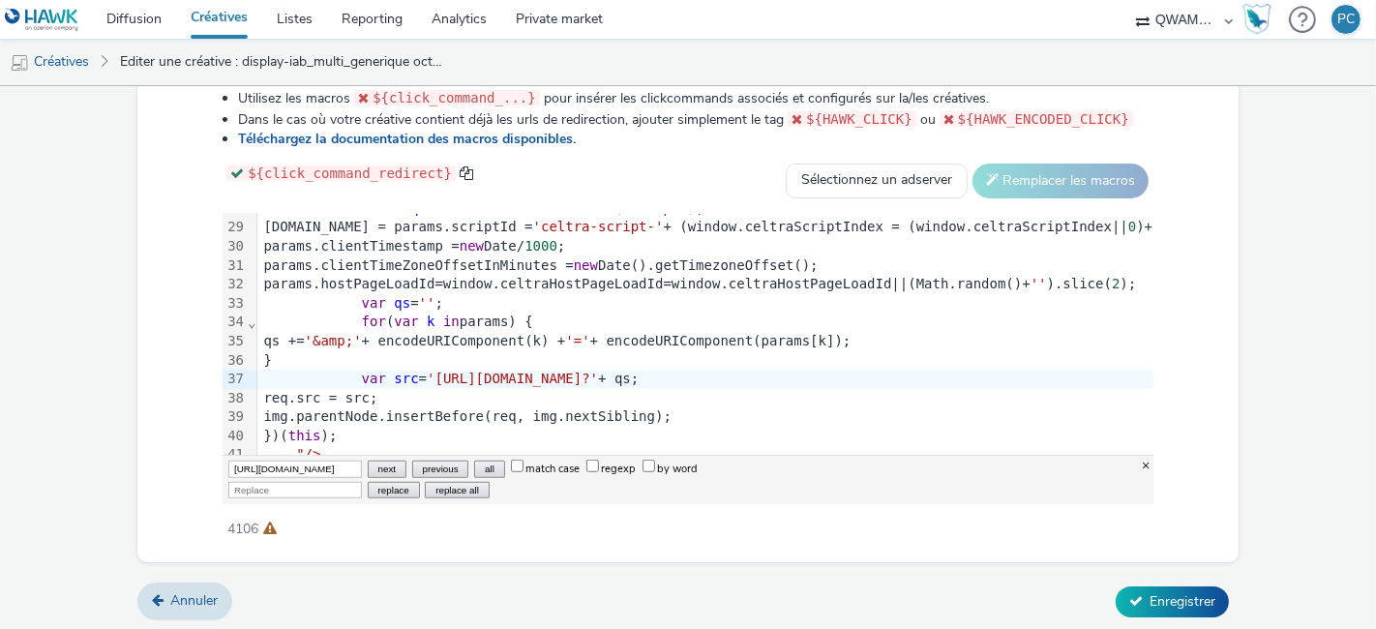
scroll to position [0, 582]
type input "[URL][DOMAIN_NAME]"
click at [253, 486] on input "Replace" at bounding box center [295, 490] width 134 height 16
paste input "[URL][DOMAIN_NAME]"
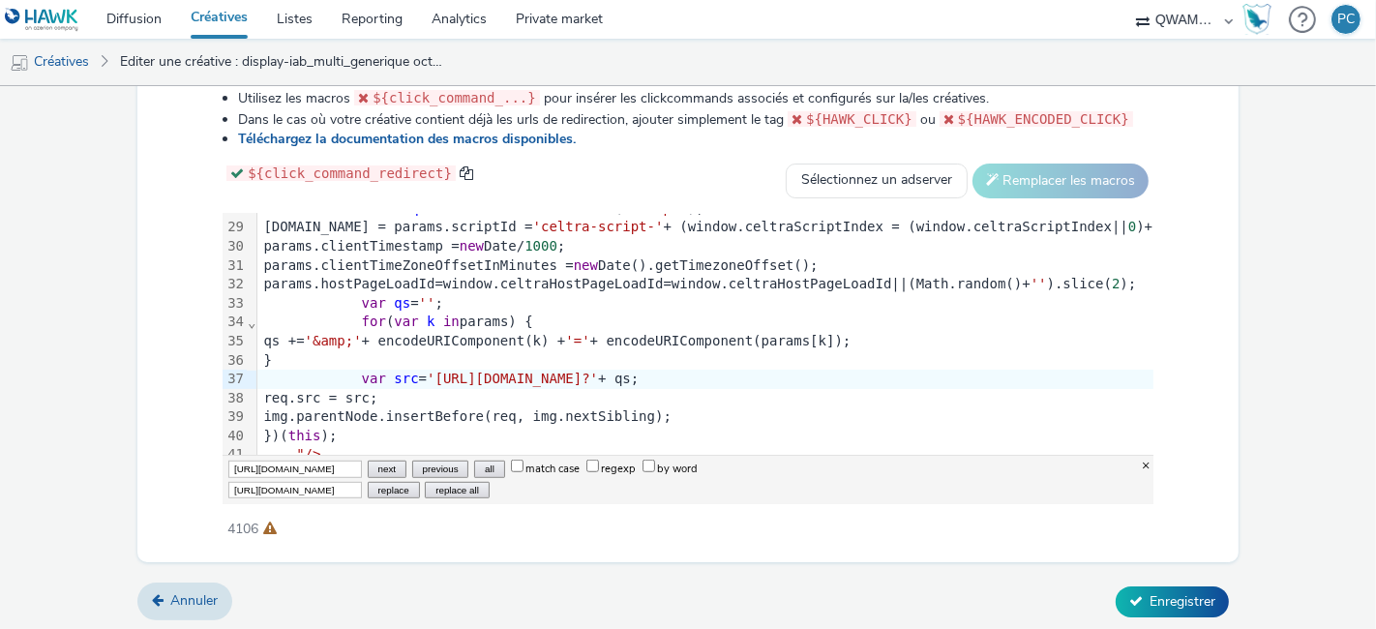
scroll to position [0, 771]
type input "[URL][DOMAIN_NAME]"
click at [430, 487] on button "replace all" at bounding box center [457, 490] width 64 height 16
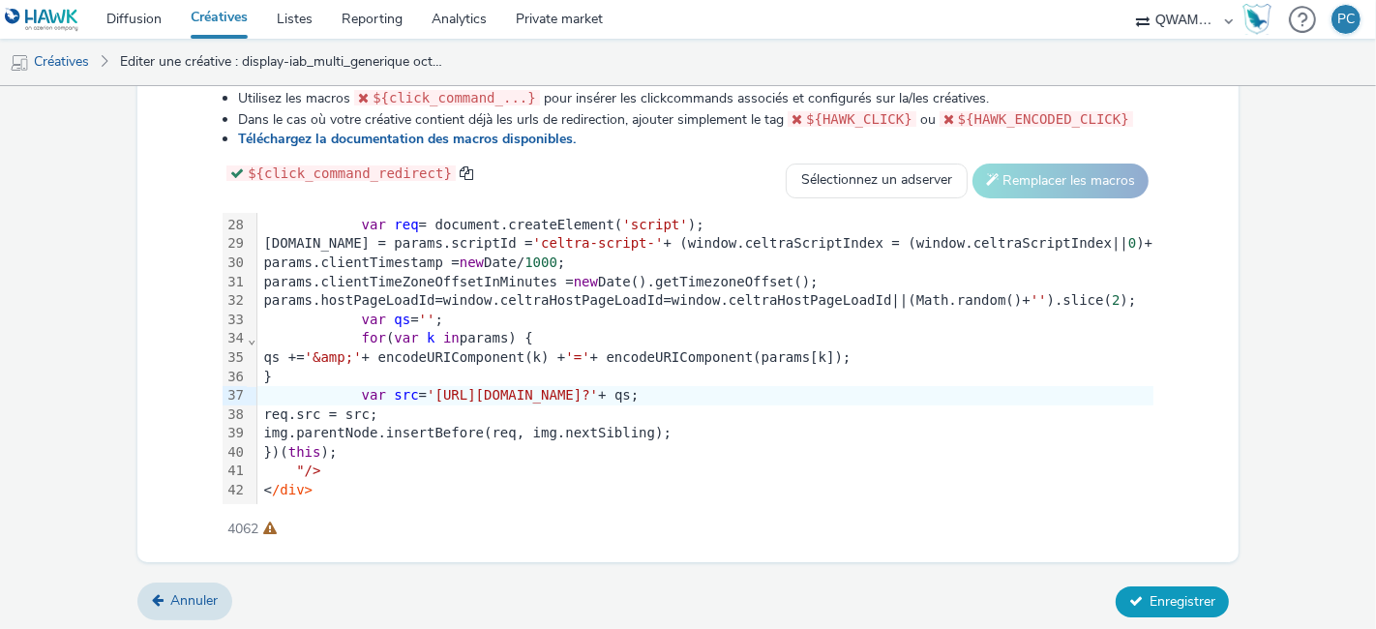
click at [1151, 595] on span "Enregistrer" at bounding box center [1182, 601] width 66 height 18
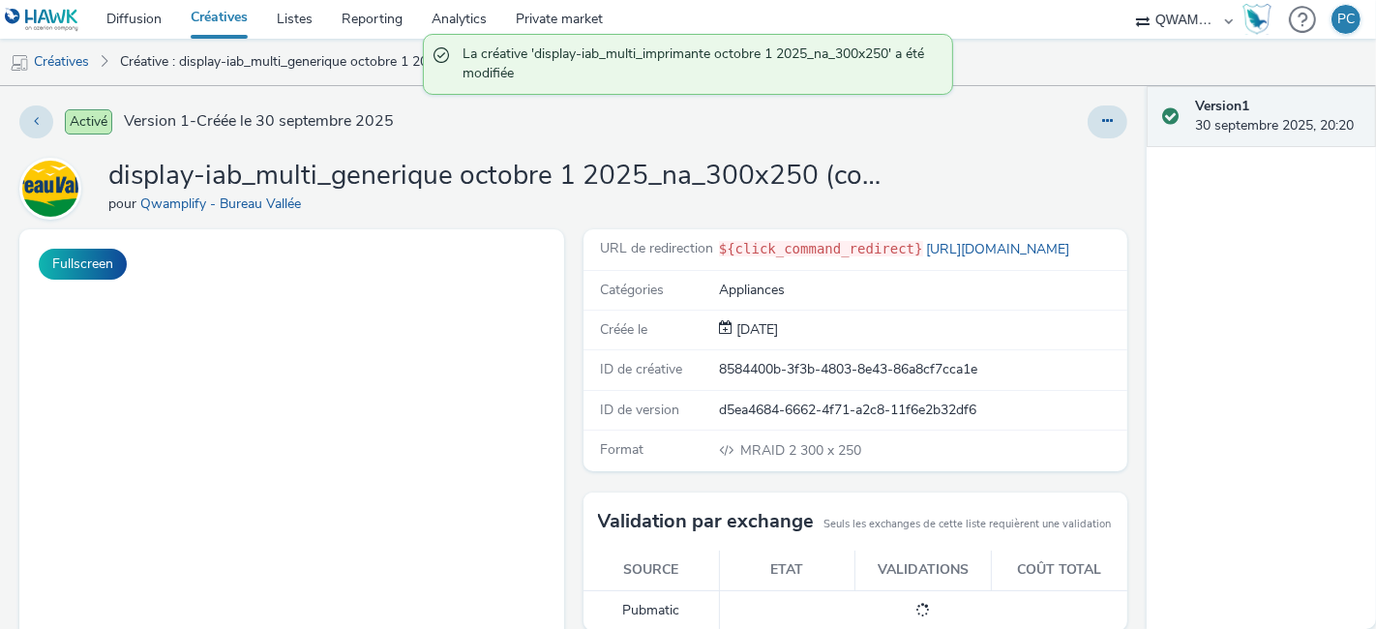
scroll to position [414, 0]
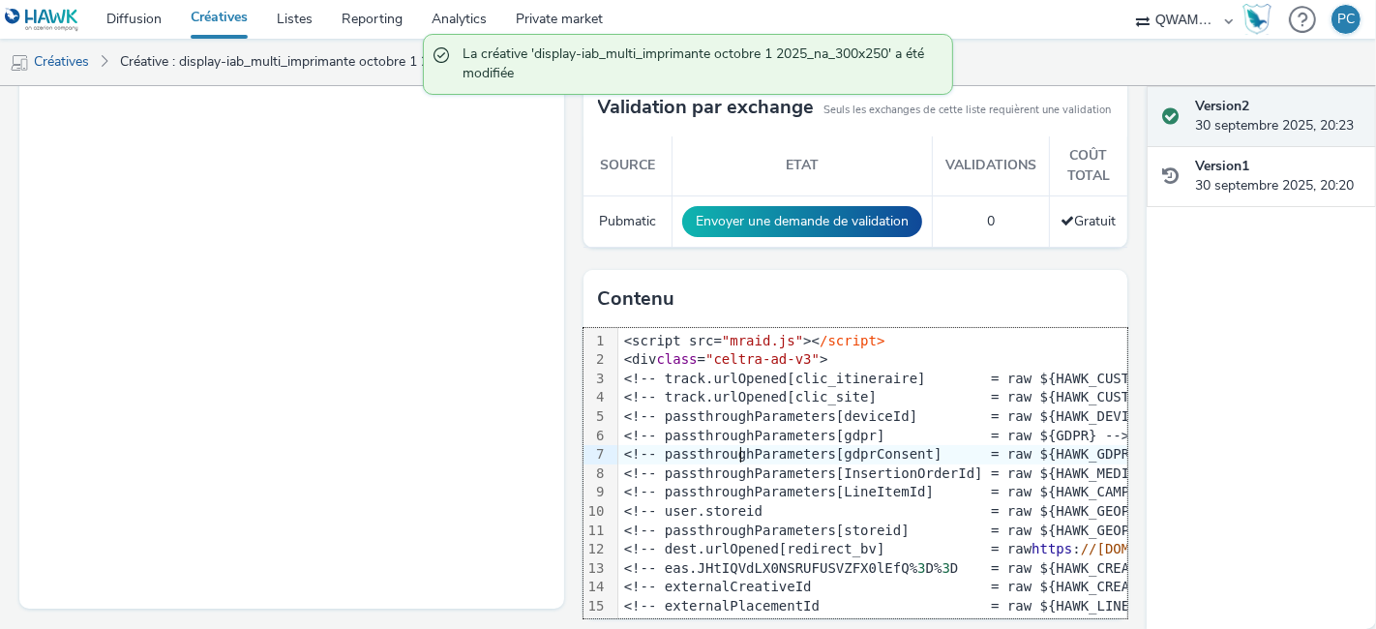
scroll to position [429, 0]
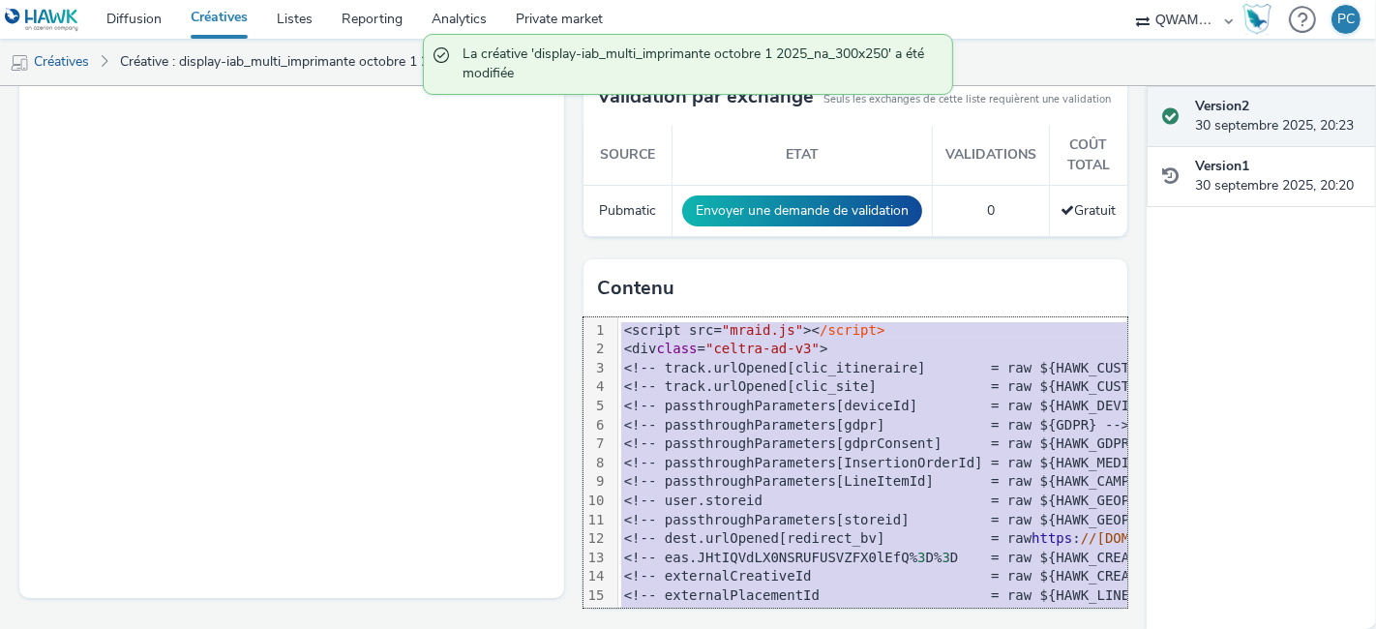
copy div "<script src= "mraid.js" >< /script> <div class = "celtra-ad-v3" > <!-- track.ur…"
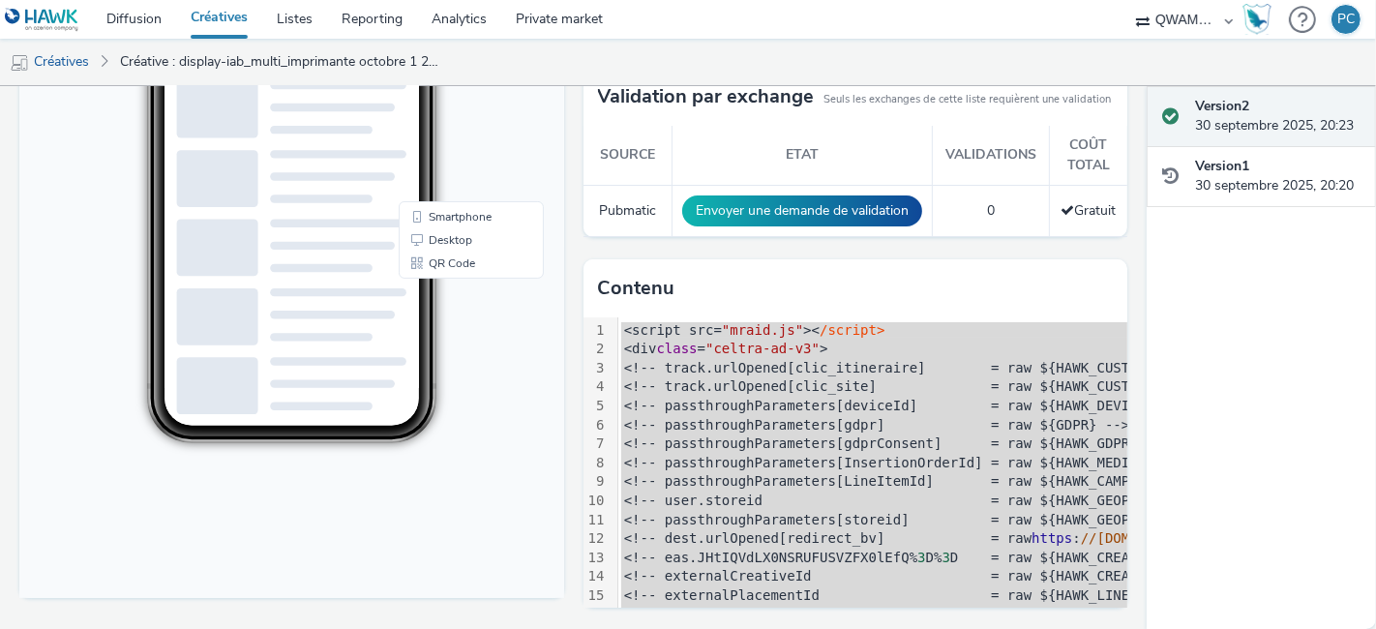
scroll to position [0, 0]
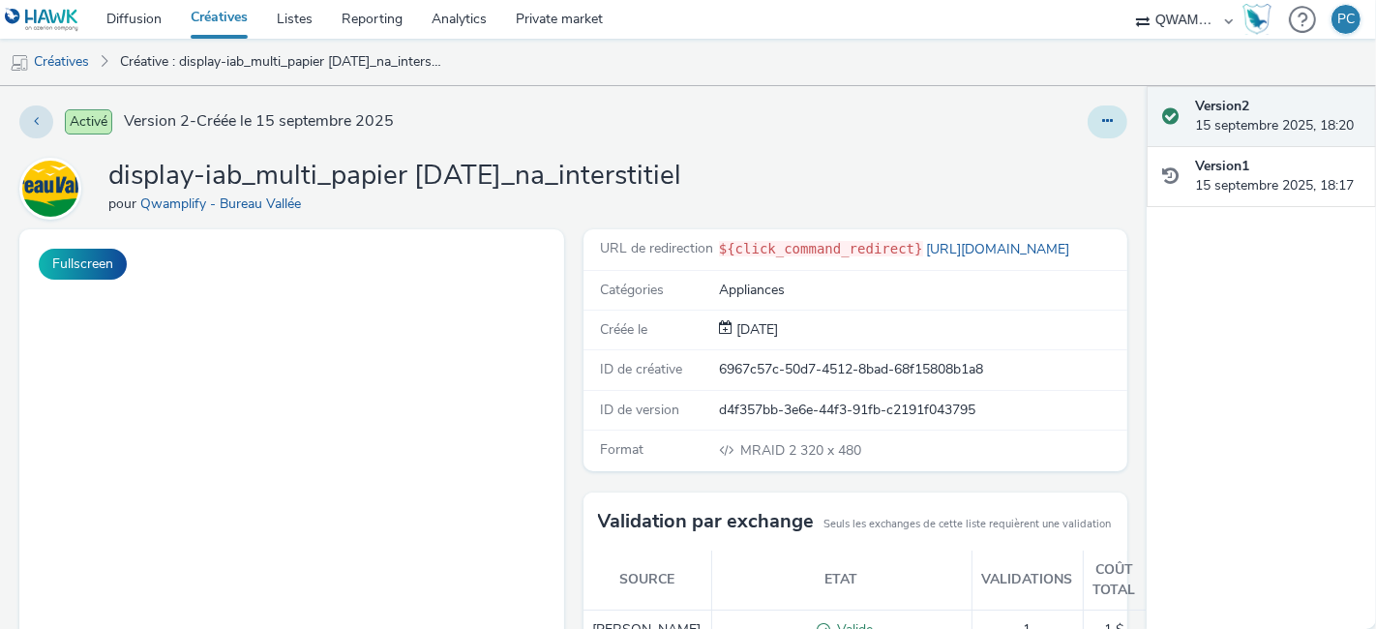
click at [1094, 108] on button at bounding box center [1107, 121] width 40 height 33
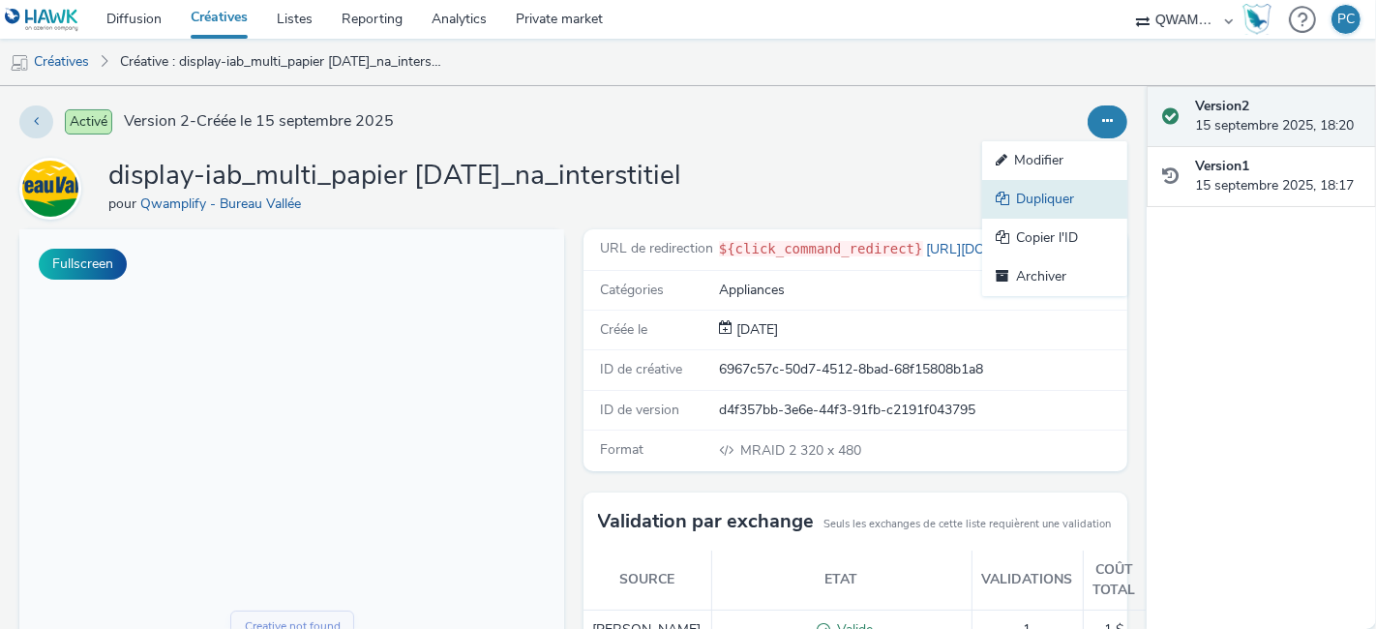
click at [1024, 181] on link "Dupliquer" at bounding box center [1054, 199] width 145 height 39
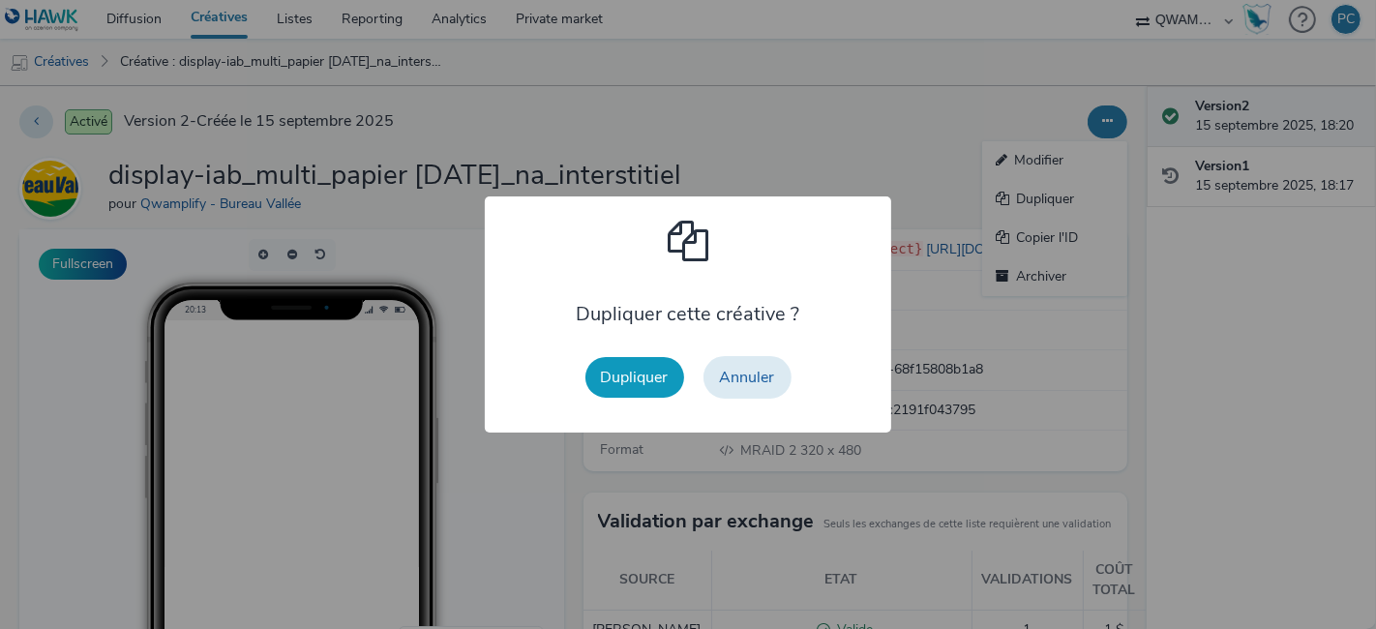
click at [617, 369] on button "Dupliquer" at bounding box center [634, 377] width 99 height 41
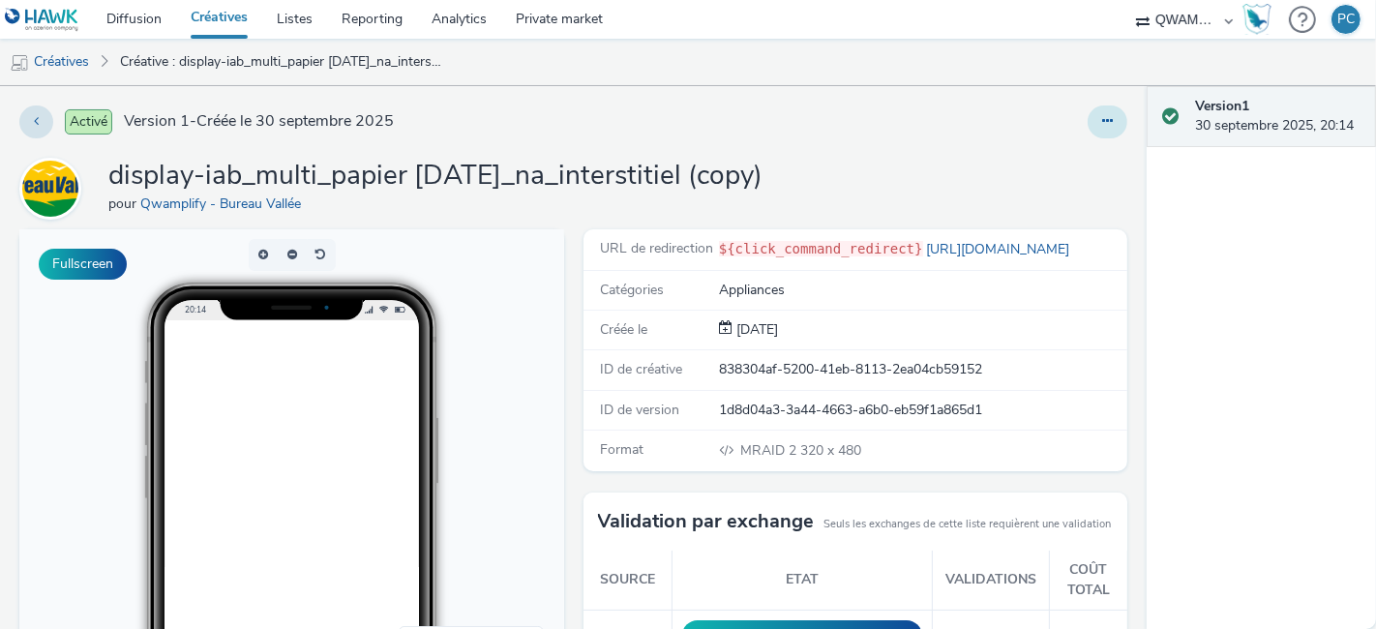
click at [1087, 129] on button at bounding box center [1107, 121] width 40 height 33
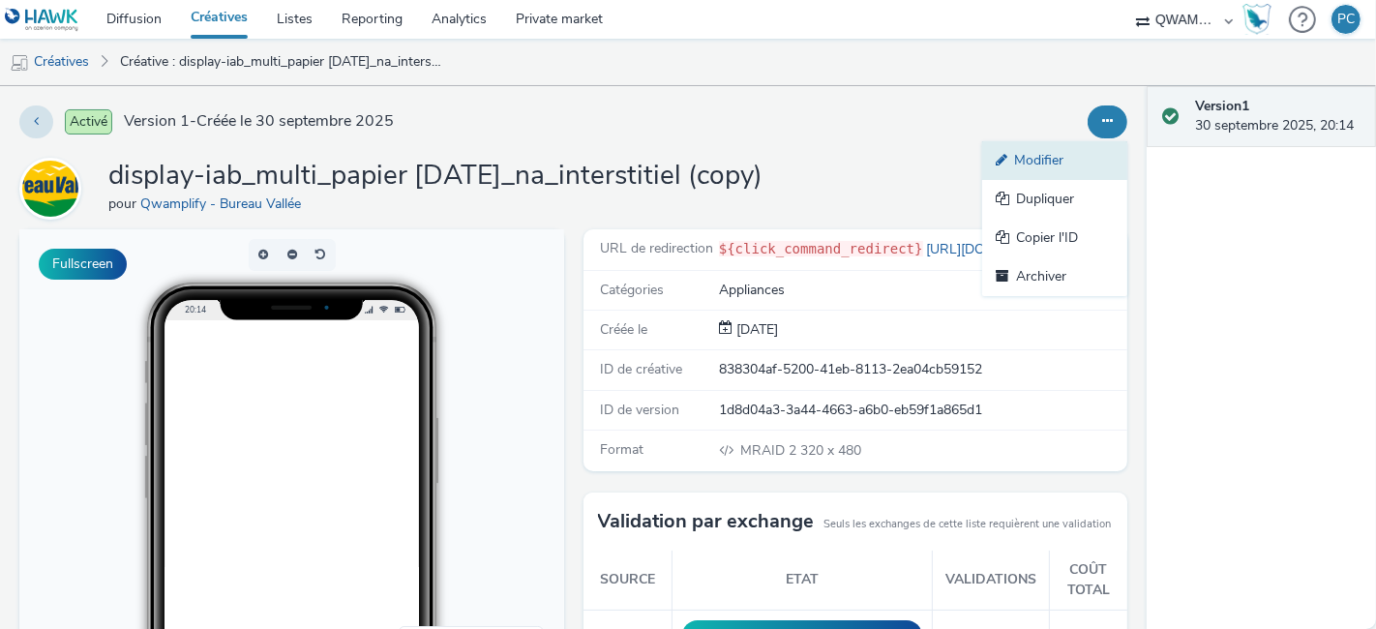
click at [1057, 153] on link "Modifier" at bounding box center [1054, 160] width 145 height 39
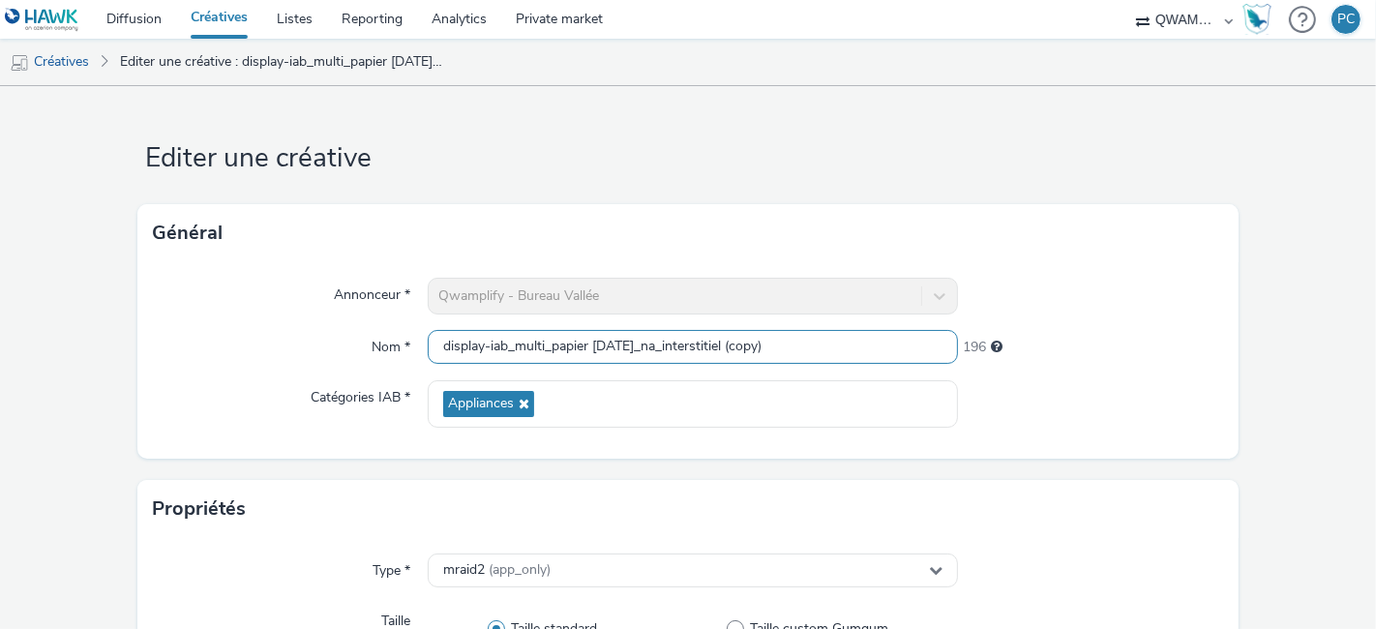
click at [430, 343] on input "display-iab_multi_papier [DATE]_na_interstitiel (copy)" at bounding box center [693, 347] width 530 height 34
paste input "generique octobre 1 2025_na_interstitiel"
type input "display-iab_multi_generique octobre 1 2025_na_interstitiel"
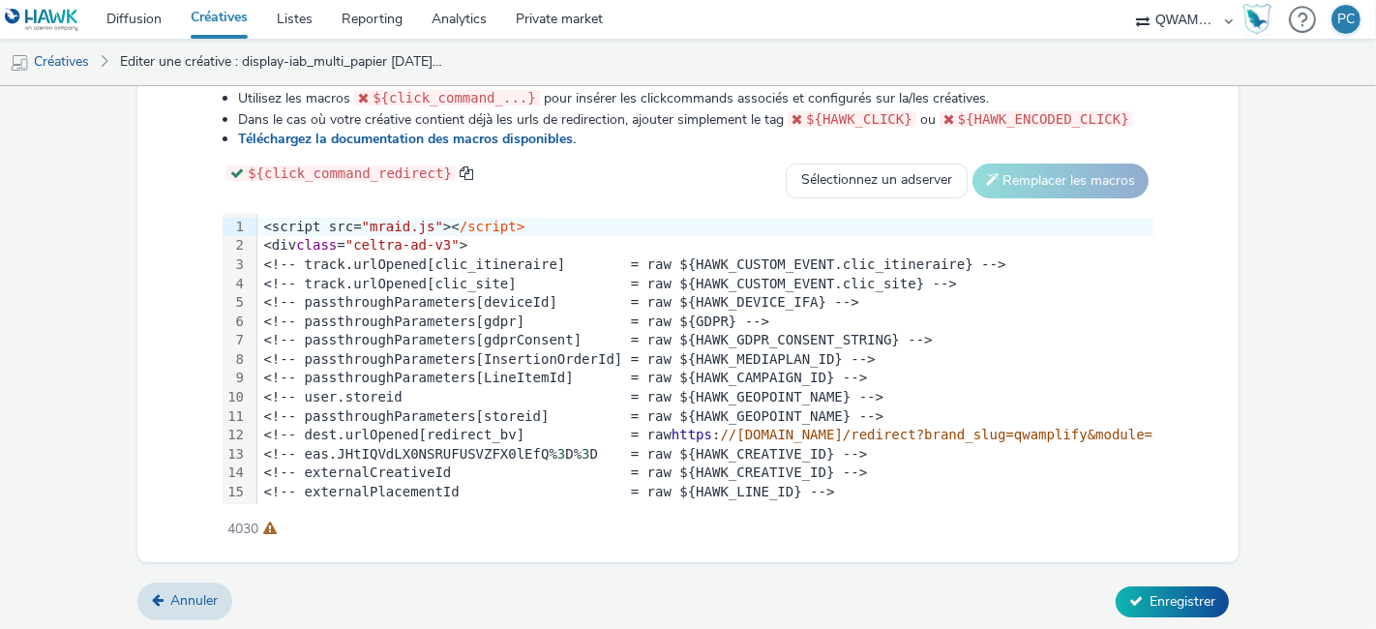
scroll to position [530, 0]
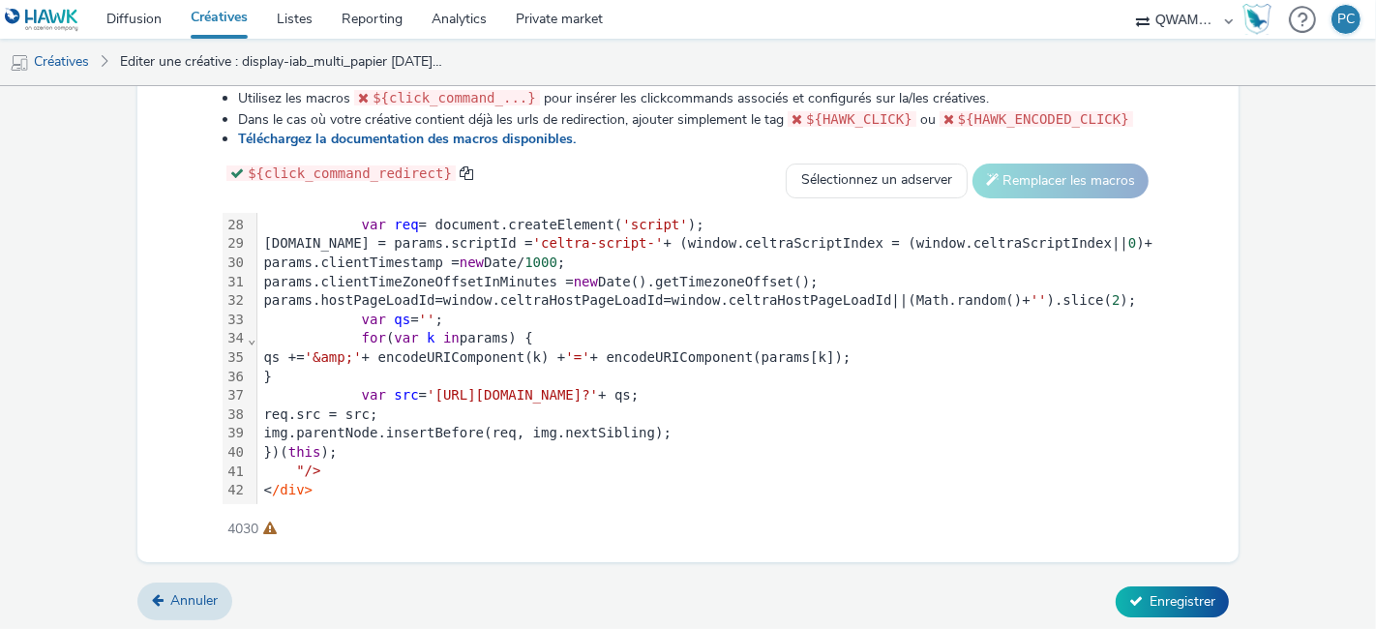
click at [598, 387] on span "'[URL][DOMAIN_NAME]?'" at bounding box center [512, 394] width 171 height 15
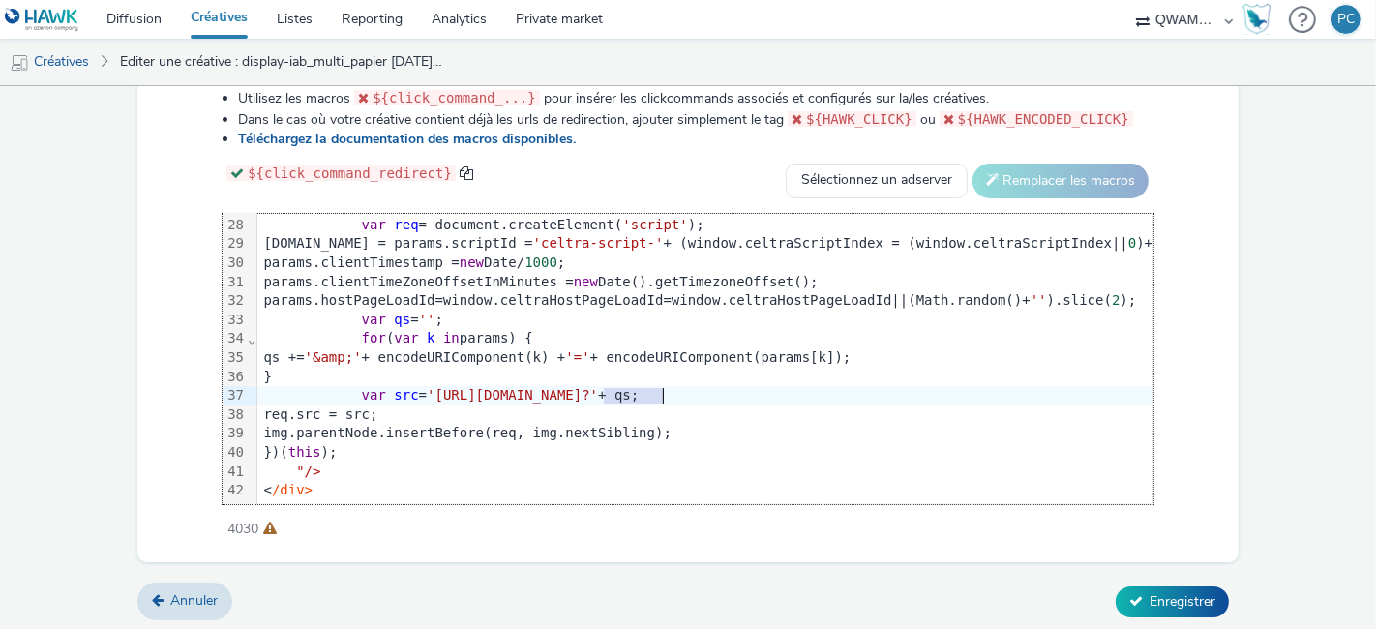
click at [598, 387] on span "'[URL][DOMAIN_NAME]?'" at bounding box center [512, 394] width 171 height 15
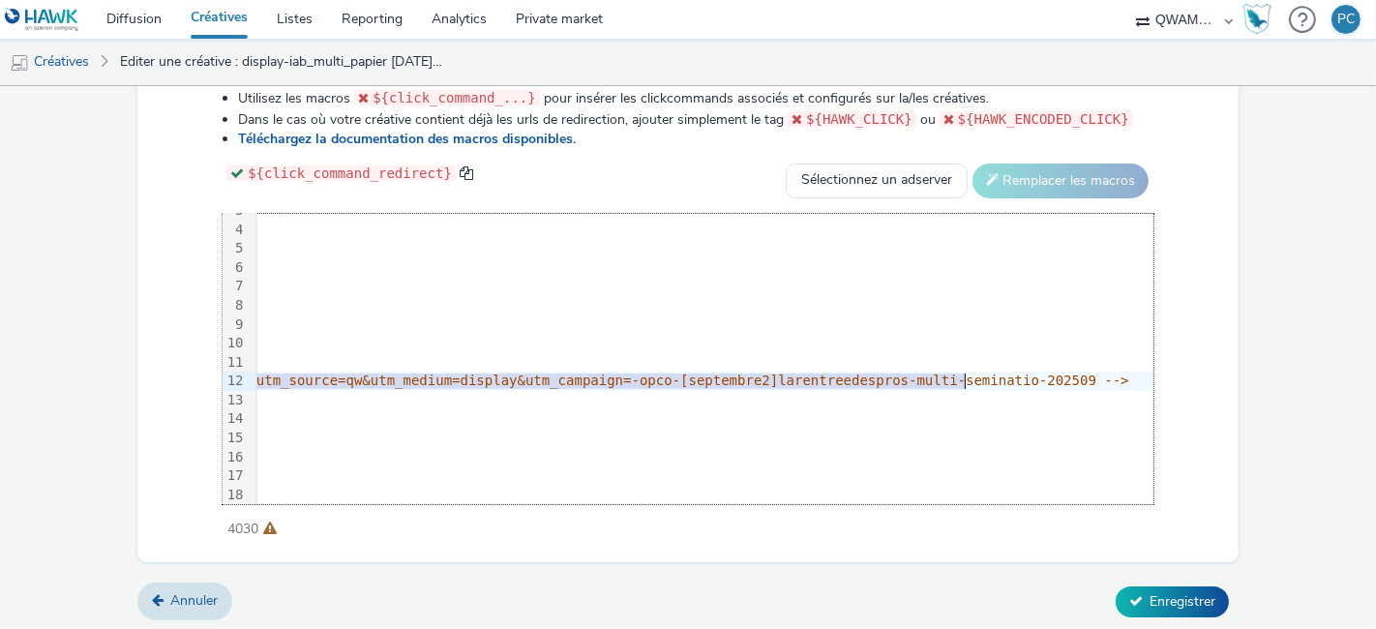
scroll to position [54, 3135]
drag, startPoint x: 723, startPoint y: 374, endPoint x: 910, endPoint y: 372, distance: 187.7
copy span "[URL][DOMAIN_NAME]"
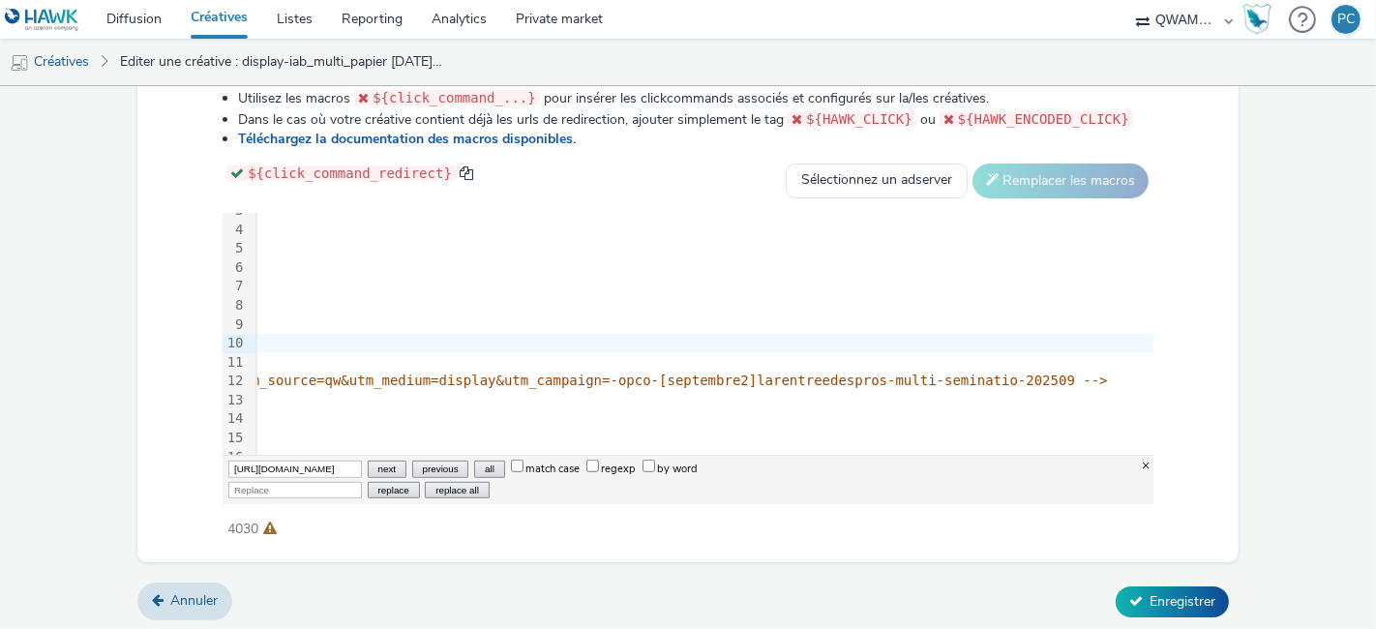
scroll to position [0, 929]
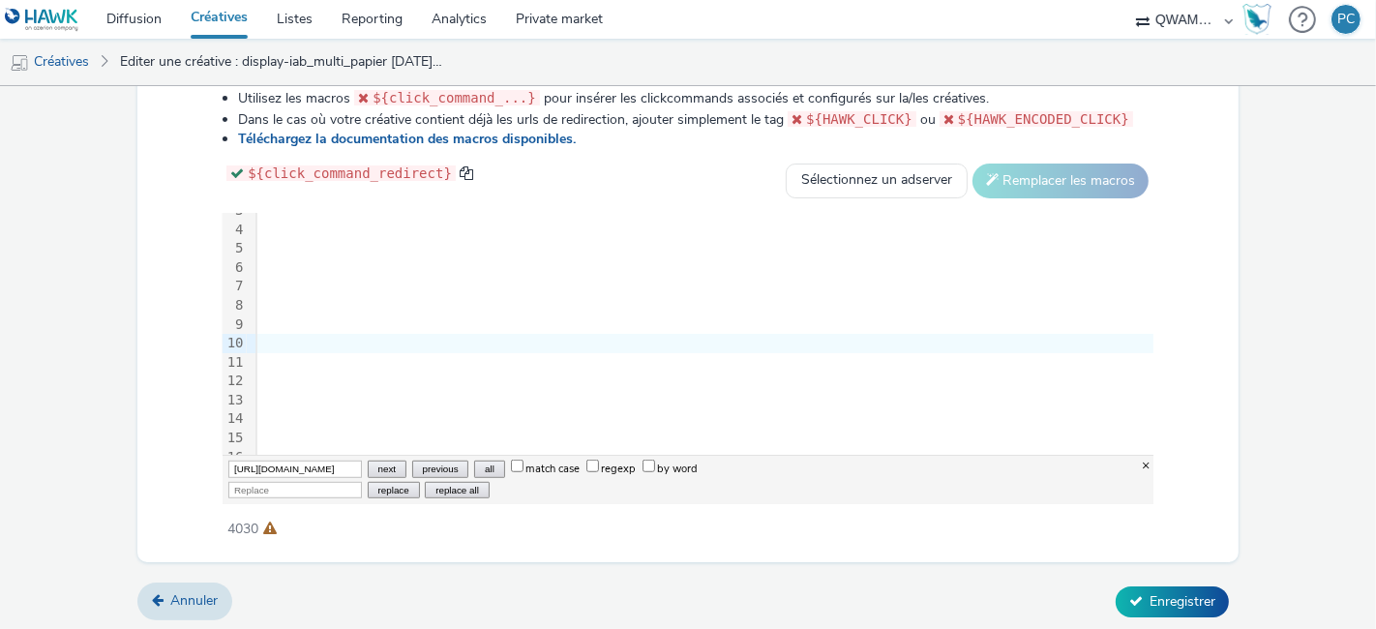
type input "[URL][DOMAIN_NAME]"
click at [285, 482] on input "Replace" at bounding box center [295, 490] width 134 height 16
paste input "[URL][DOMAIN_NAME]"
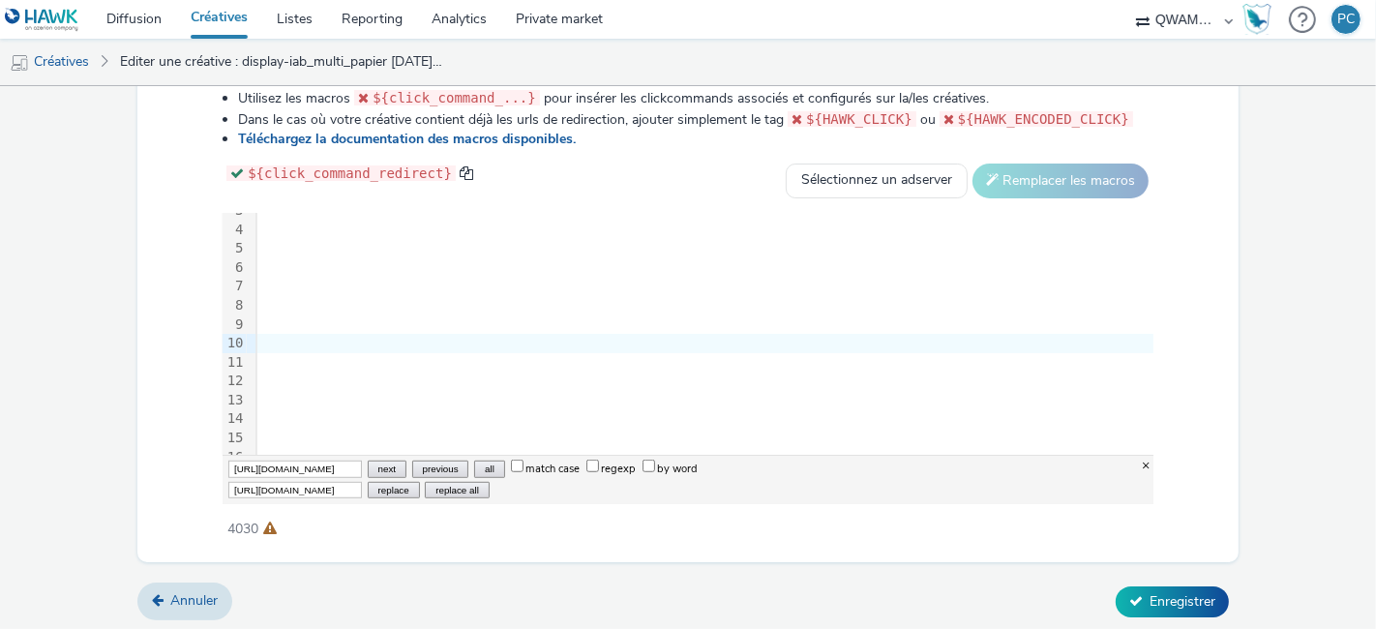
type input "[URL][DOMAIN_NAME]"
click at [433, 485] on button "replace all" at bounding box center [457, 490] width 64 height 16
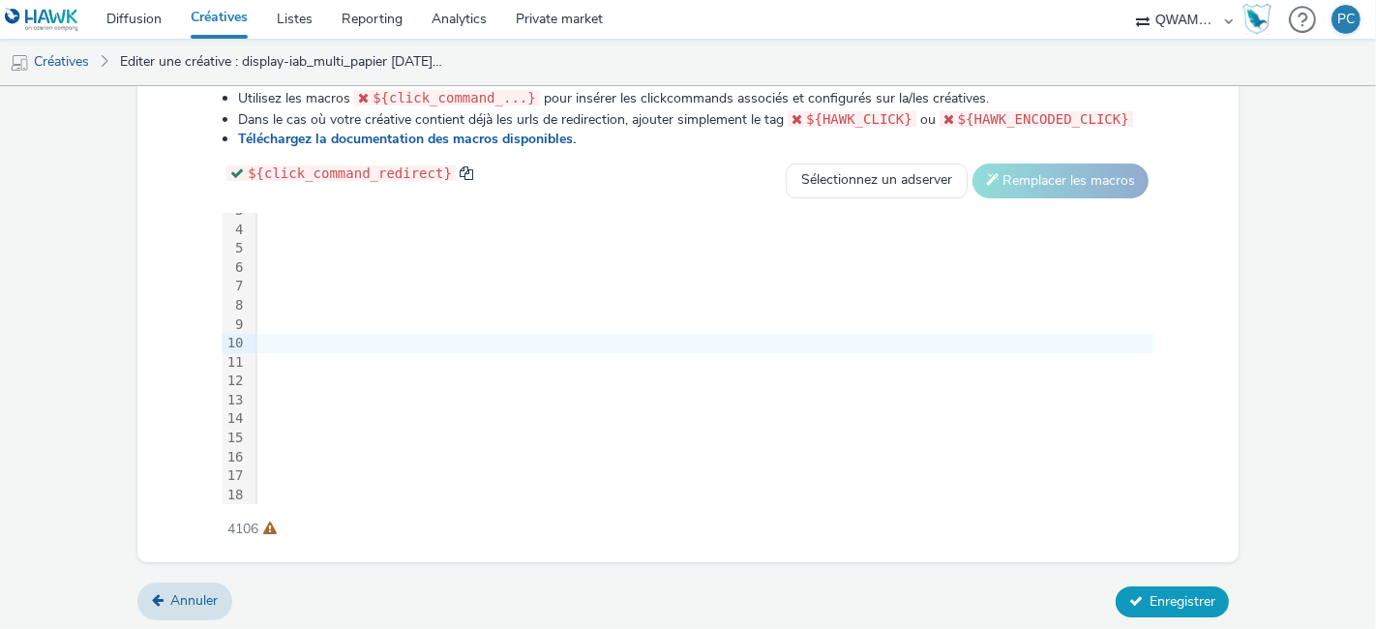
click at [1133, 586] on button "Enregistrer" at bounding box center [1171, 601] width 113 height 31
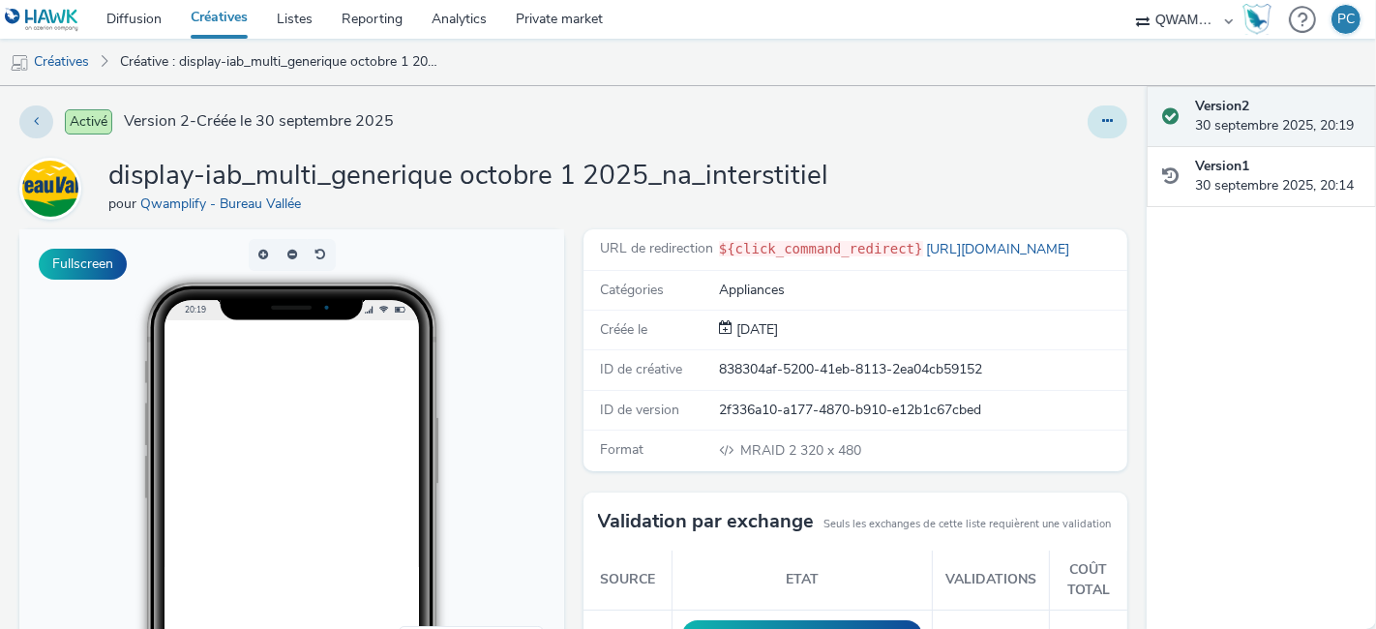
click at [1102, 120] on icon at bounding box center [1107, 121] width 11 height 14
click at [1061, 184] on link "Dupliquer" at bounding box center [1054, 199] width 145 height 39
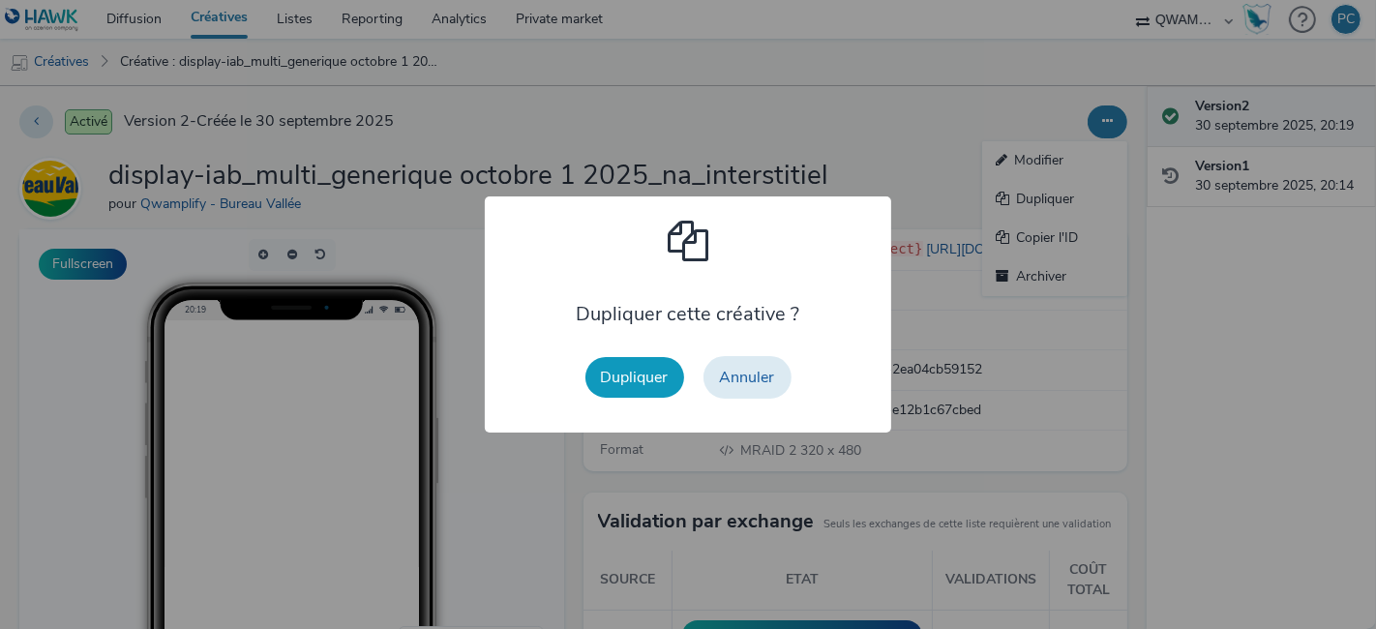
click at [641, 382] on button "Dupliquer" at bounding box center [634, 377] width 99 height 41
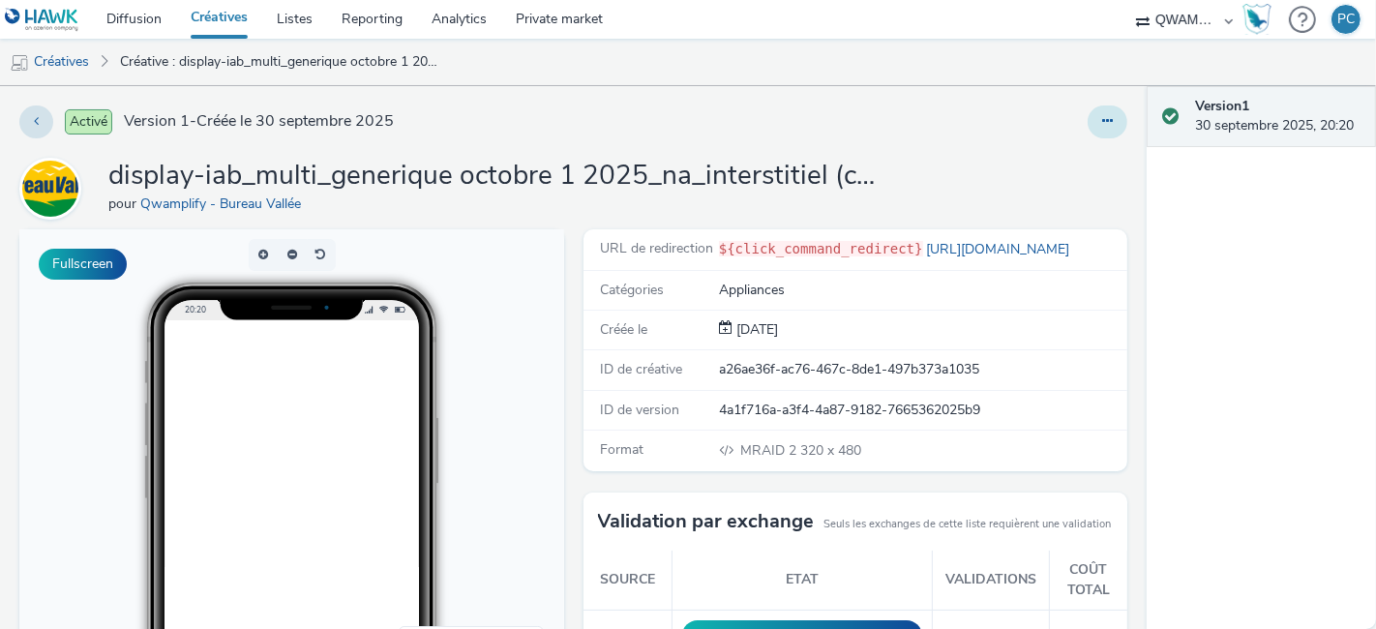
click at [1099, 131] on button at bounding box center [1107, 121] width 40 height 33
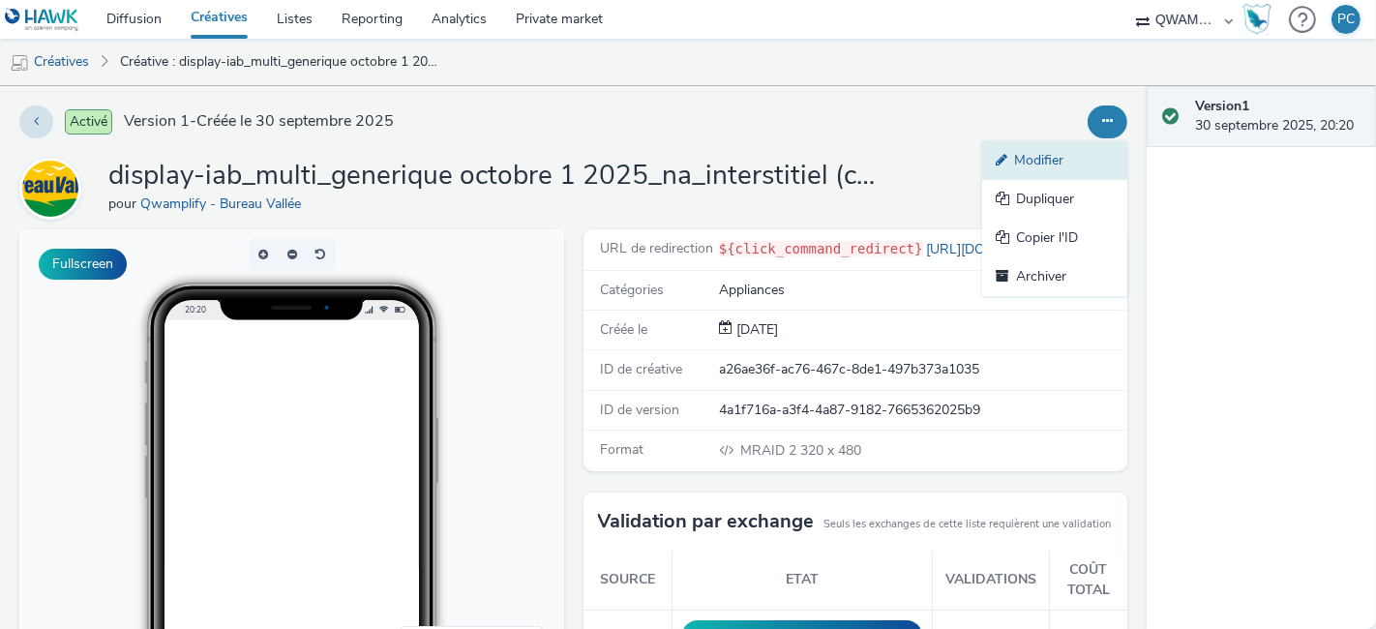
click at [1065, 159] on link "Modifier" at bounding box center [1054, 160] width 145 height 39
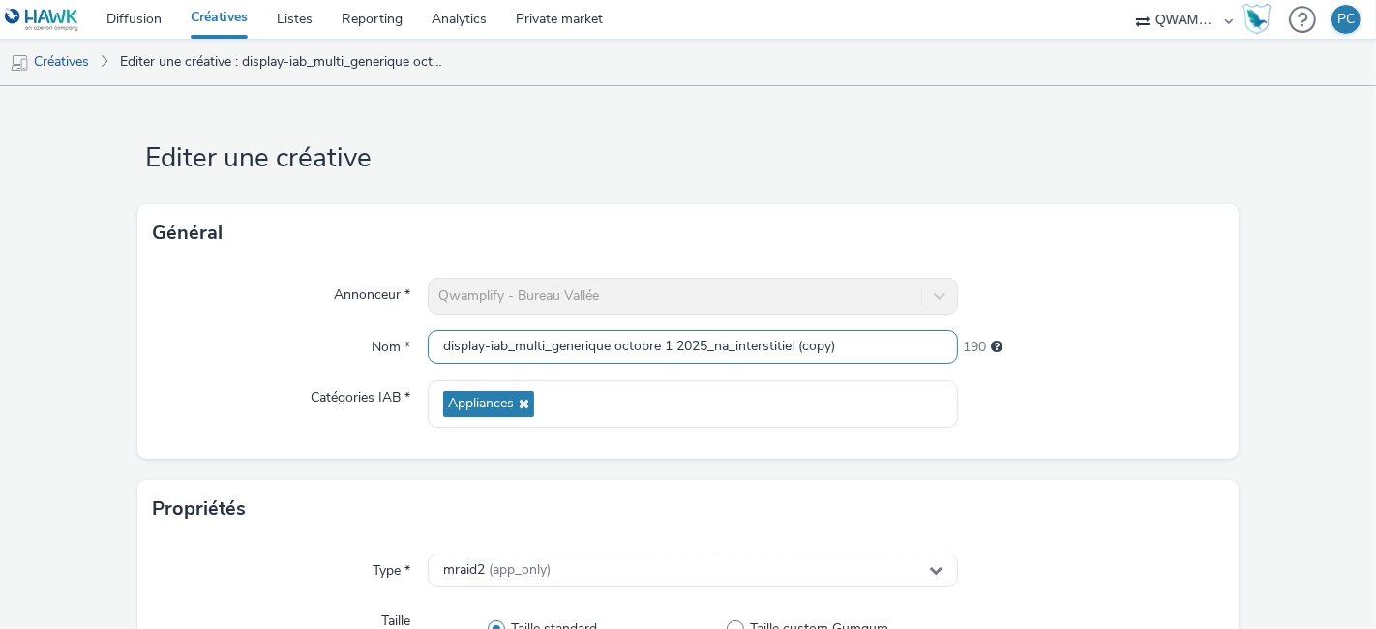
click at [442, 350] on input "display-iab_multi_generique octobre 1 2025_na_interstitiel (copy)" at bounding box center [693, 347] width 530 height 34
paste input "imprimante octobre 1 2025_na_interstitiel"
type input "display-iab_multi_imprimante octobre 1 2025_na_interstitiel"
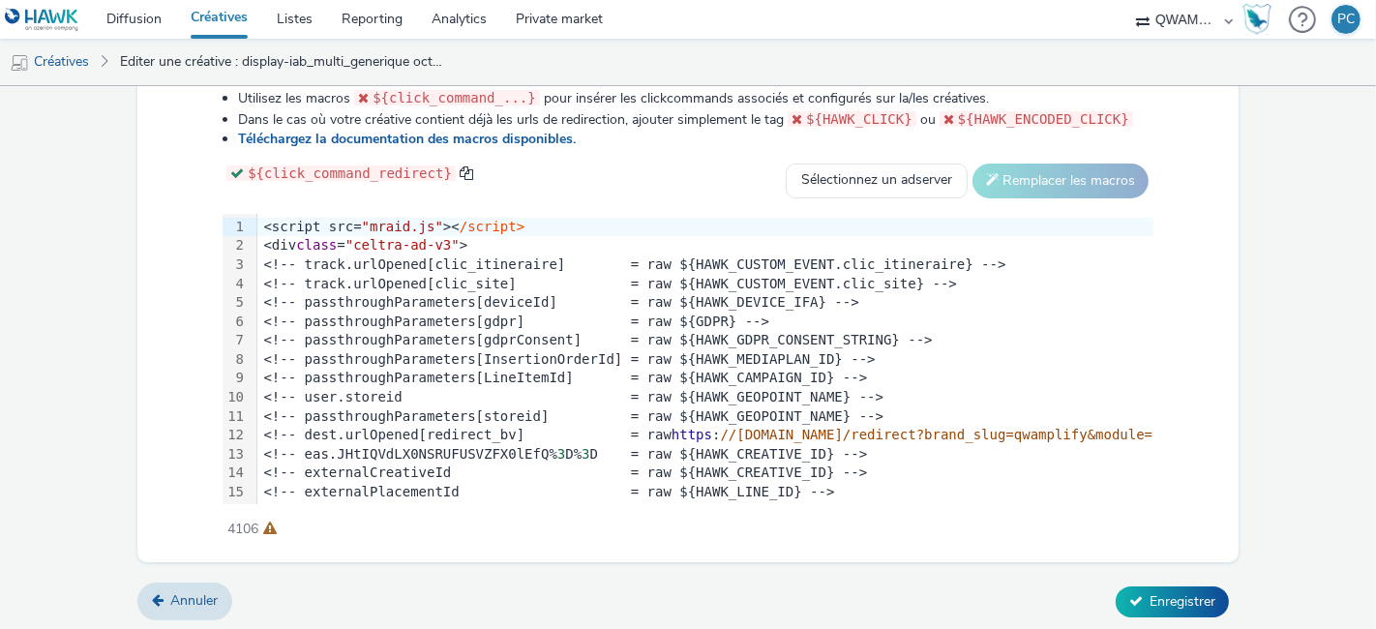
scroll to position [530, 0]
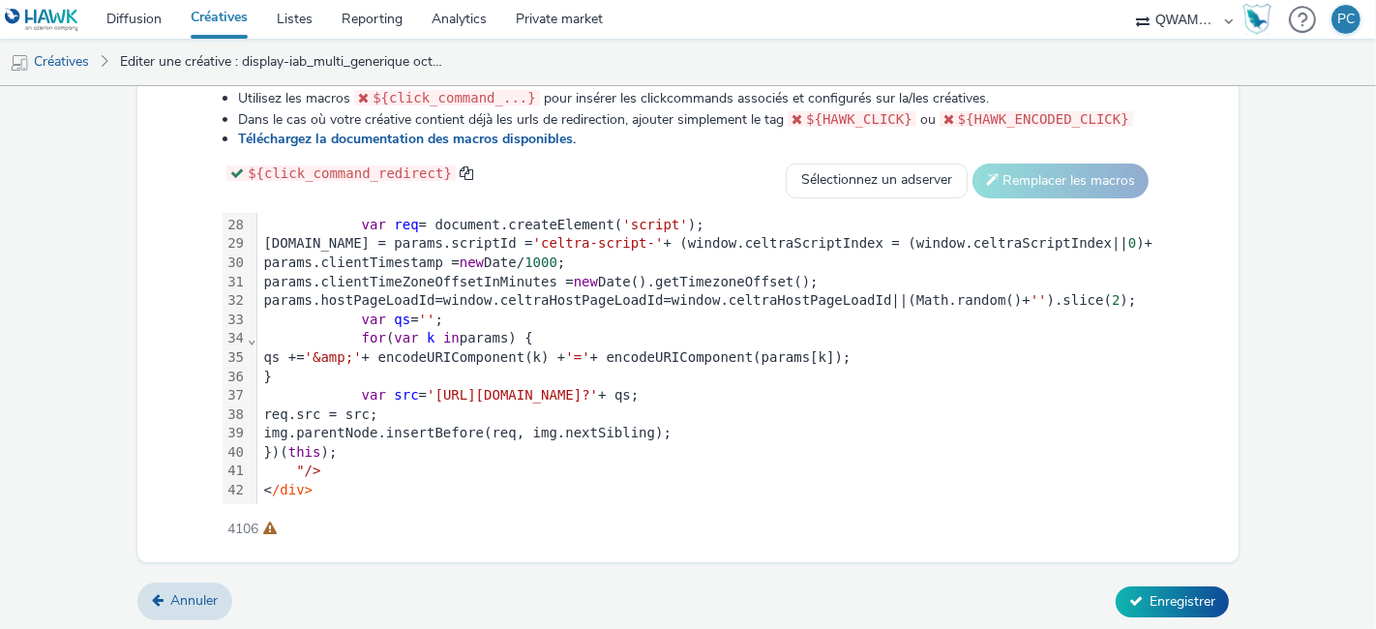
click at [598, 387] on span "'[URL][DOMAIN_NAME]?'" at bounding box center [512, 394] width 171 height 15
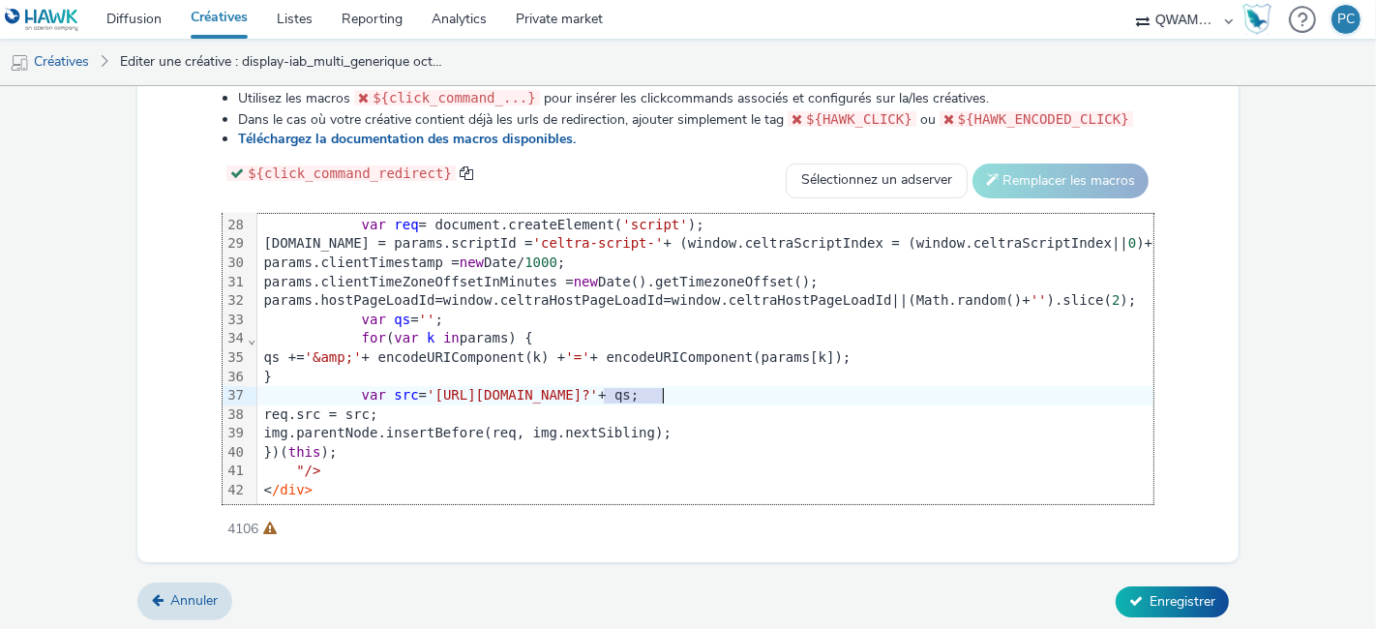
click at [598, 387] on span "'[URL][DOMAIN_NAME]?'" at bounding box center [512, 394] width 171 height 15
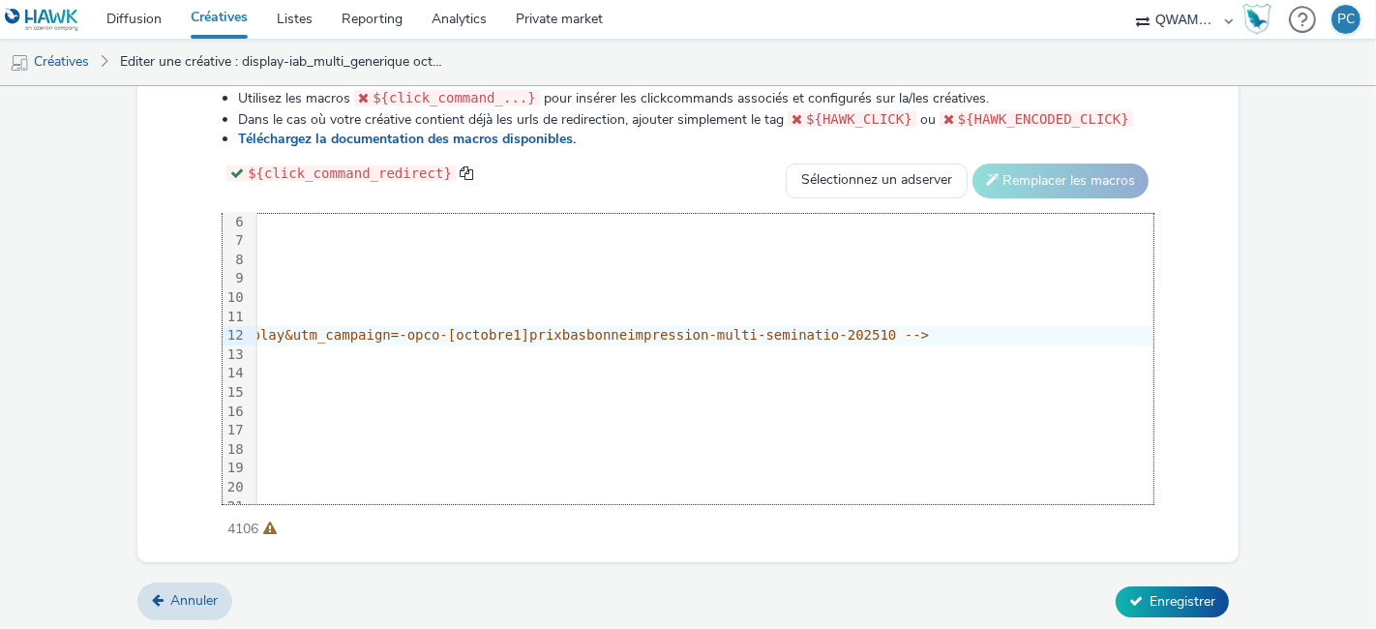
scroll to position [100, 2464]
drag, startPoint x: 445, startPoint y: 330, endPoint x: 1021, endPoint y: 327, distance: 575.6
copy span "[URL][DOMAIN_NAME]. html?utm_source=qw&utm_medium=display&utm_campaign=-opco-[o…"
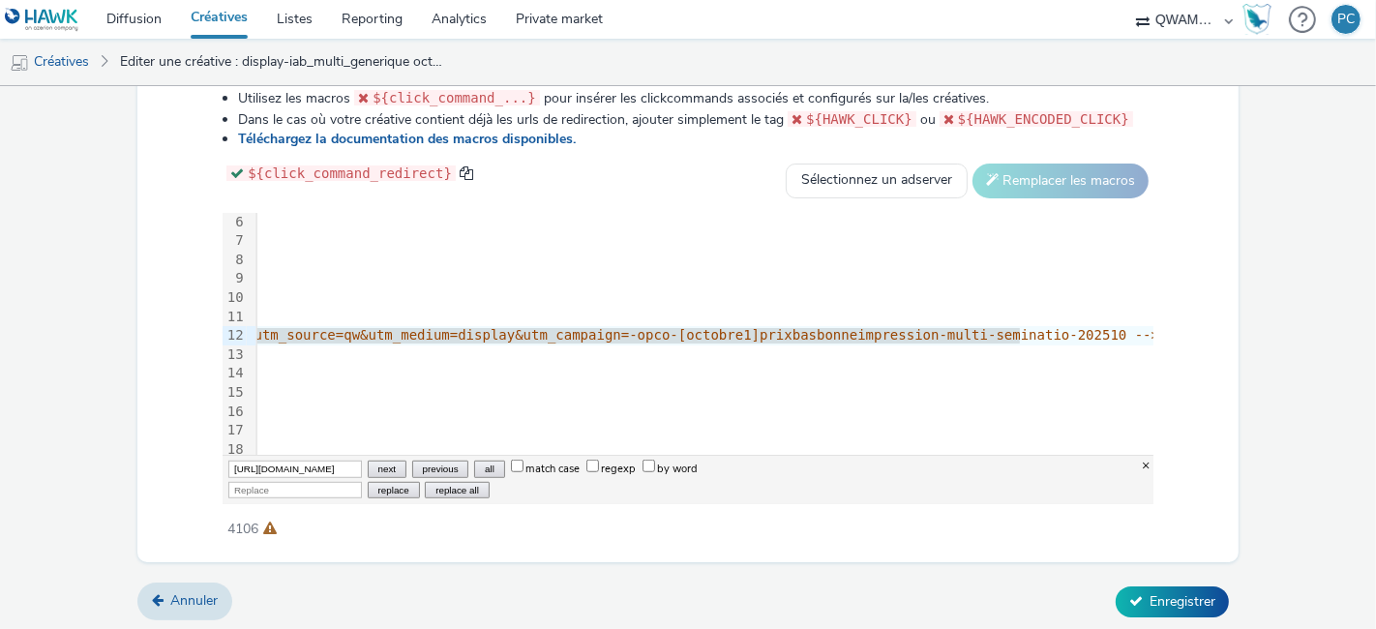
scroll to position [0, 582]
type input "[URL][DOMAIN_NAME]"
click at [253, 486] on input "Replace" at bounding box center [295, 490] width 134 height 16
paste input "[URL][DOMAIN_NAME]"
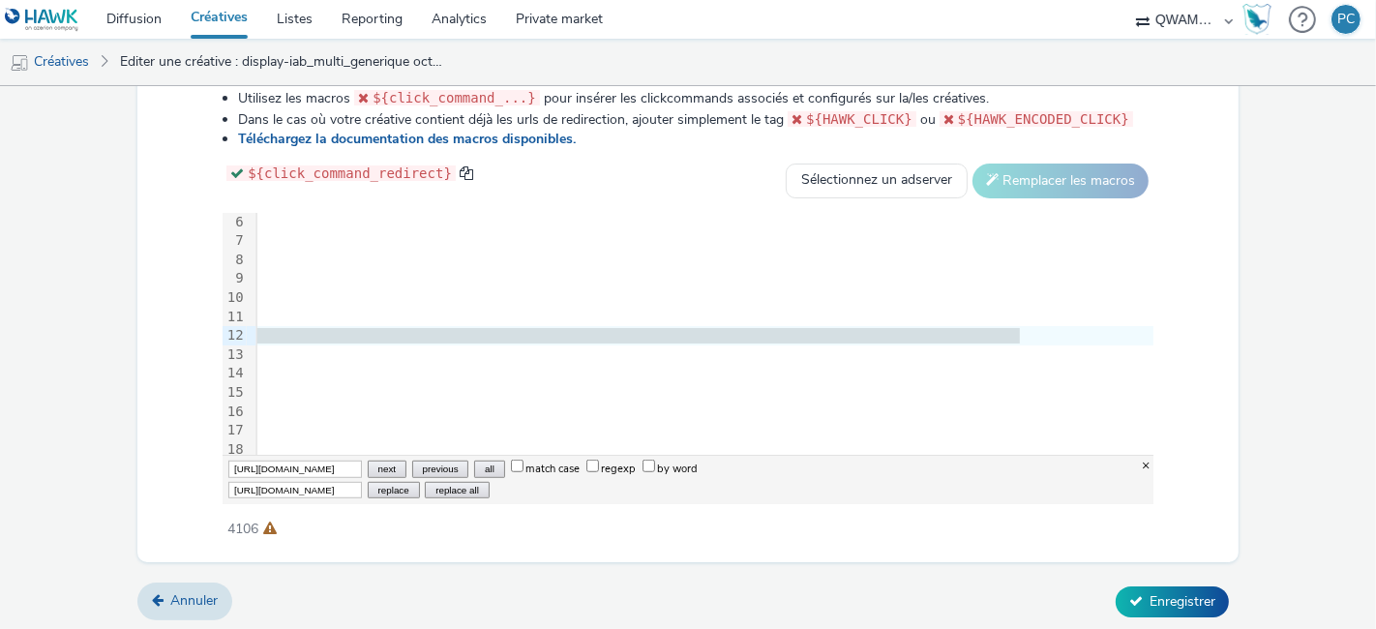
scroll to position [0, 771]
type input "[URL][DOMAIN_NAME]"
click at [430, 487] on button "replace all" at bounding box center [457, 490] width 64 height 16
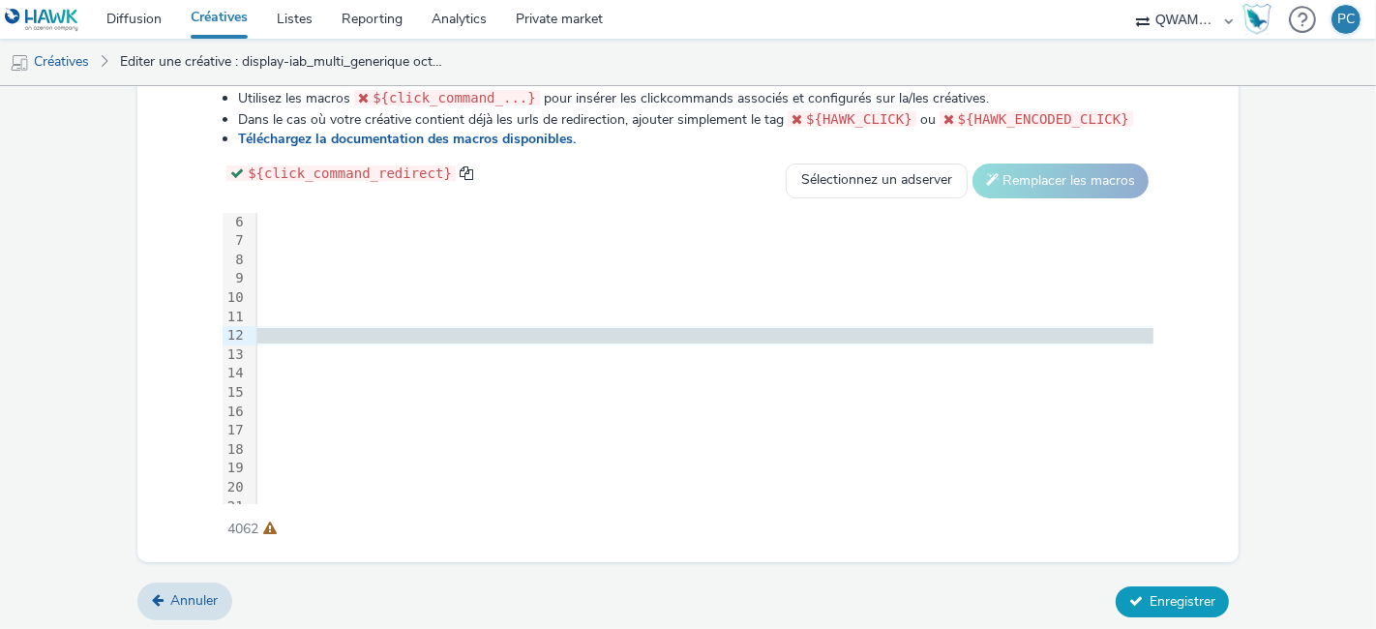
click at [1151, 595] on span "Enregistrer" at bounding box center [1182, 601] width 66 height 18
